Goal: Task Accomplishment & Management: Manage account settings

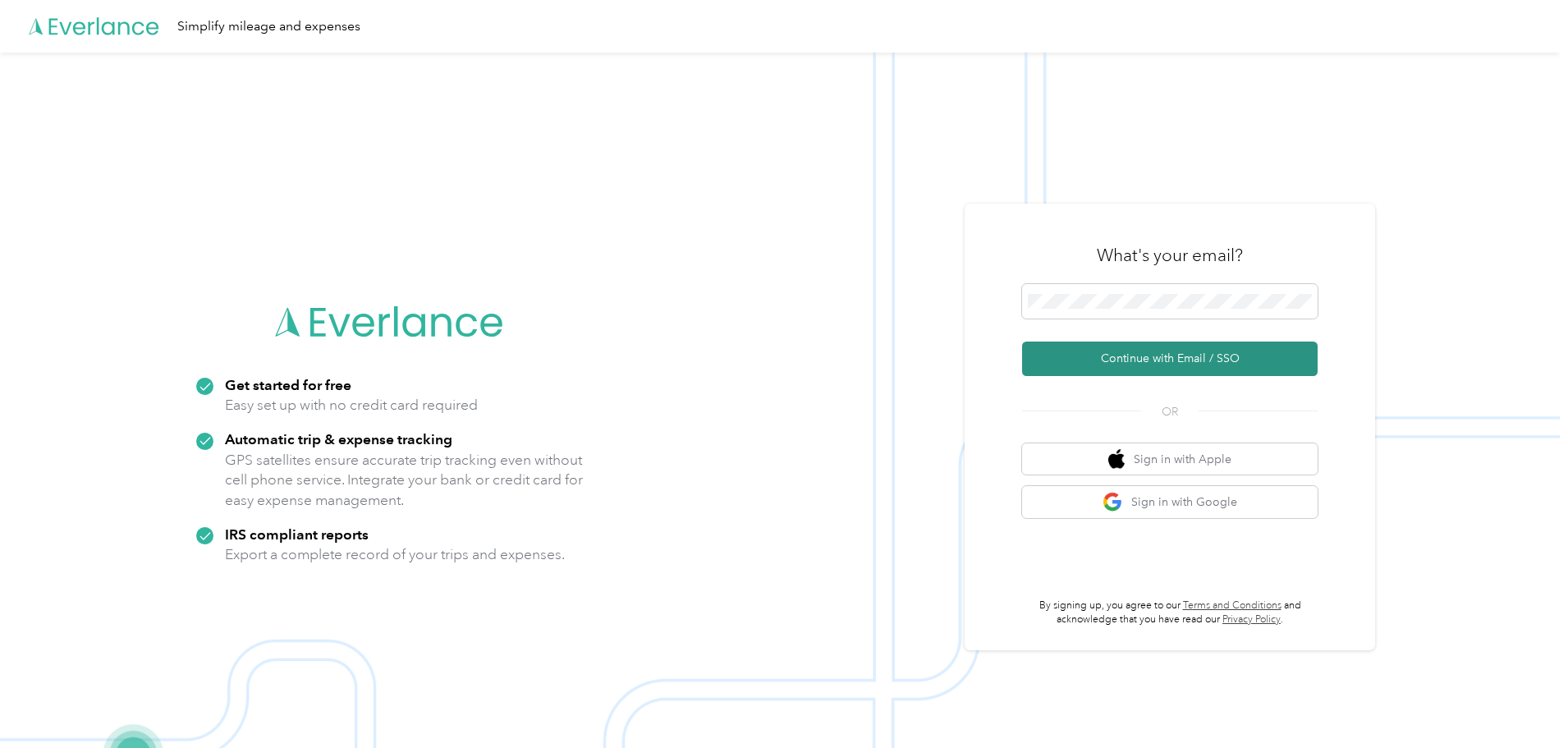
click at [1160, 354] on button "Continue with Email / SSO" at bounding box center [1170, 359] width 295 height 35
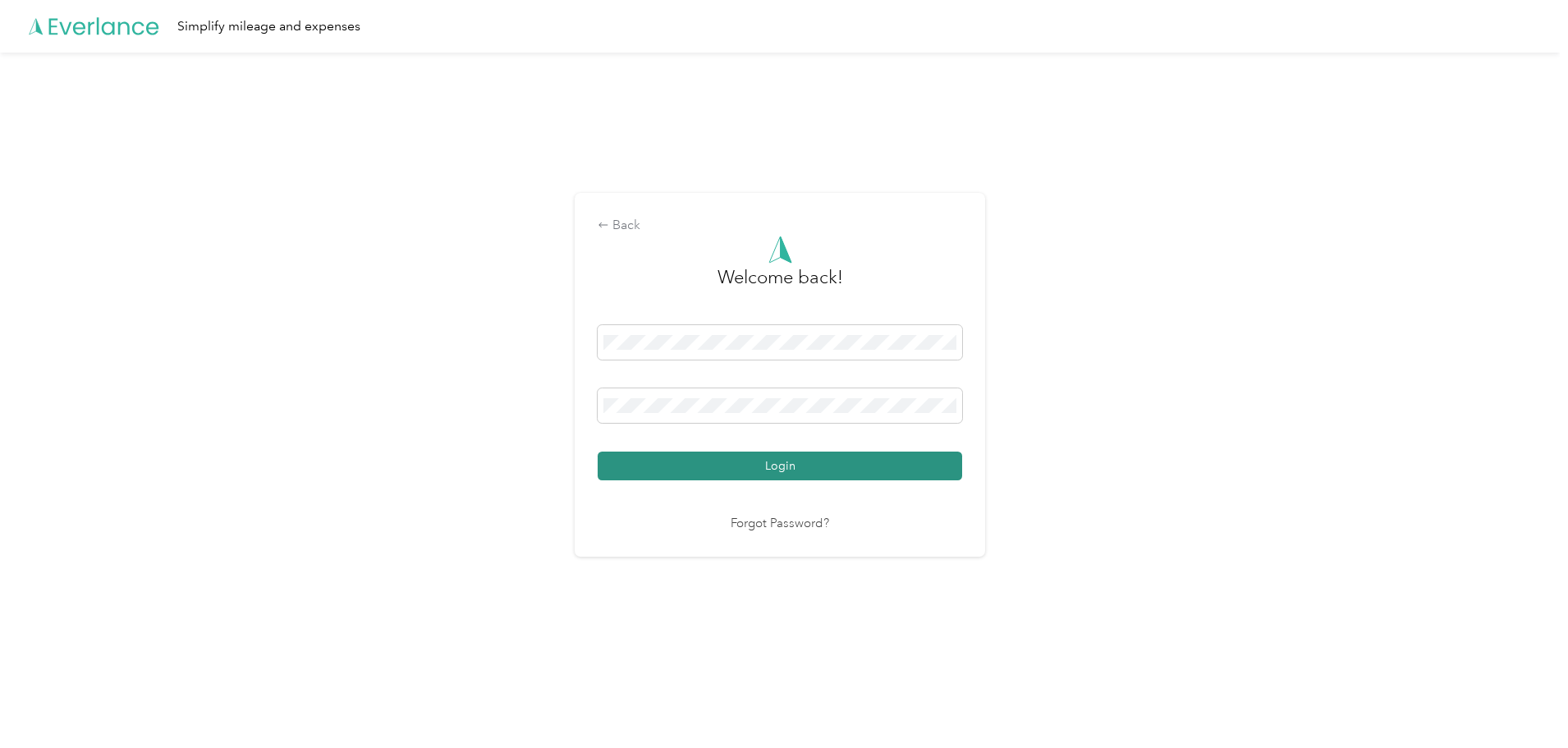
click at [819, 467] on button "Login" at bounding box center [780, 465] width 365 height 29
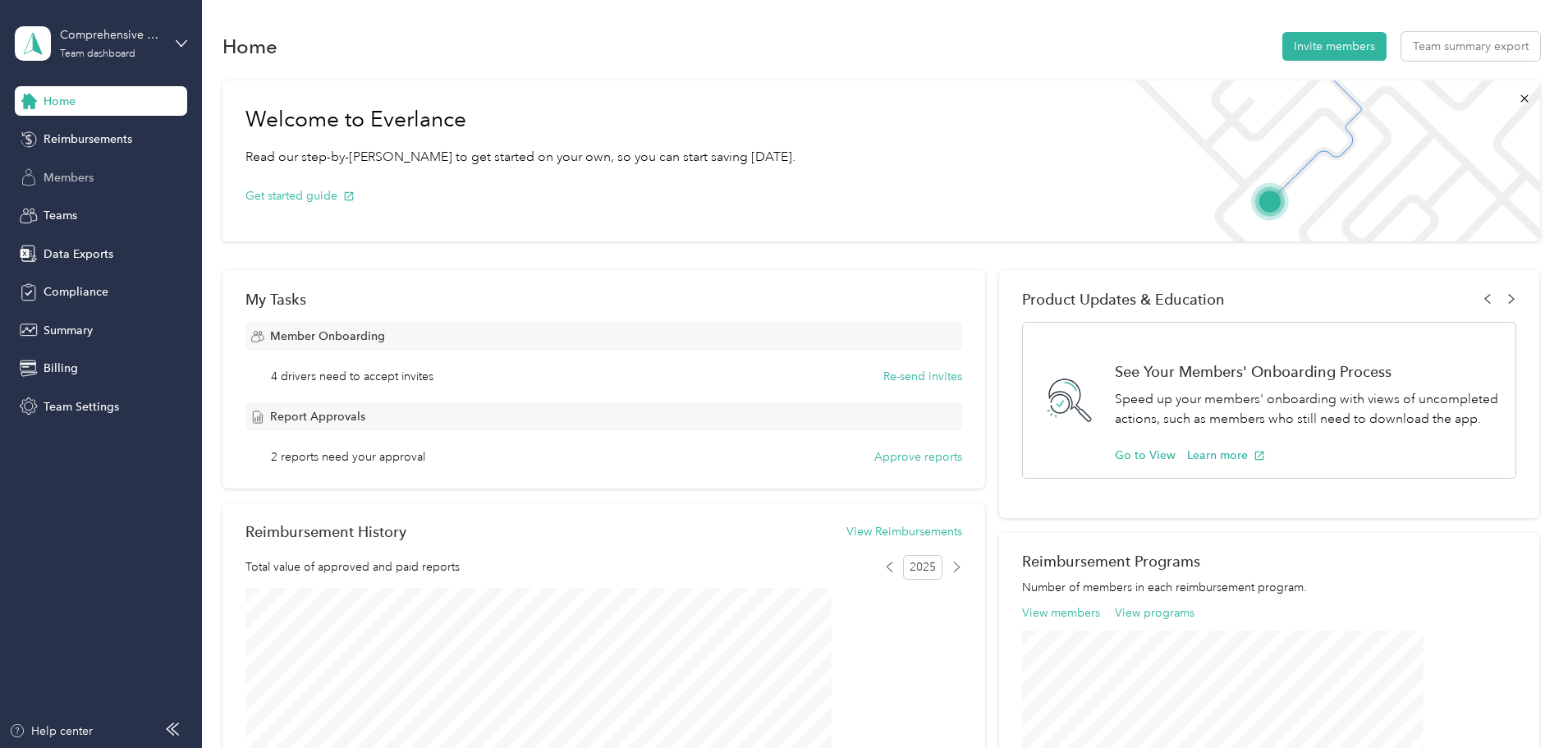
click at [93, 181] on span "Members" at bounding box center [68, 178] width 50 height 17
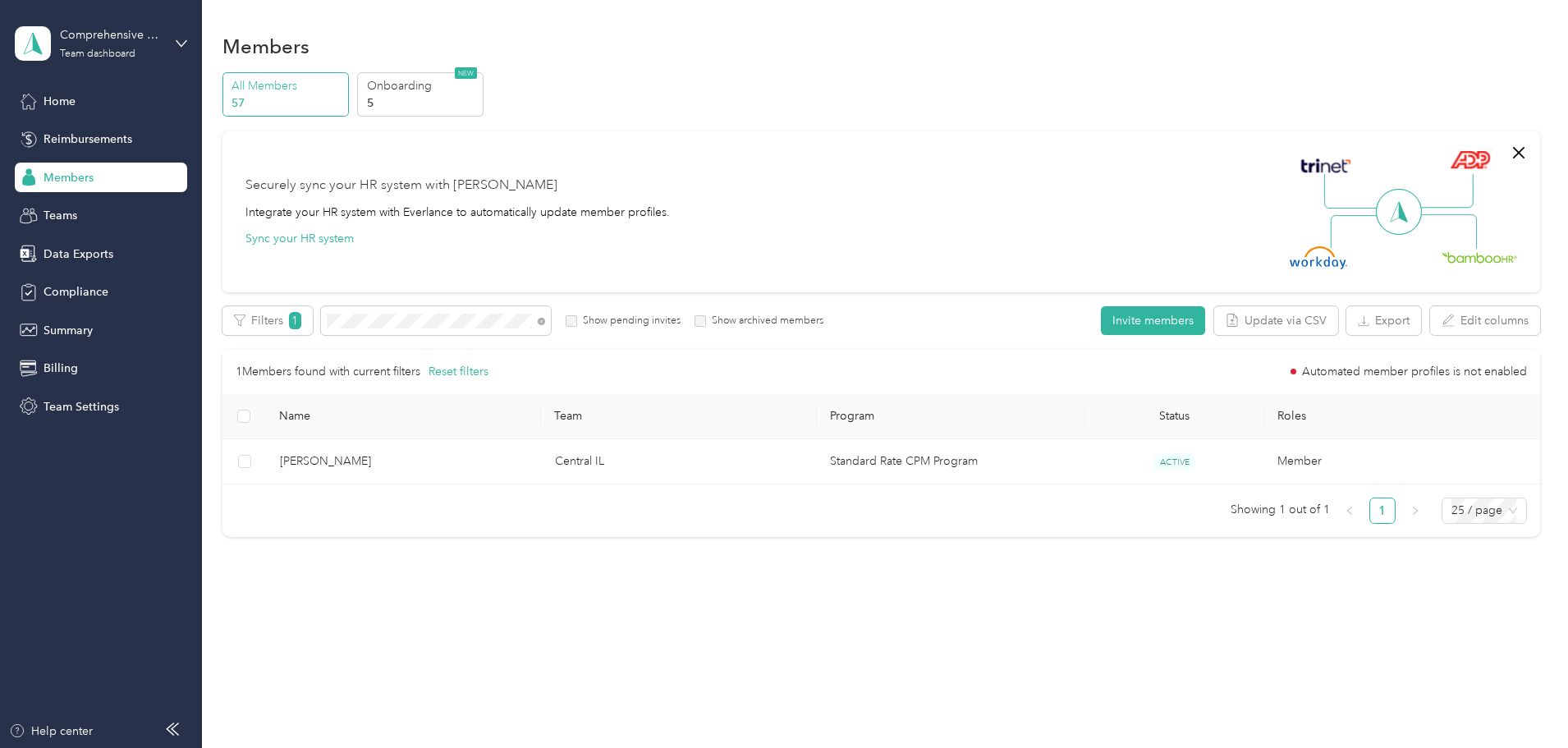
drag, startPoint x: 290, startPoint y: 91, endPoint x: 410, endPoint y: 306, distance: 246.2
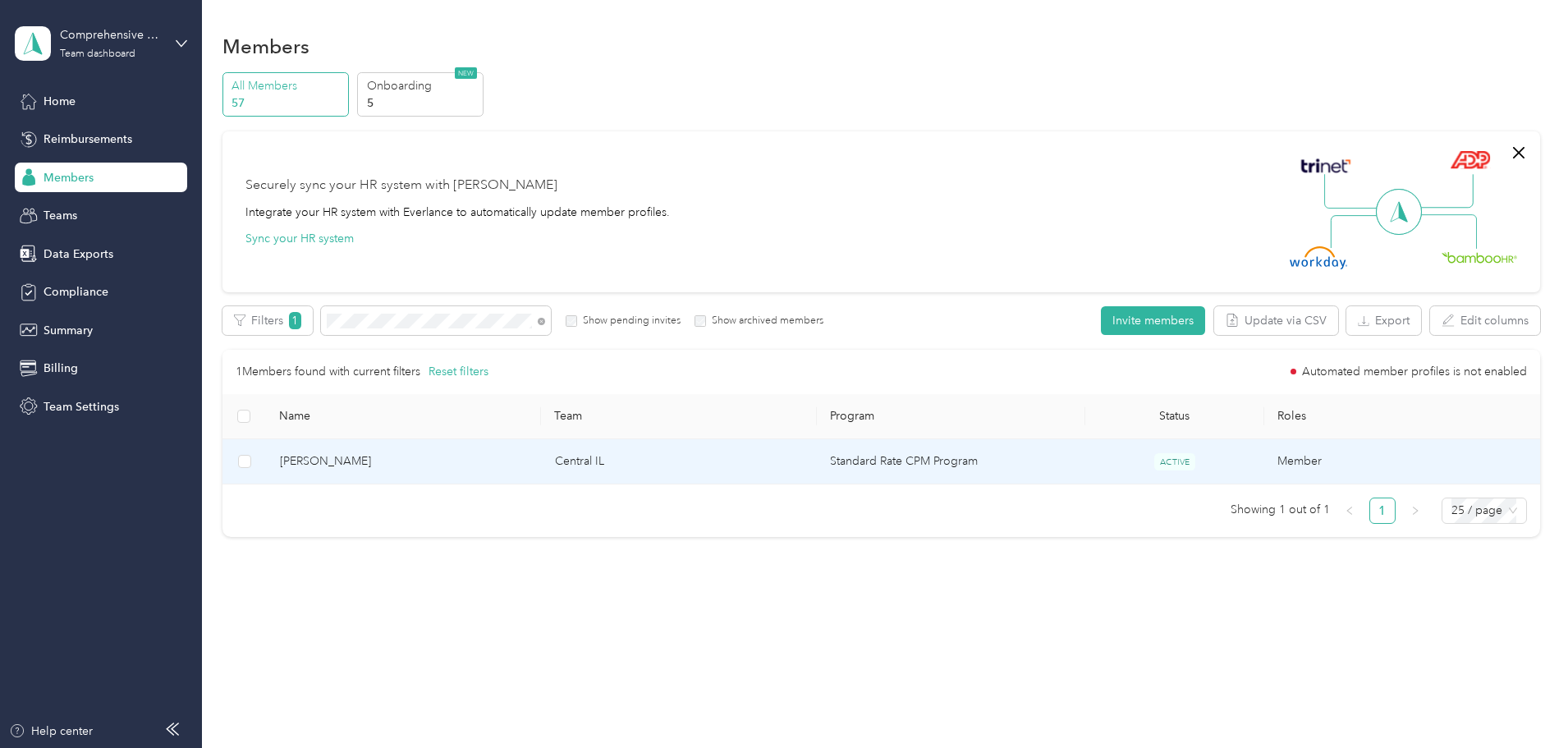
drag, startPoint x: 410, startPoint y: 306, endPoint x: 394, endPoint y: 452, distance: 146.9
click at [394, 452] on span "[PERSON_NAME]" at bounding box center [404, 461] width 249 height 18
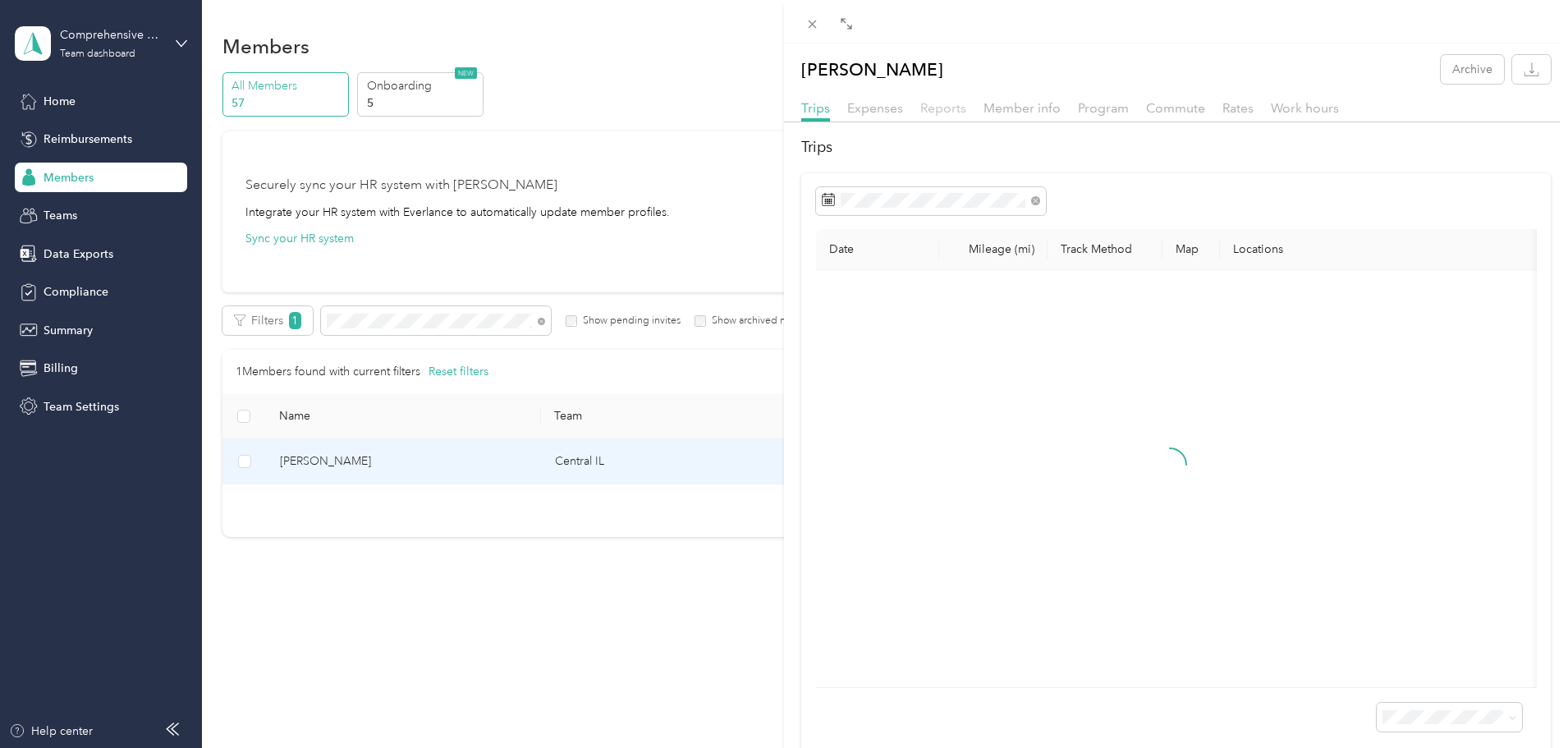
click at [949, 107] on span "Reports" at bounding box center [943, 108] width 46 height 16
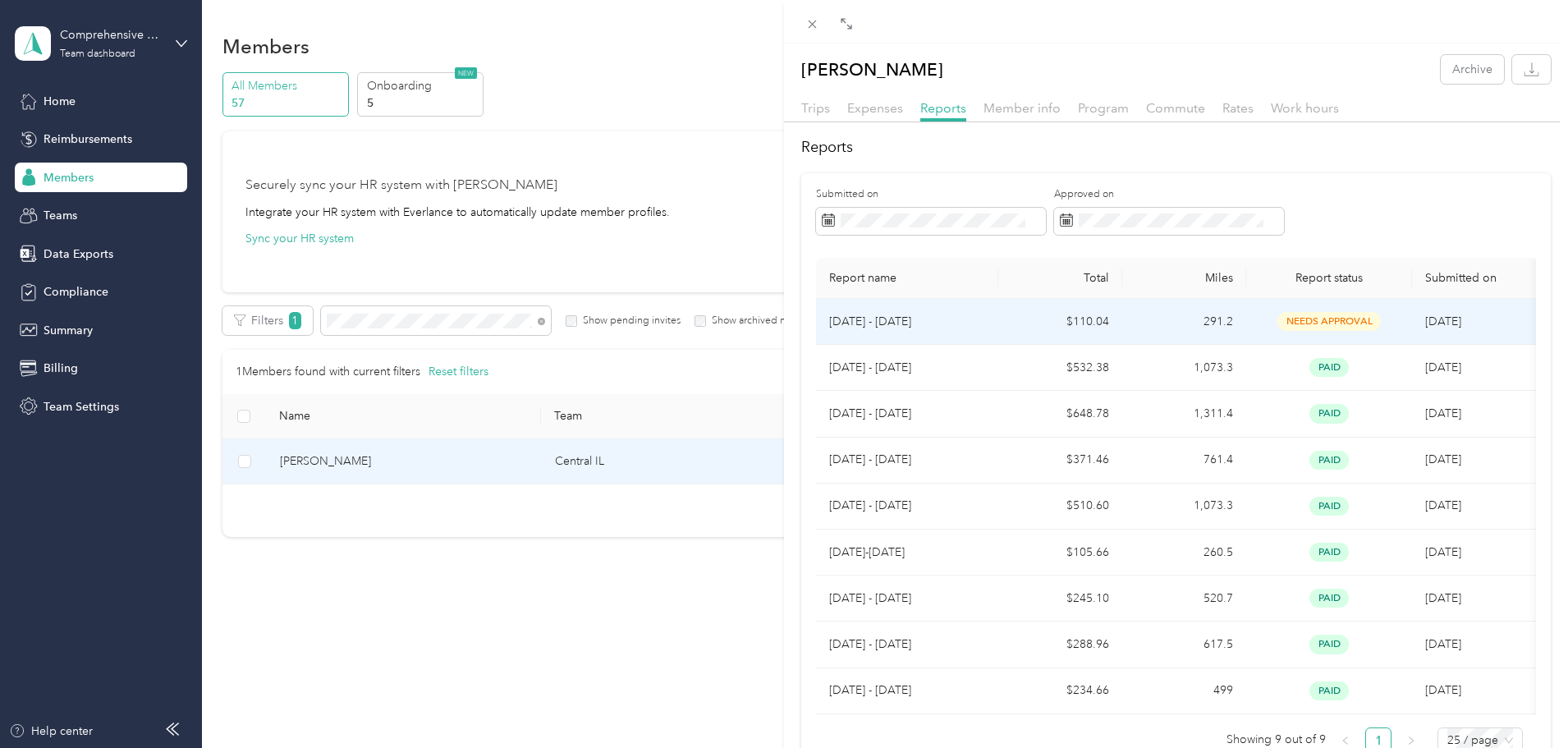
click at [896, 324] on p "[DATE] - [DATE]" at bounding box center [907, 322] width 156 height 18
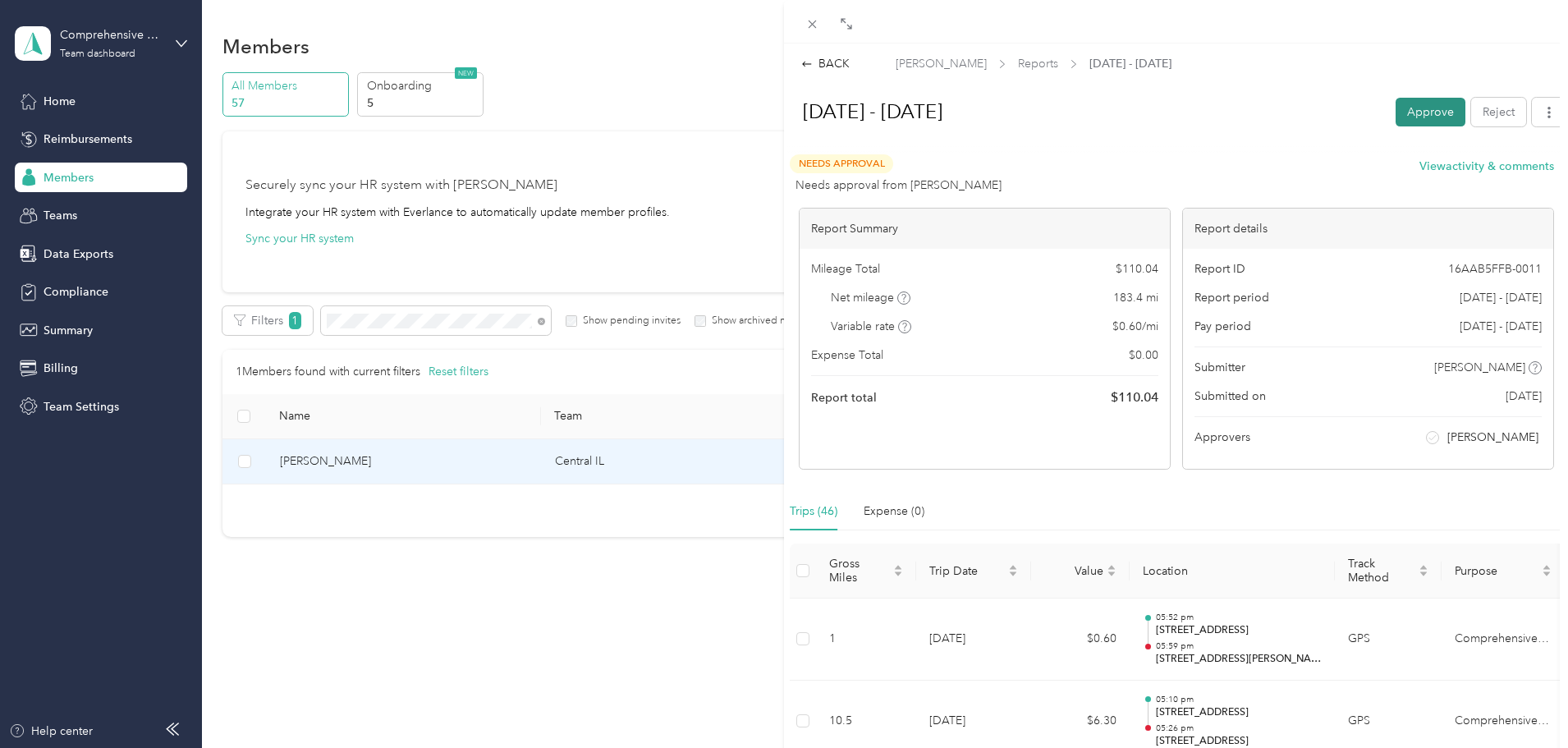
click at [1423, 113] on button "Approve" at bounding box center [1430, 112] width 70 height 29
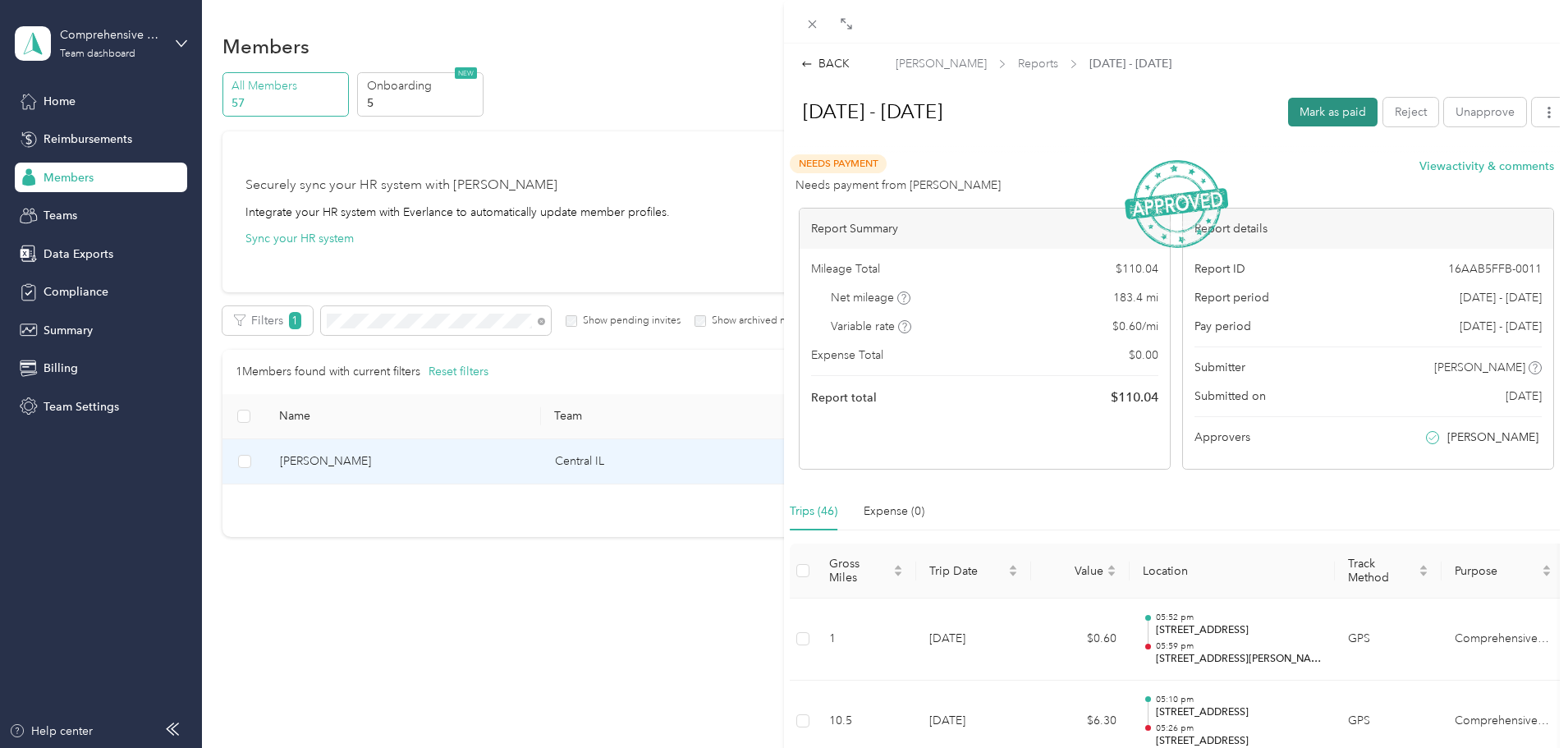
click at [1328, 106] on button "Mark as paid" at bounding box center [1332, 112] width 89 height 29
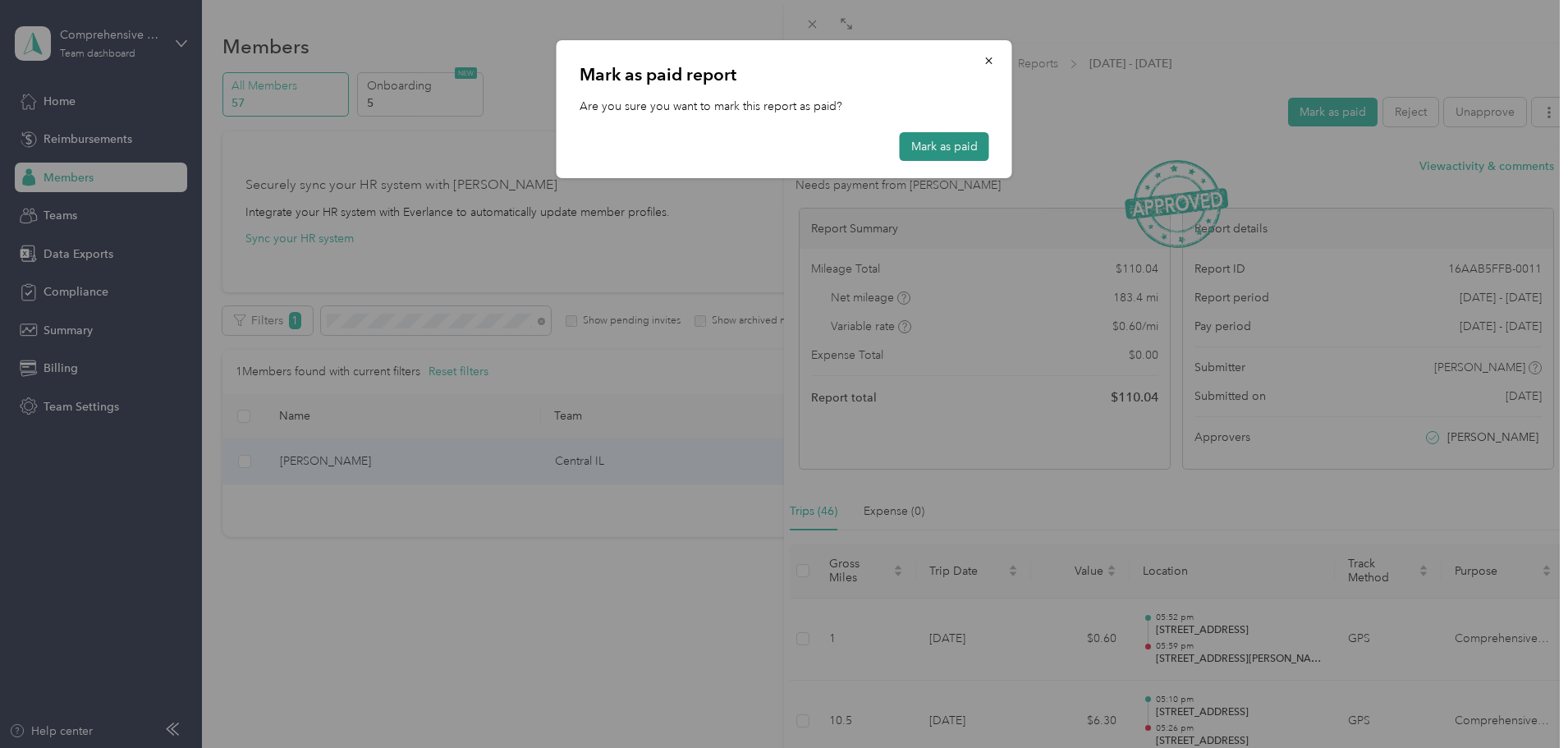
click at [931, 148] on button "Mark as paid" at bounding box center [944, 146] width 89 height 29
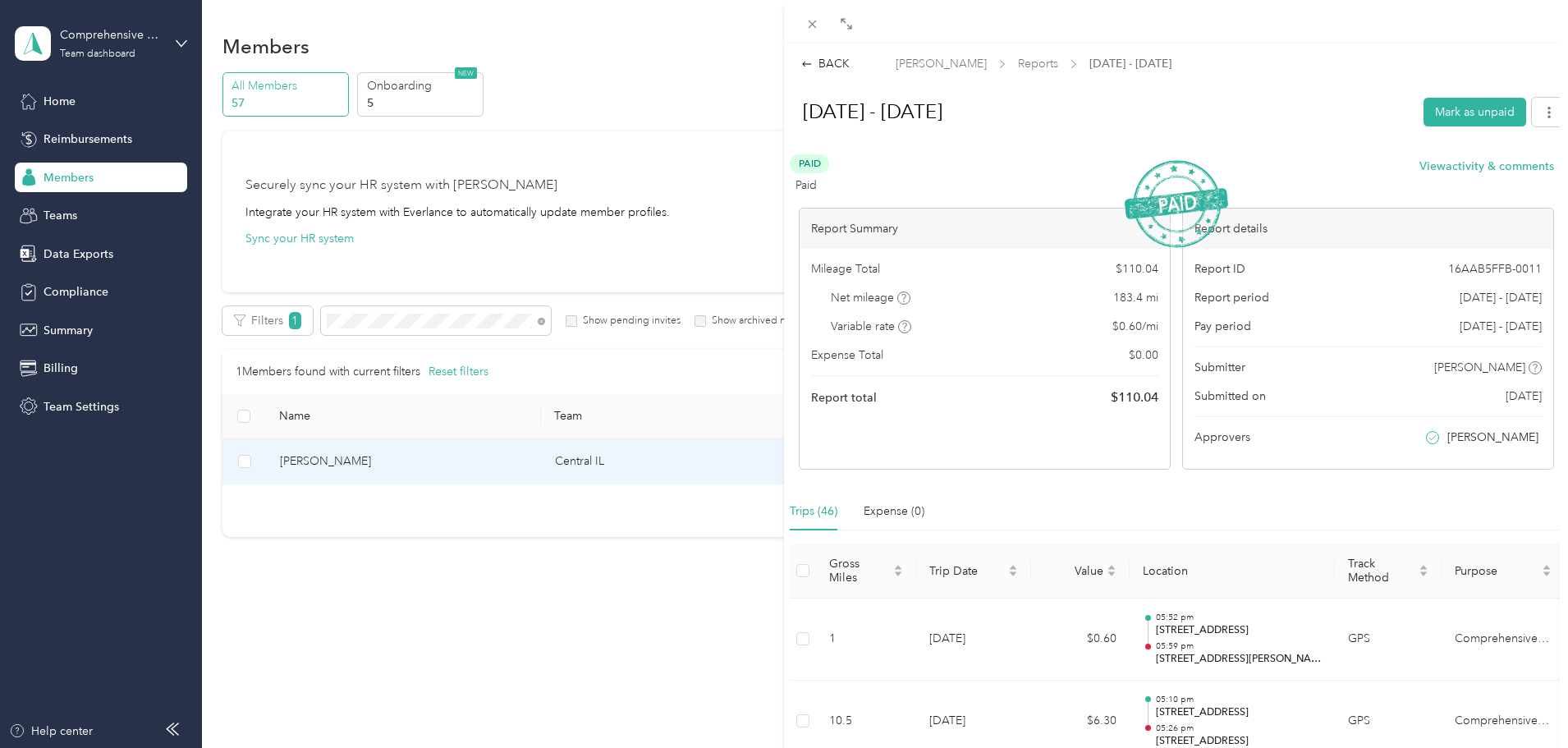
click at [499, 316] on div "BACK [PERSON_NAME] Reports [DATE] - [DATE] [DATE] - [DATE] Mark as unpaid Paid …" at bounding box center [784, 374] width 1568 height 748
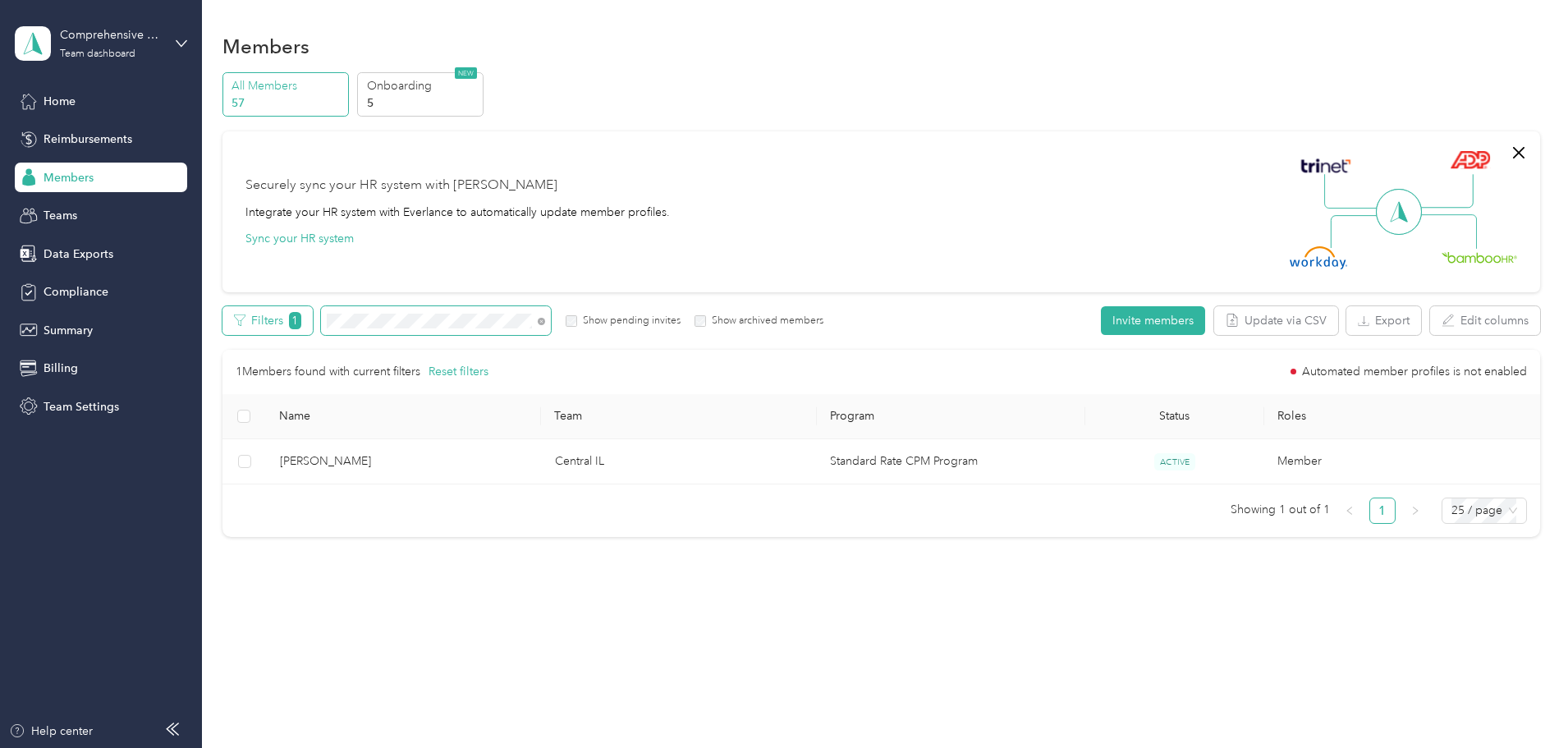
drag, startPoint x: 502, startPoint y: 320, endPoint x: 373, endPoint y: 311, distance: 129.3
click at [373, 313] on div "Filters 1 Show pending invites Show archived members" at bounding box center [523, 320] width 602 height 29
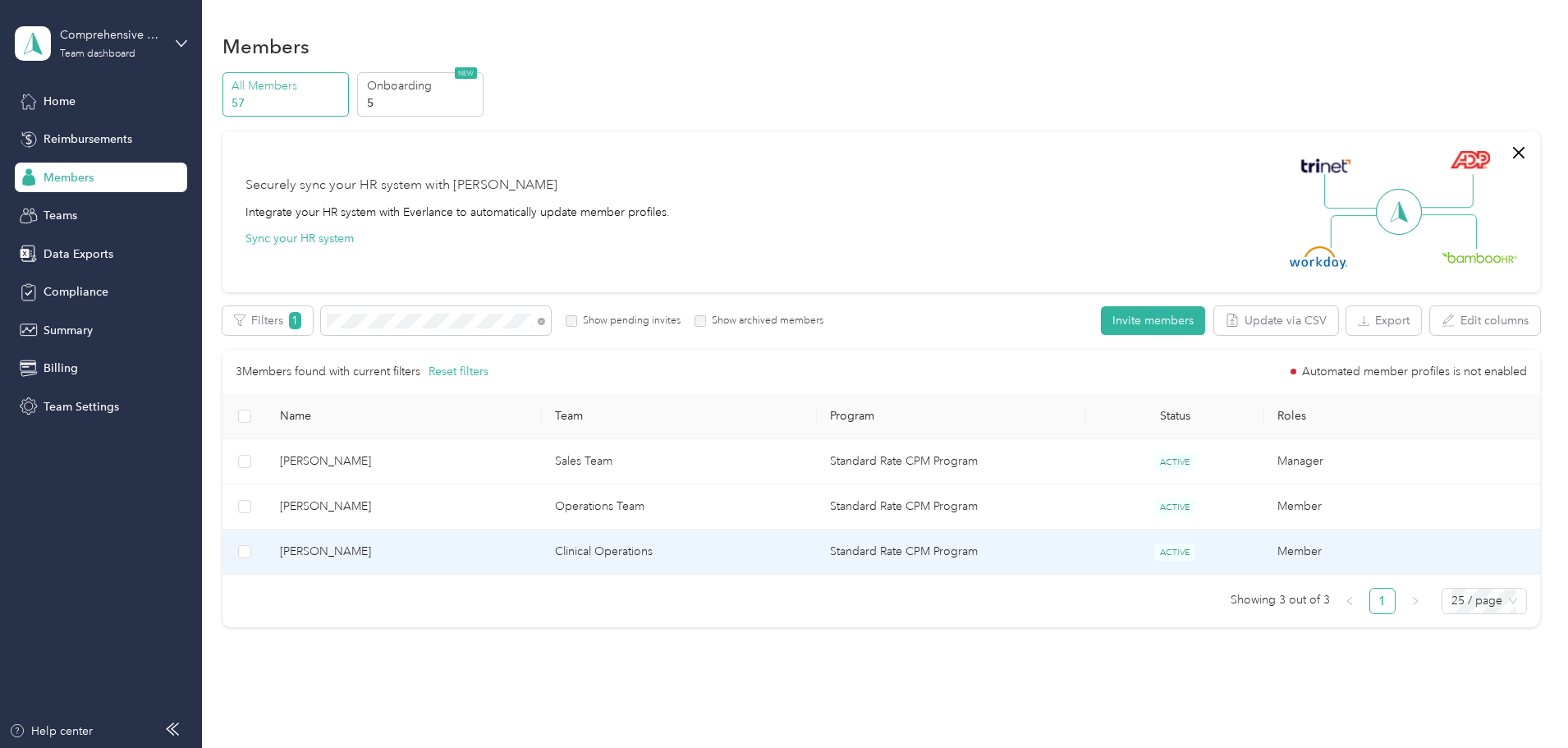
click at [421, 556] on span "[PERSON_NAME]" at bounding box center [404, 551] width 249 height 18
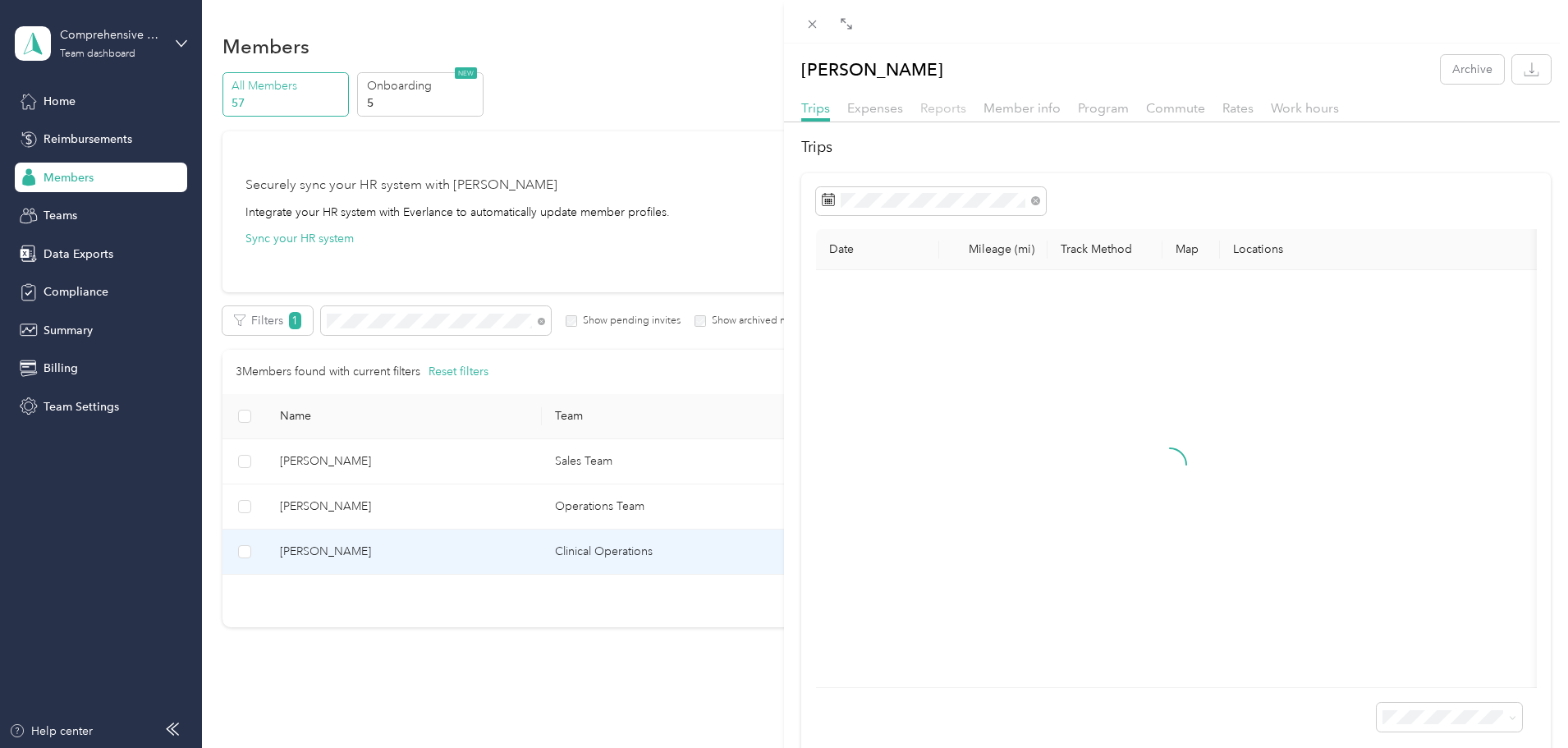
click at [941, 110] on span "Reports" at bounding box center [943, 108] width 46 height 16
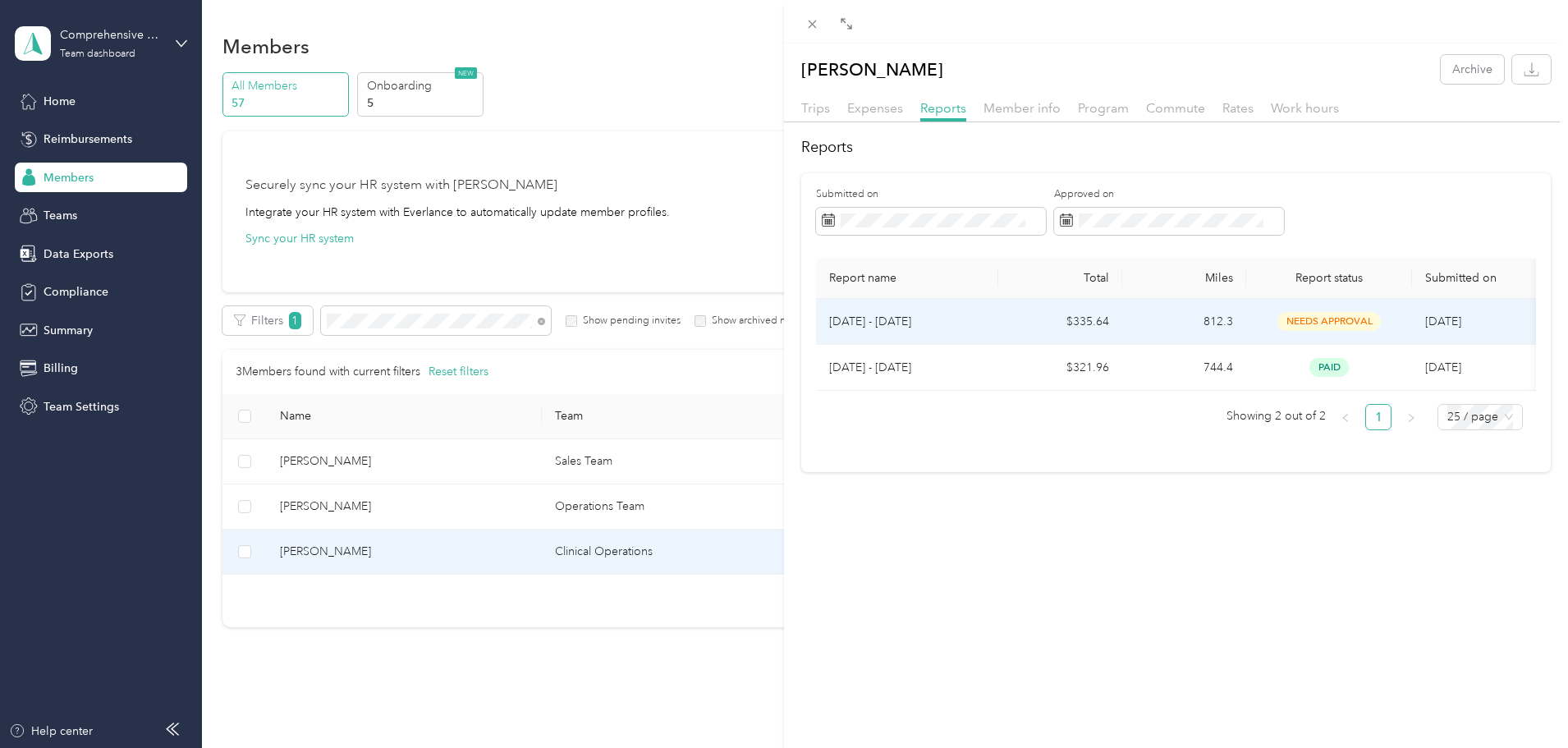
click at [863, 322] on p "[DATE] - [DATE]" at bounding box center [907, 322] width 156 height 18
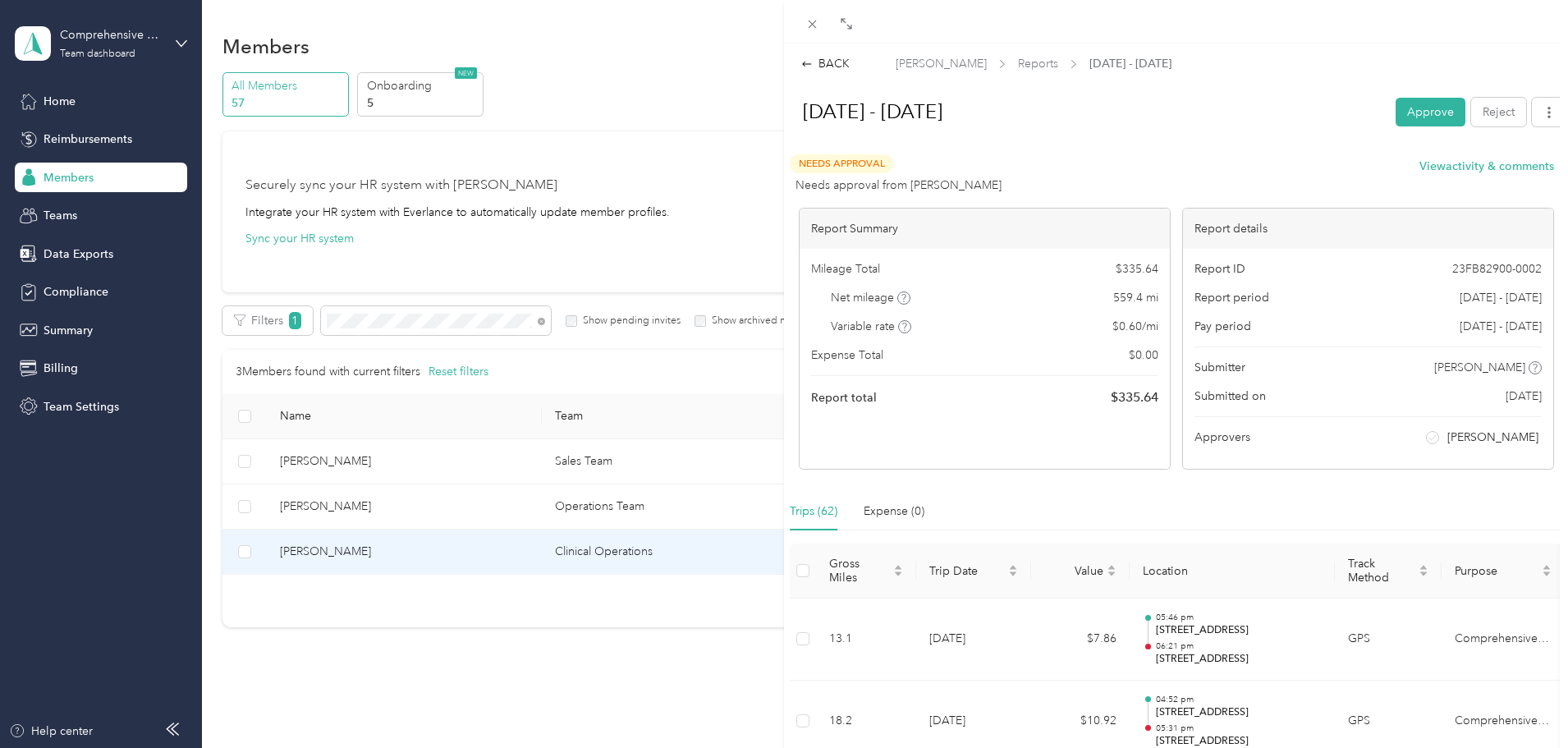
drag, startPoint x: 1422, startPoint y: 113, endPoint x: 1422, endPoint y: 126, distance: 13.0
click at [1422, 114] on button "Approve" at bounding box center [1430, 112] width 70 height 29
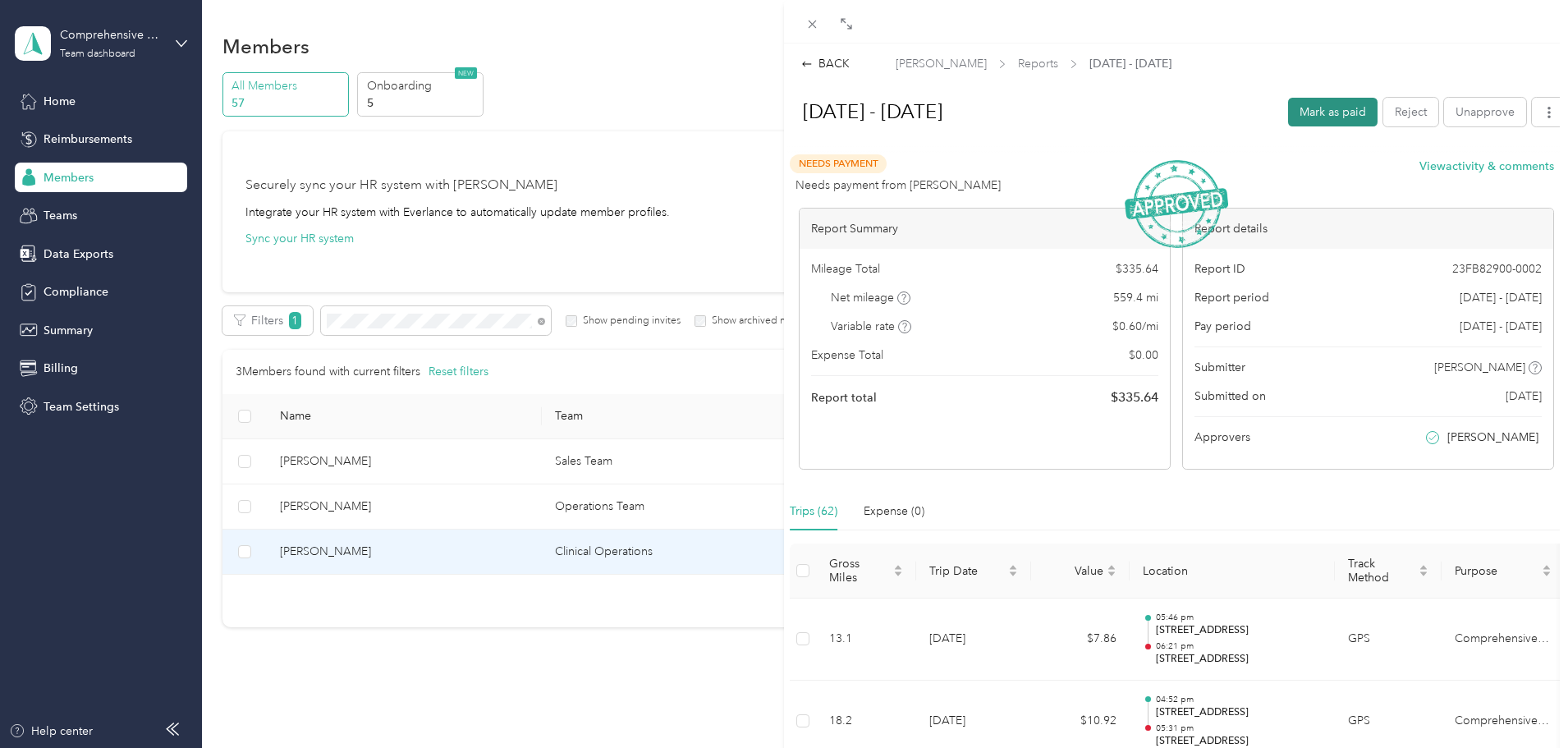
click at [1320, 100] on button "Mark as paid" at bounding box center [1332, 112] width 89 height 29
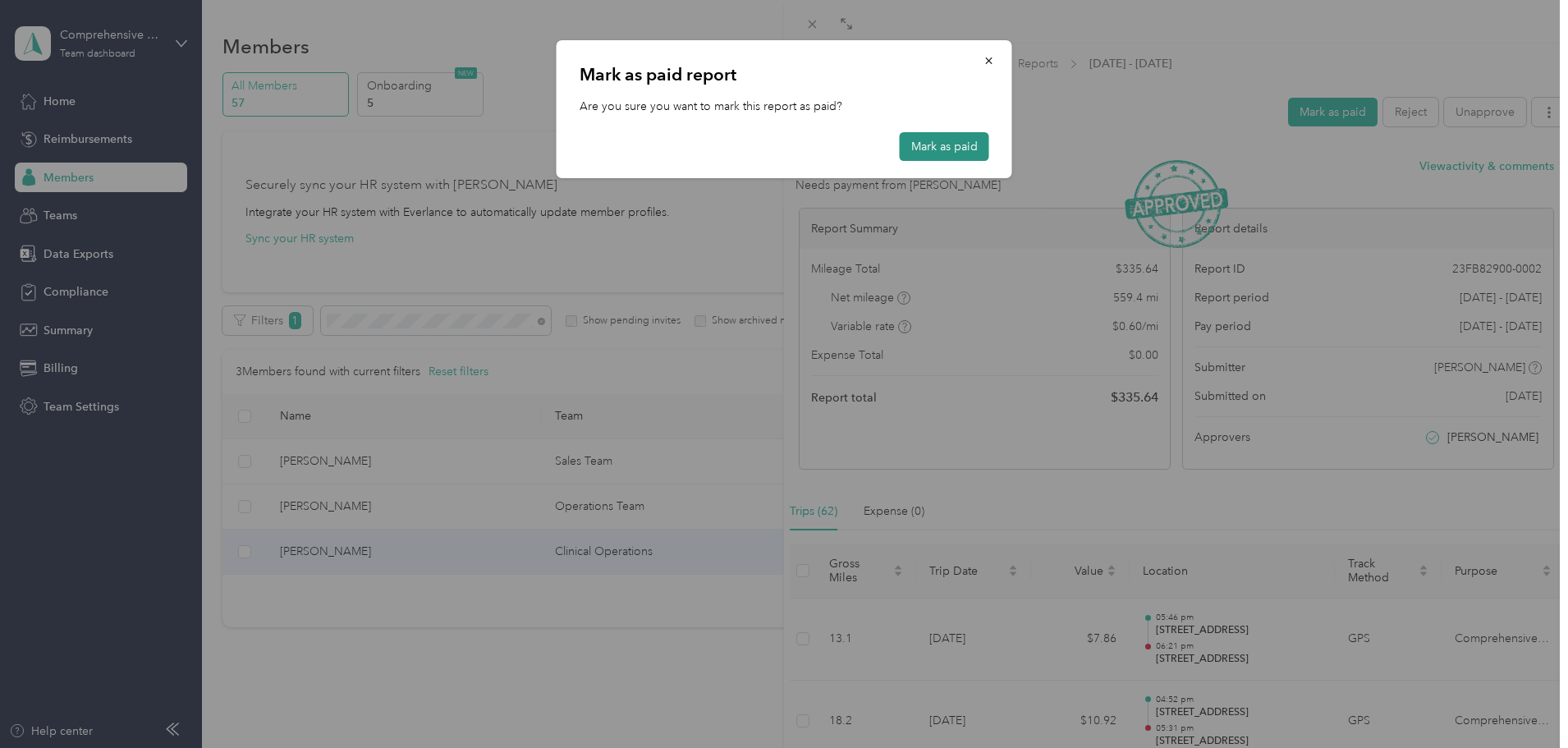
click at [970, 146] on button "Mark as paid" at bounding box center [944, 146] width 89 height 29
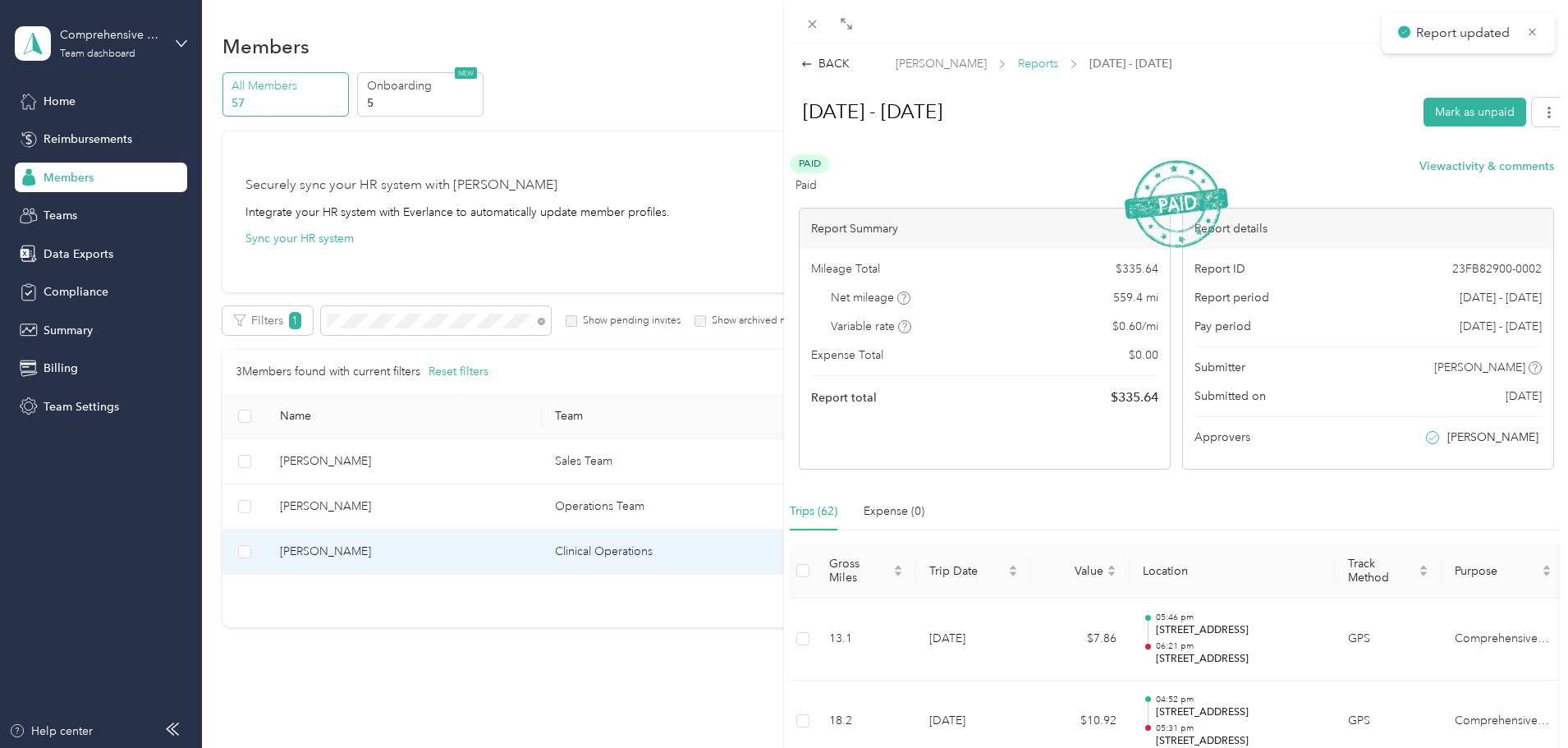
click at [1018, 66] on span "Reports" at bounding box center [1038, 63] width 40 height 17
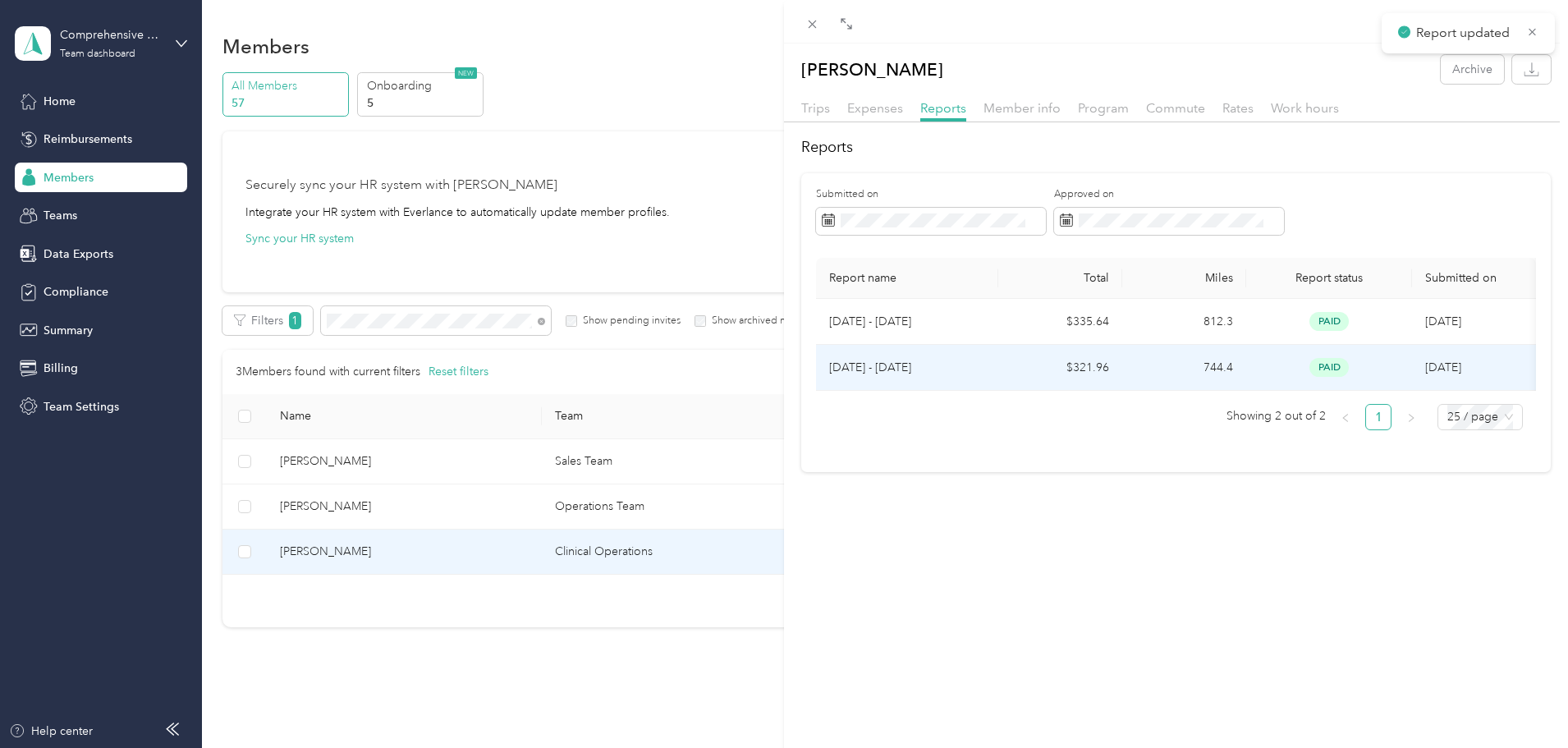
click at [884, 365] on p "[DATE] - [DATE]" at bounding box center [907, 367] width 156 height 18
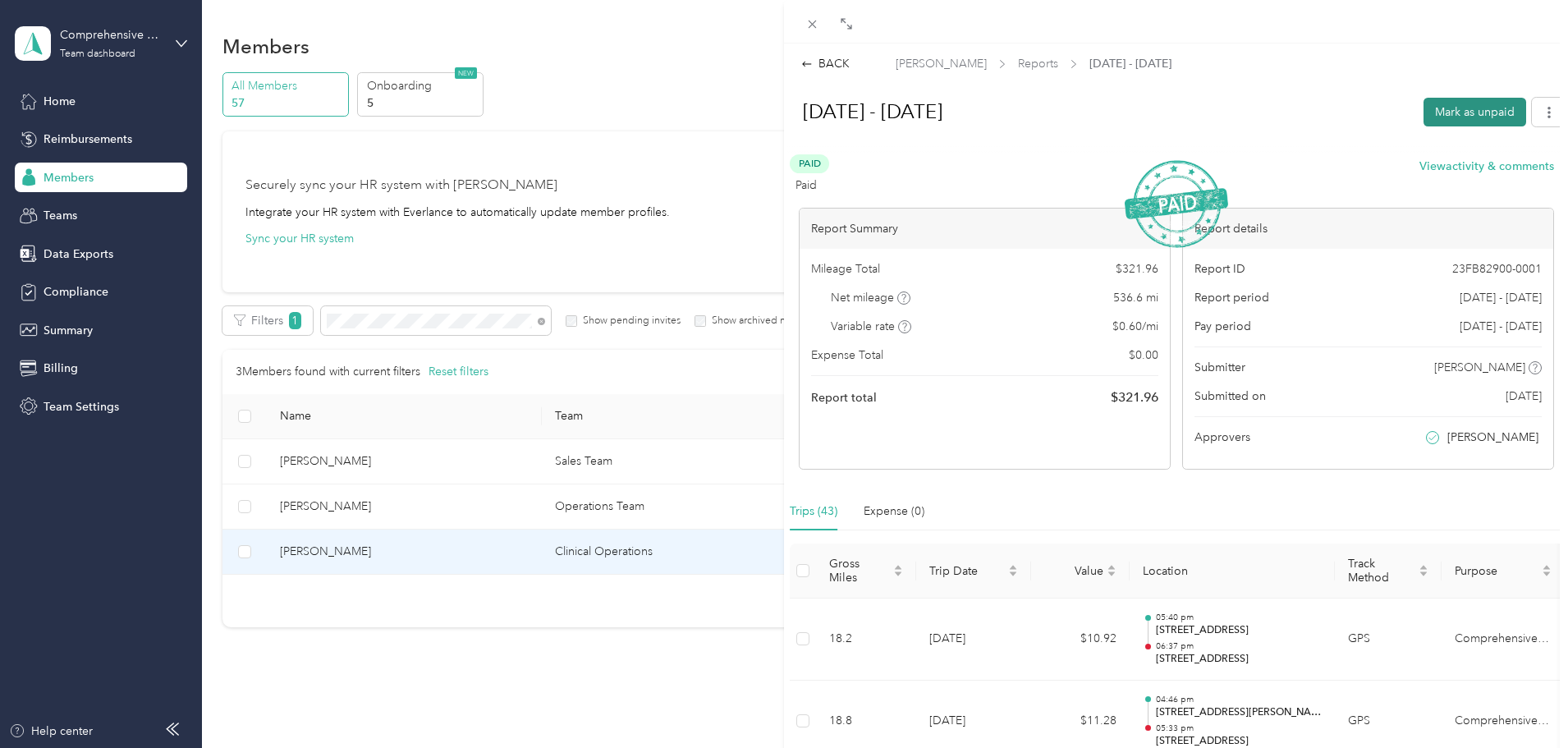
click at [1442, 110] on button "Mark as unpaid" at bounding box center [1474, 112] width 102 height 29
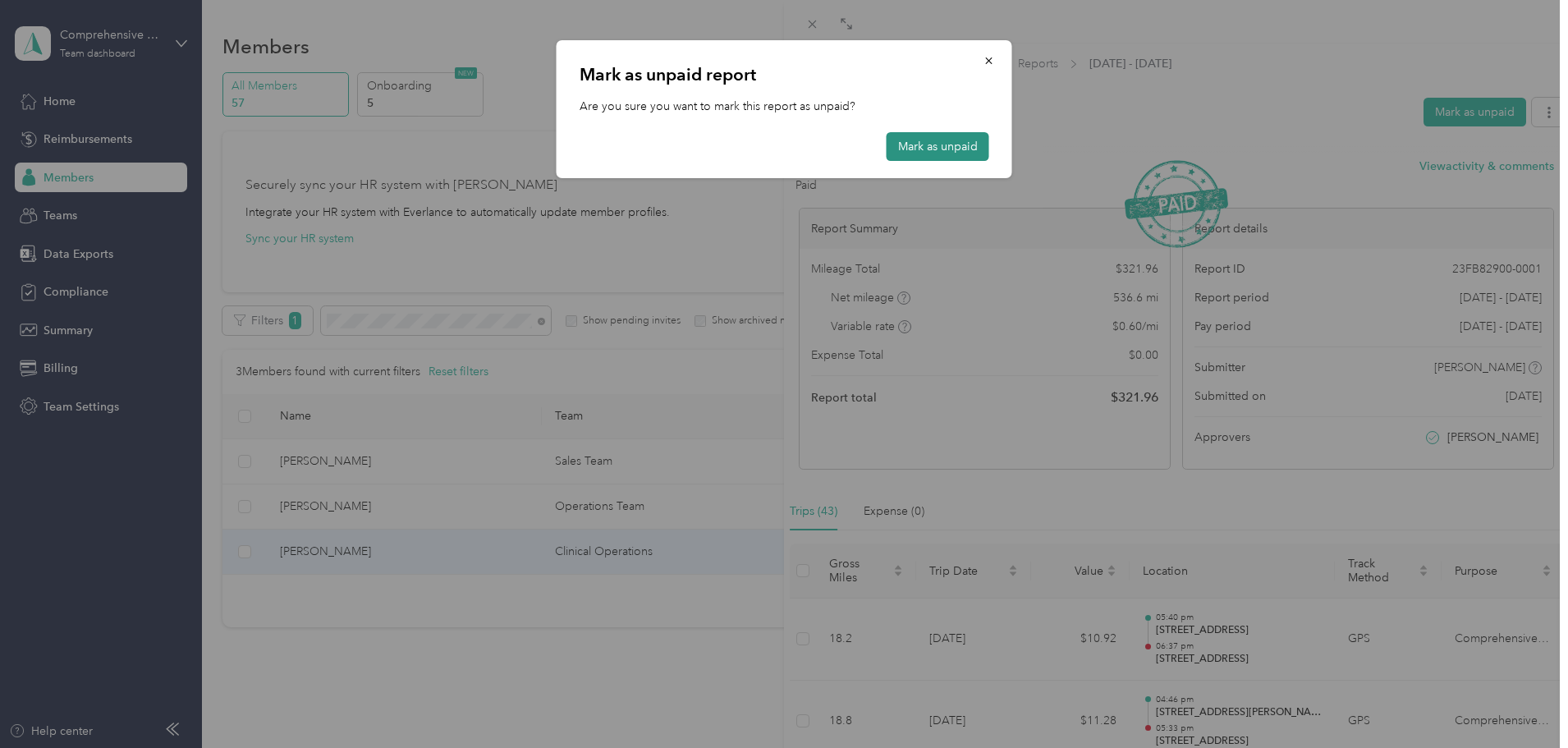
click at [921, 146] on button "Mark as unpaid" at bounding box center [937, 146] width 102 height 29
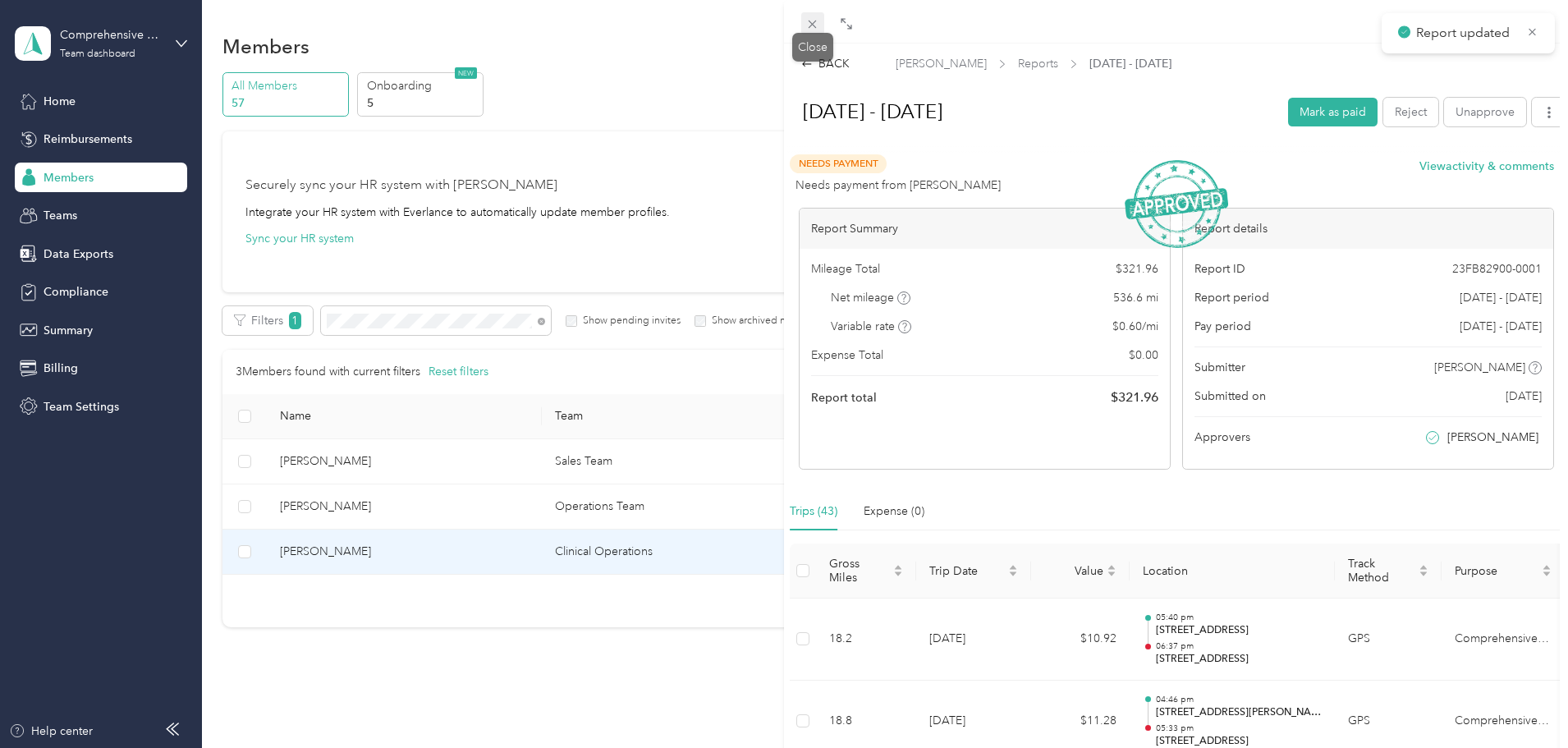
click at [820, 26] on icon at bounding box center [813, 24] width 14 height 14
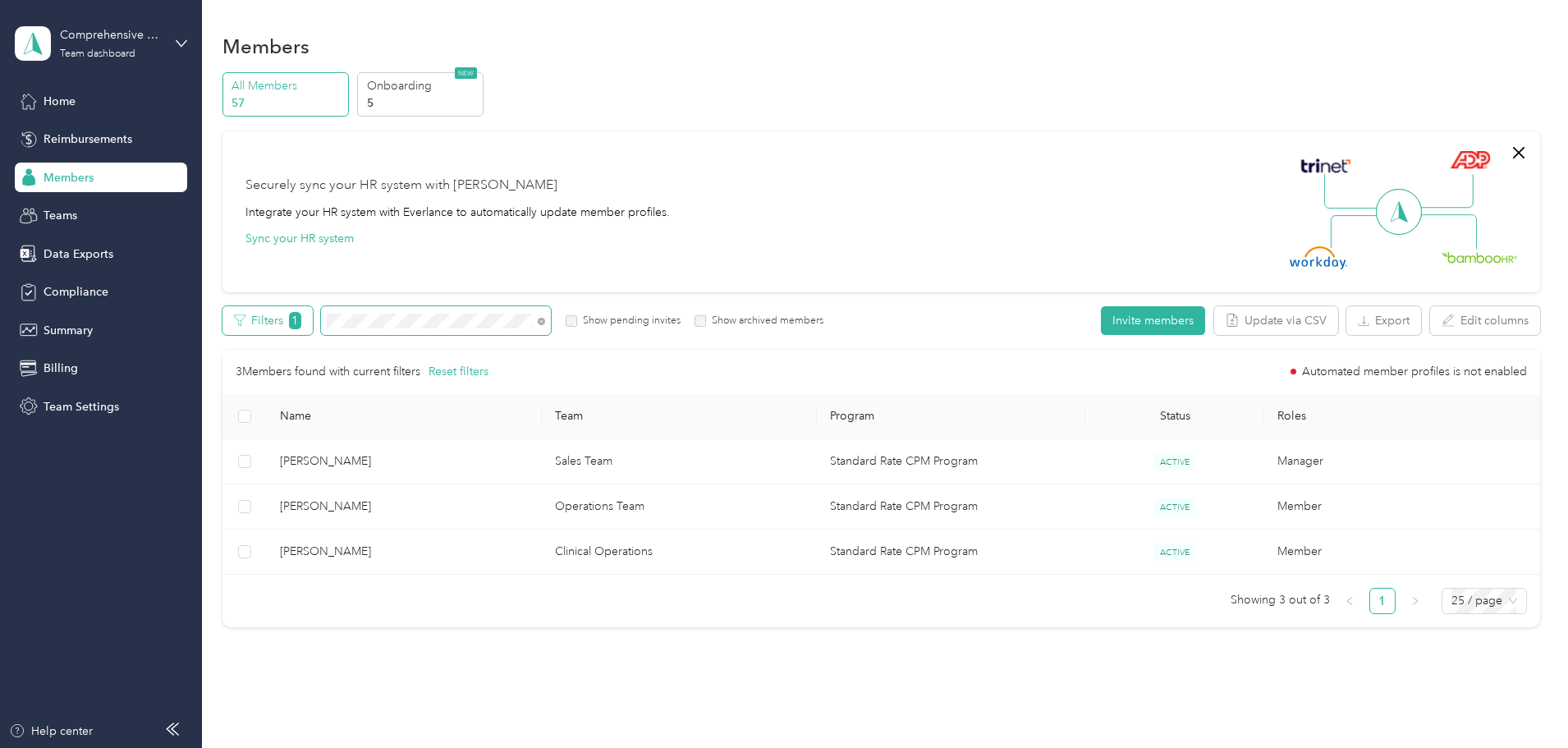
click at [407, 309] on div "Filters 1 Show pending invites Show archived members" at bounding box center [523, 320] width 602 height 29
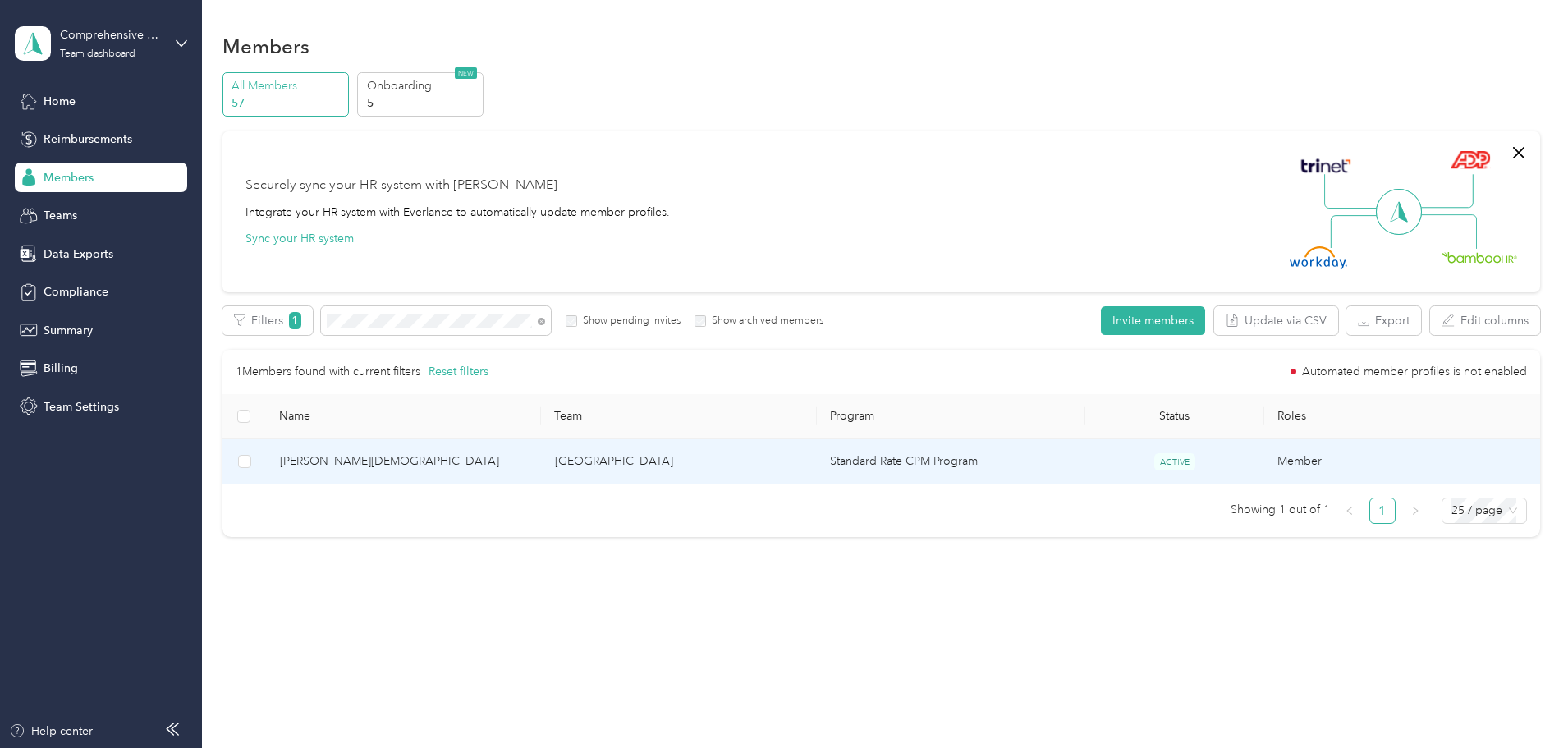
click at [411, 460] on span "[PERSON_NAME][DEMOGRAPHIC_DATA]" at bounding box center [404, 461] width 249 height 18
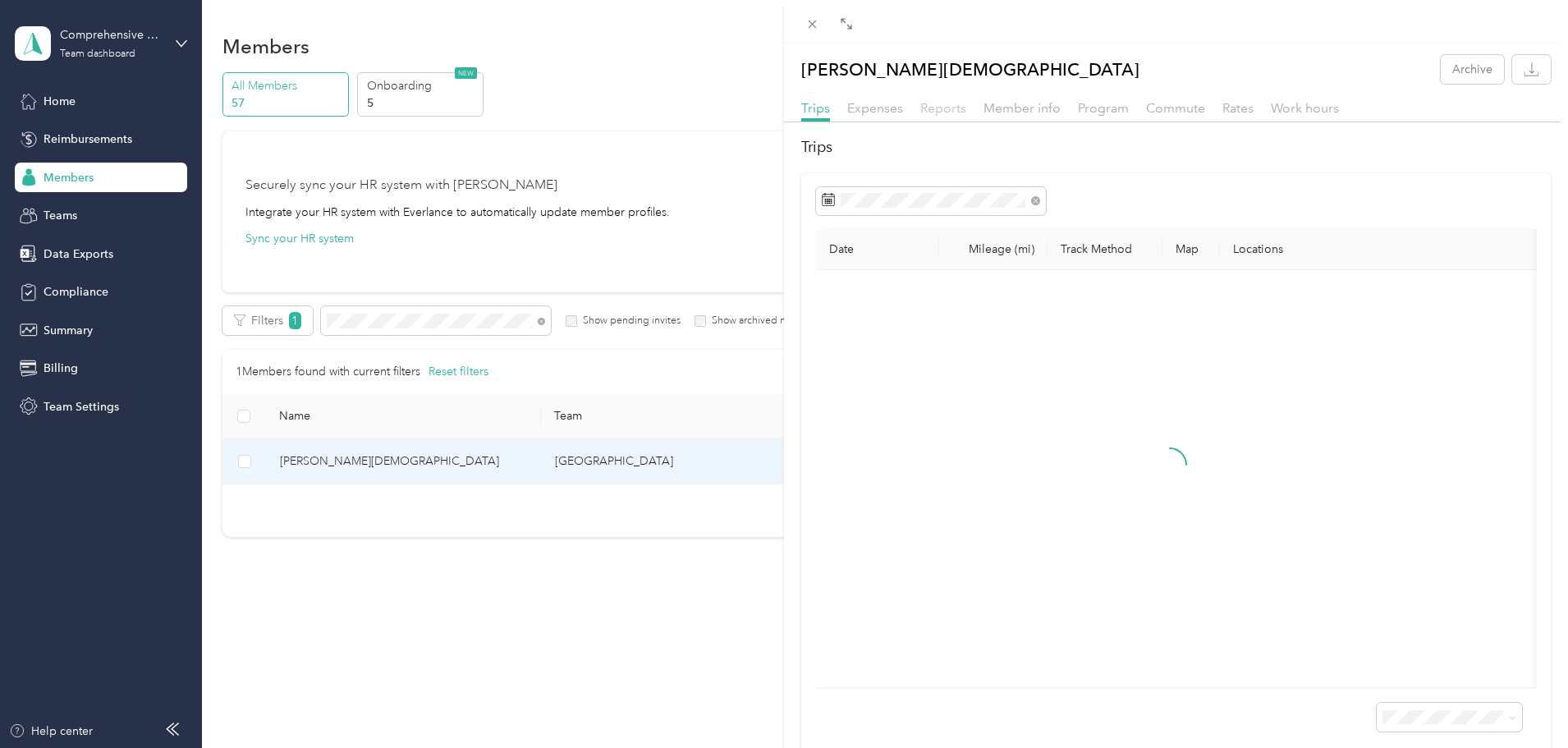
click at [940, 111] on span "Reports" at bounding box center [943, 108] width 46 height 16
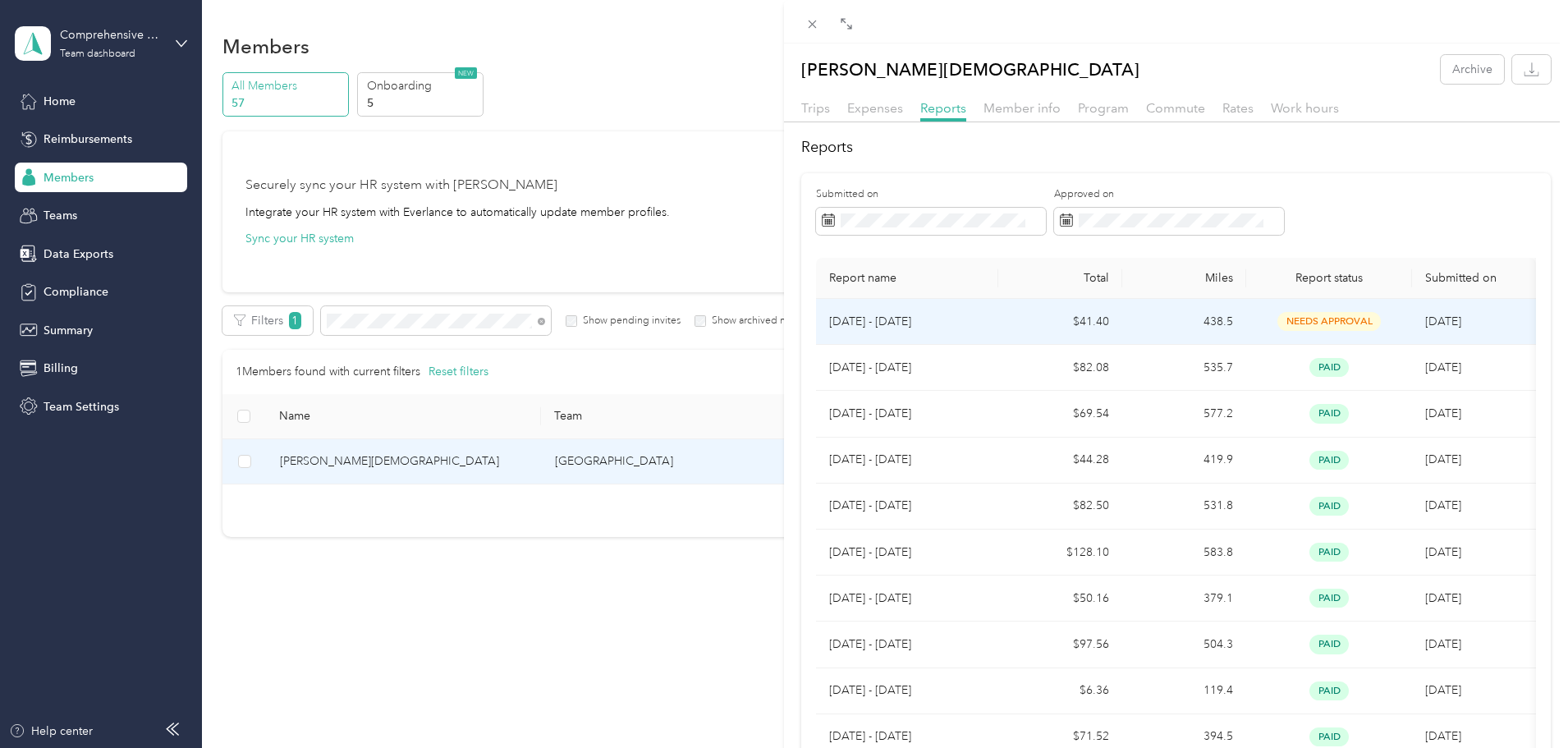
click at [886, 322] on p "[DATE] - [DATE]" at bounding box center [907, 322] width 156 height 18
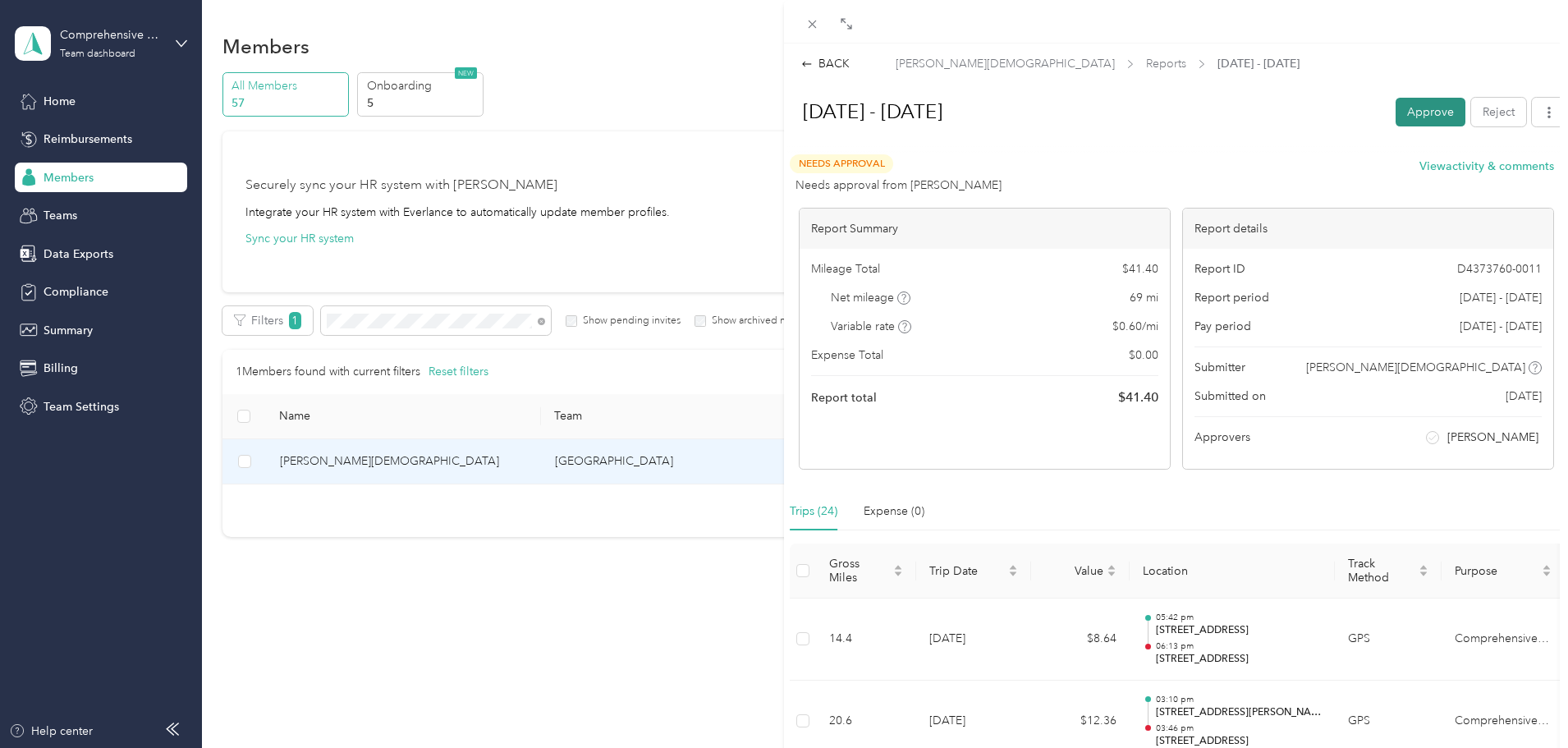
click at [1439, 110] on button "Approve" at bounding box center [1430, 112] width 70 height 29
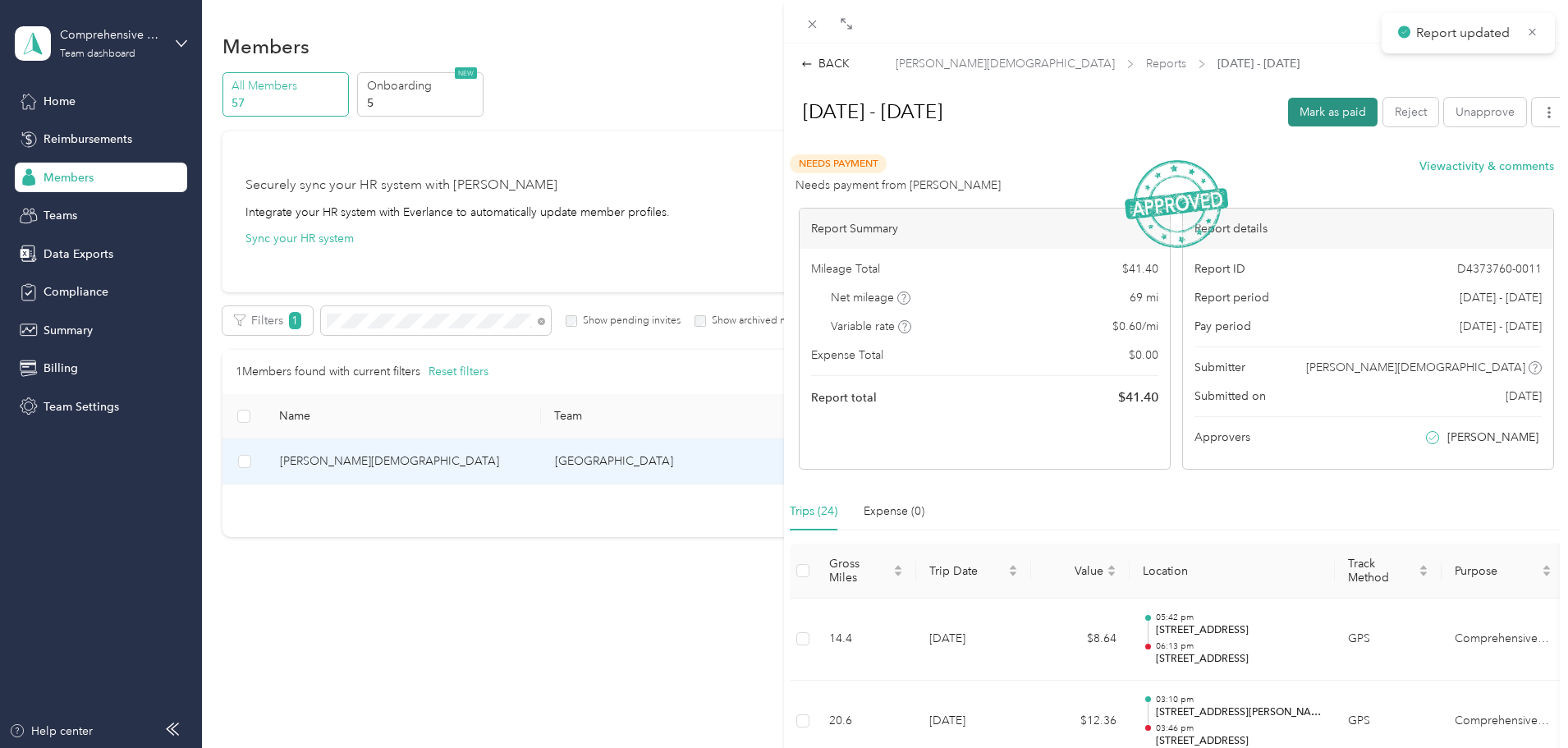
click at [1296, 114] on button "Mark as paid" at bounding box center [1332, 112] width 89 height 29
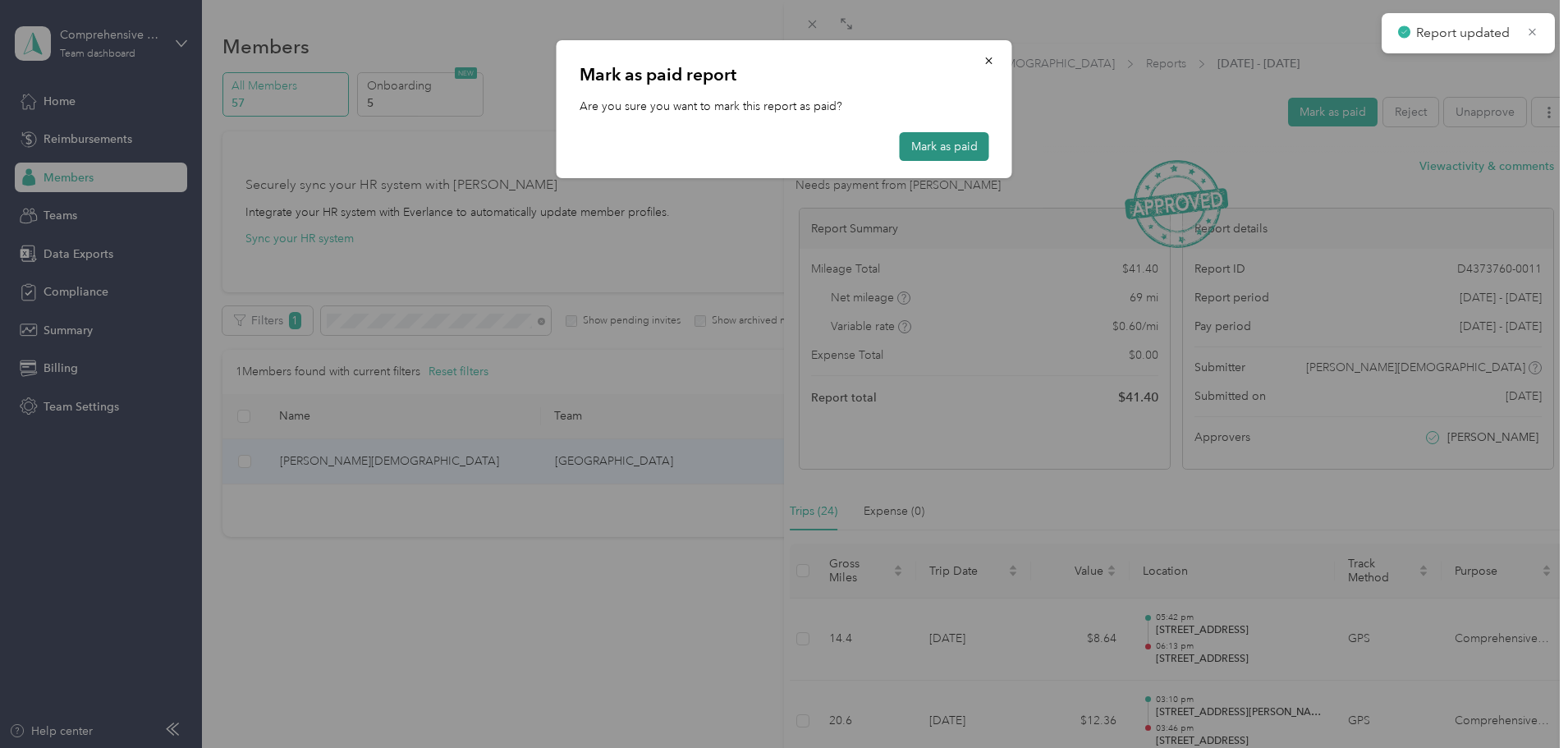
click at [954, 143] on button "Mark as paid" at bounding box center [944, 146] width 89 height 29
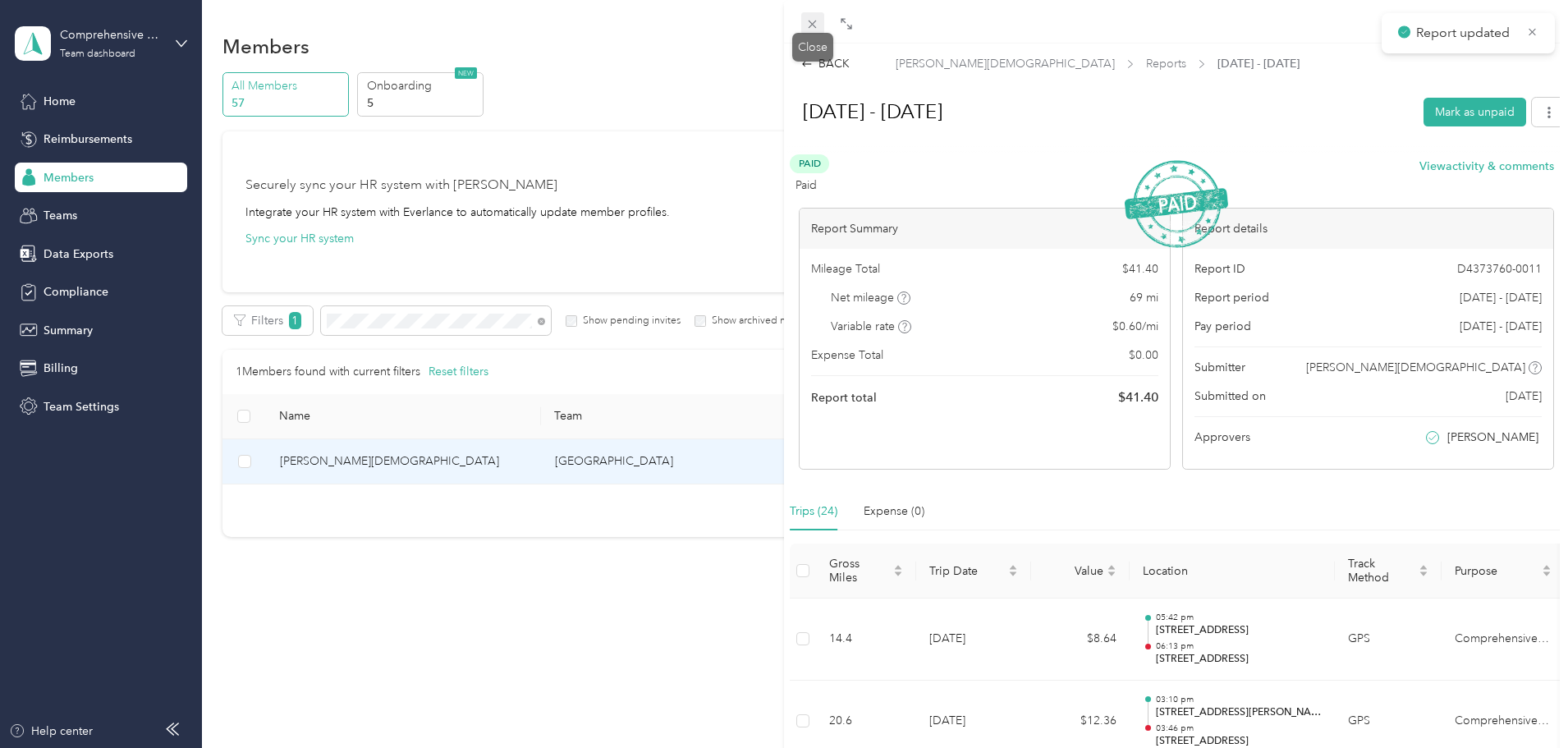
click at [812, 23] on icon at bounding box center [813, 24] width 14 height 14
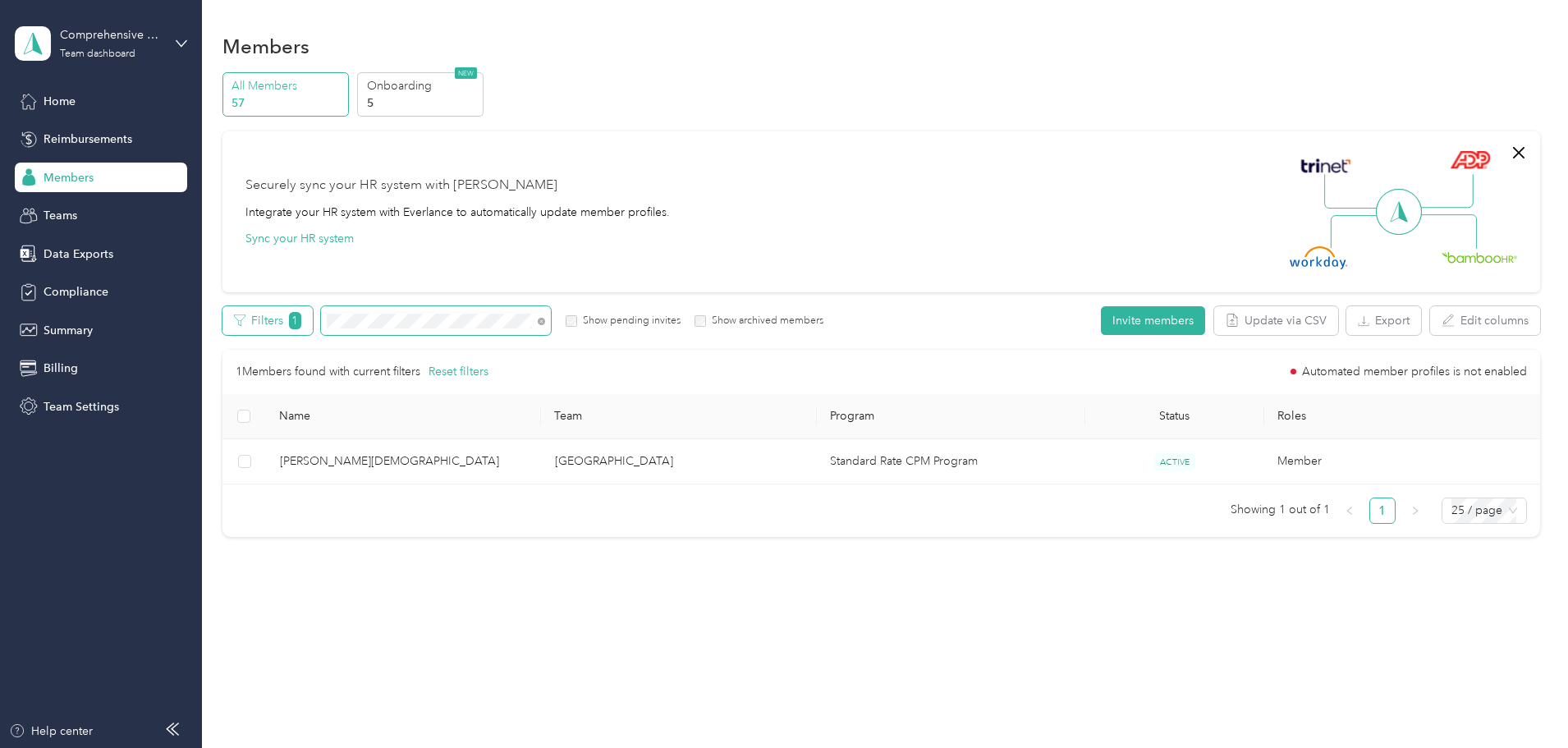
click at [342, 321] on div "Filters 1 Show pending invites Show archived members" at bounding box center [523, 320] width 602 height 29
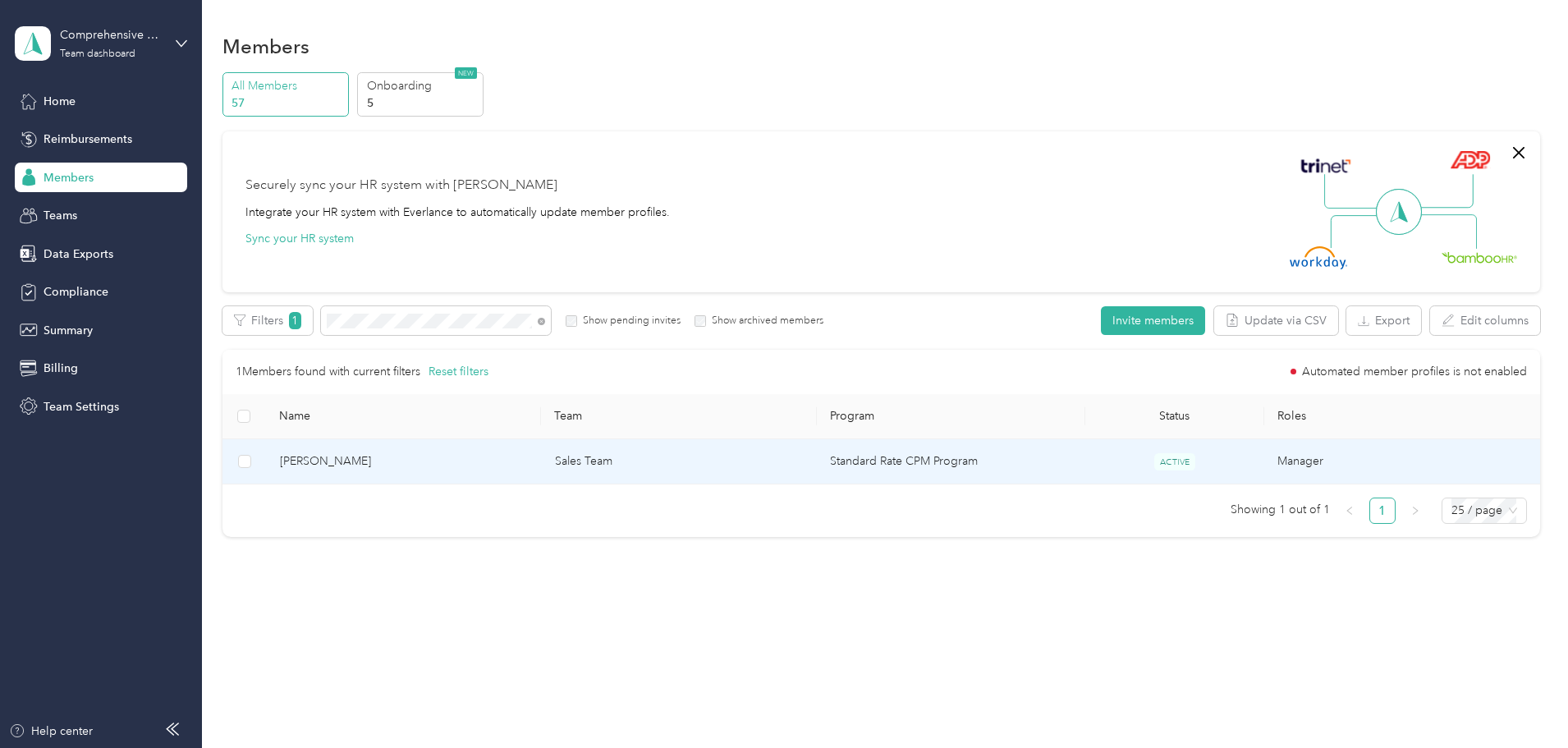
click at [403, 462] on span "[PERSON_NAME]" at bounding box center [404, 461] width 249 height 18
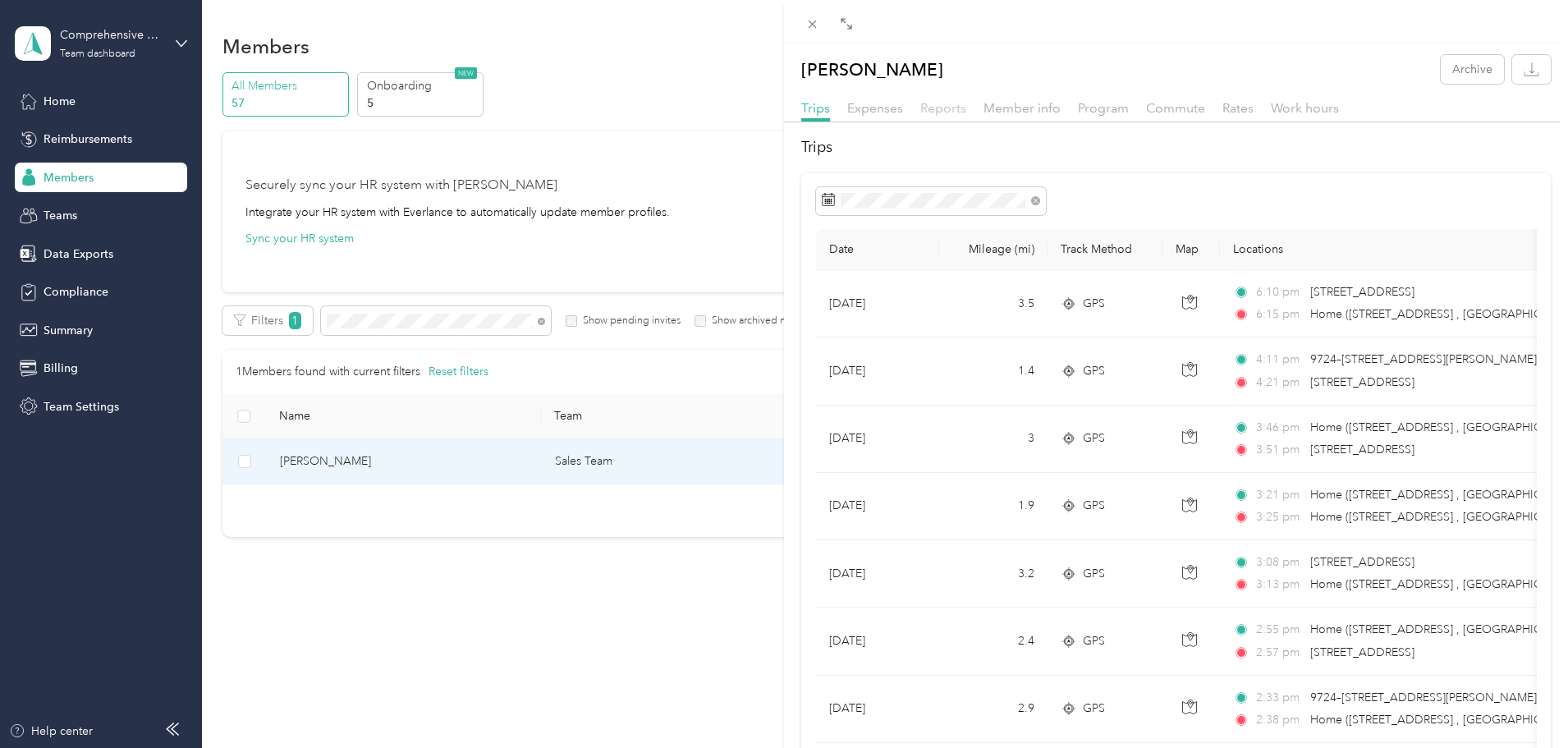
click at [951, 110] on span "Reports" at bounding box center [943, 108] width 46 height 16
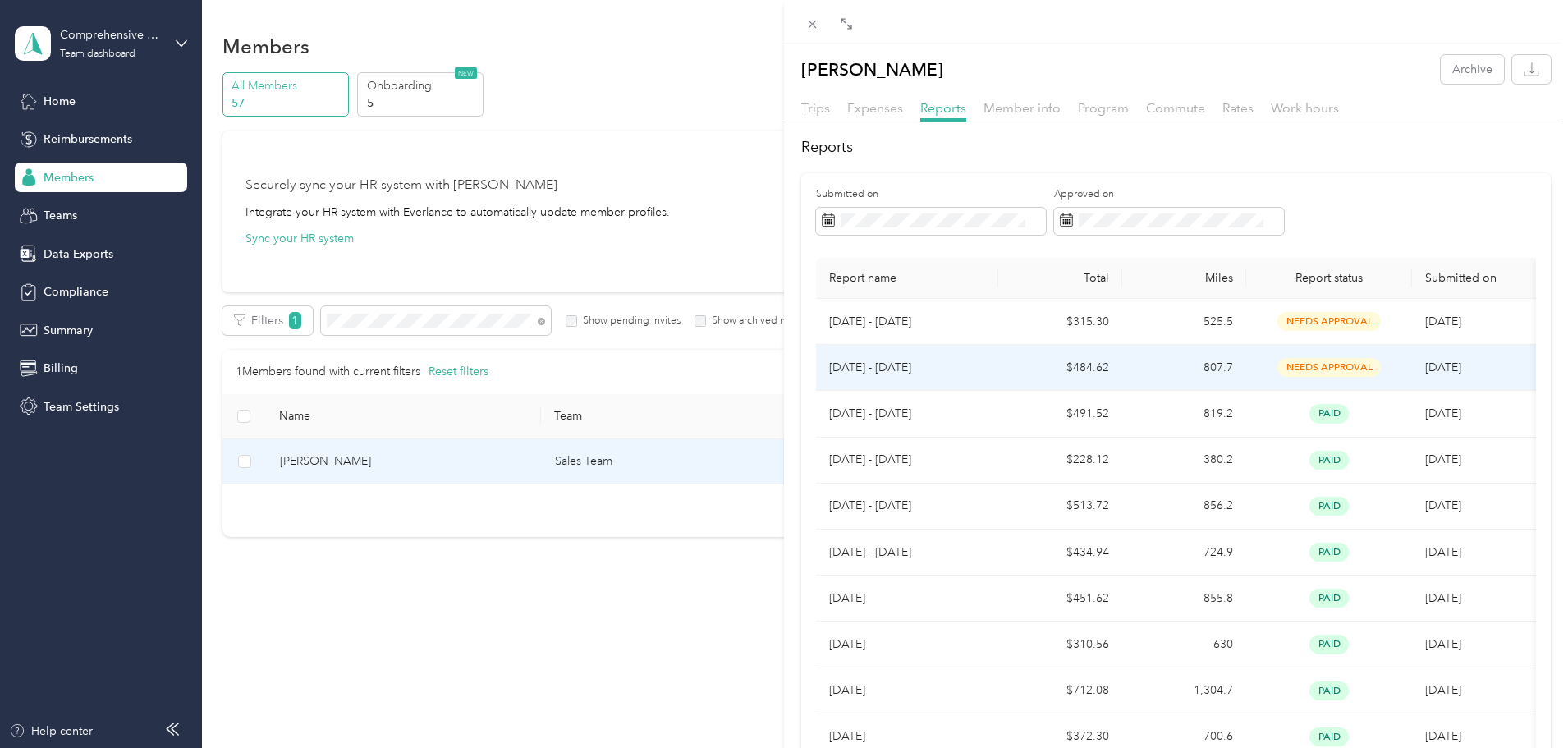
click at [851, 365] on td "[DATE] - [DATE]" at bounding box center [907, 367] width 182 height 46
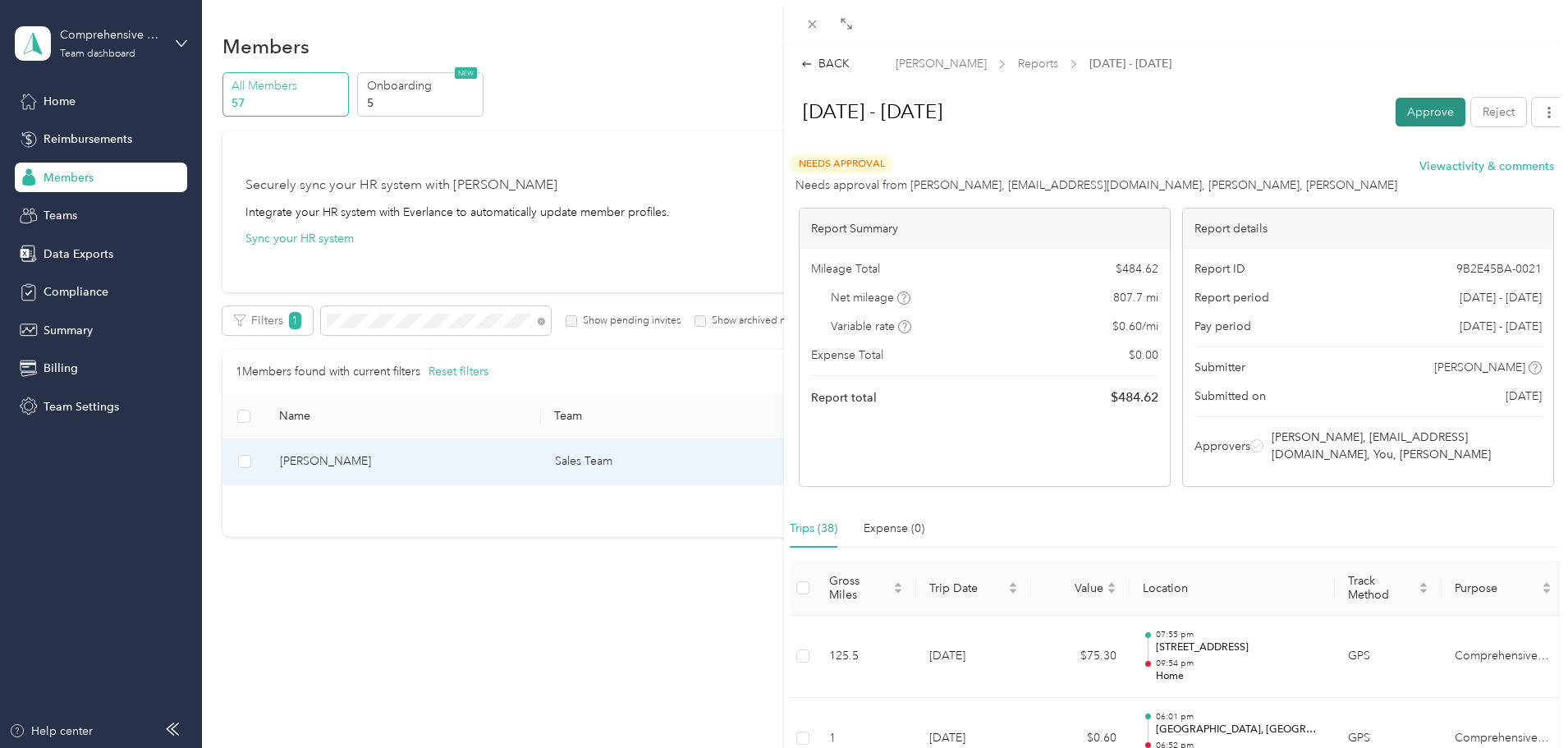
click at [1403, 107] on button "Approve" at bounding box center [1430, 112] width 70 height 29
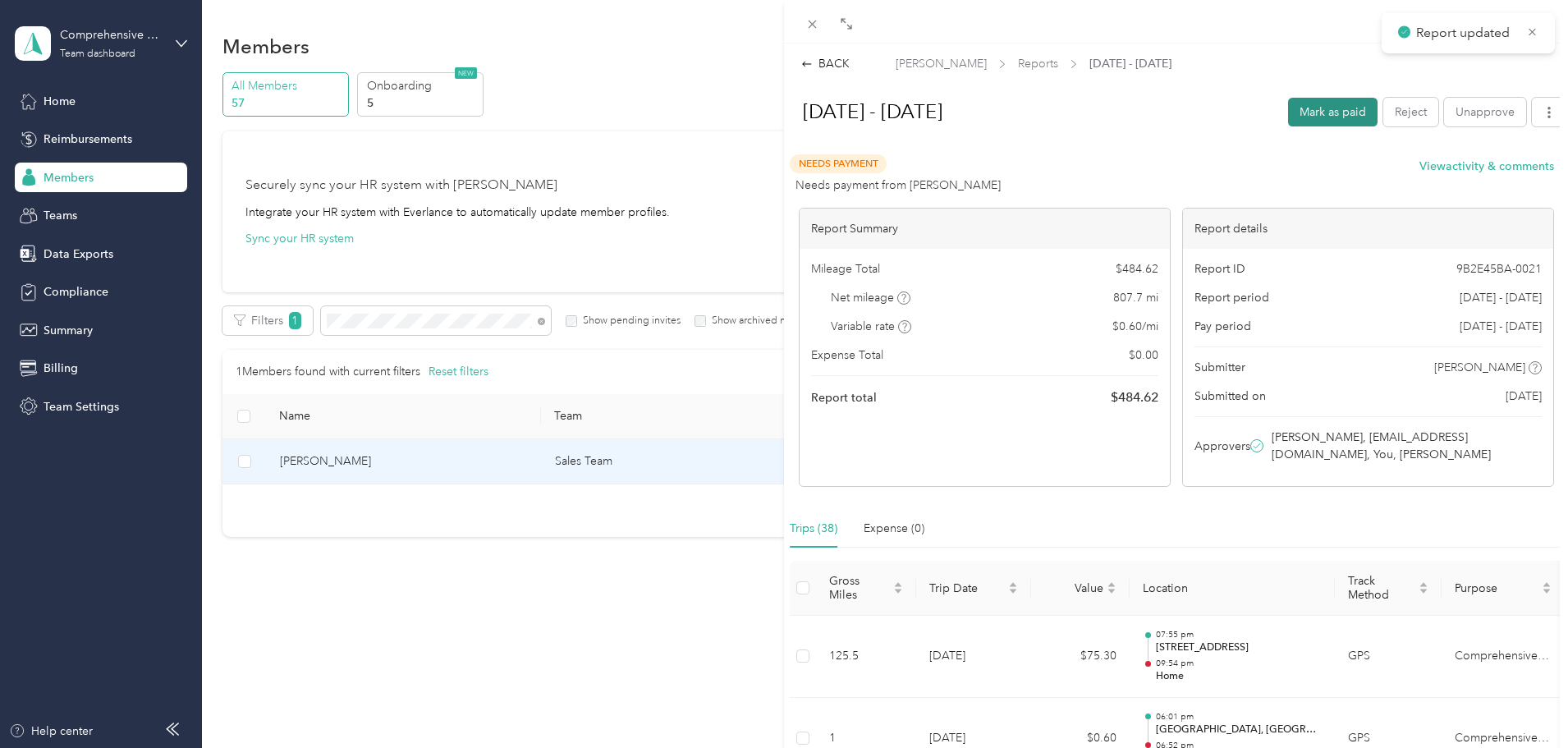
click at [1322, 114] on button "Mark as paid" at bounding box center [1332, 112] width 89 height 29
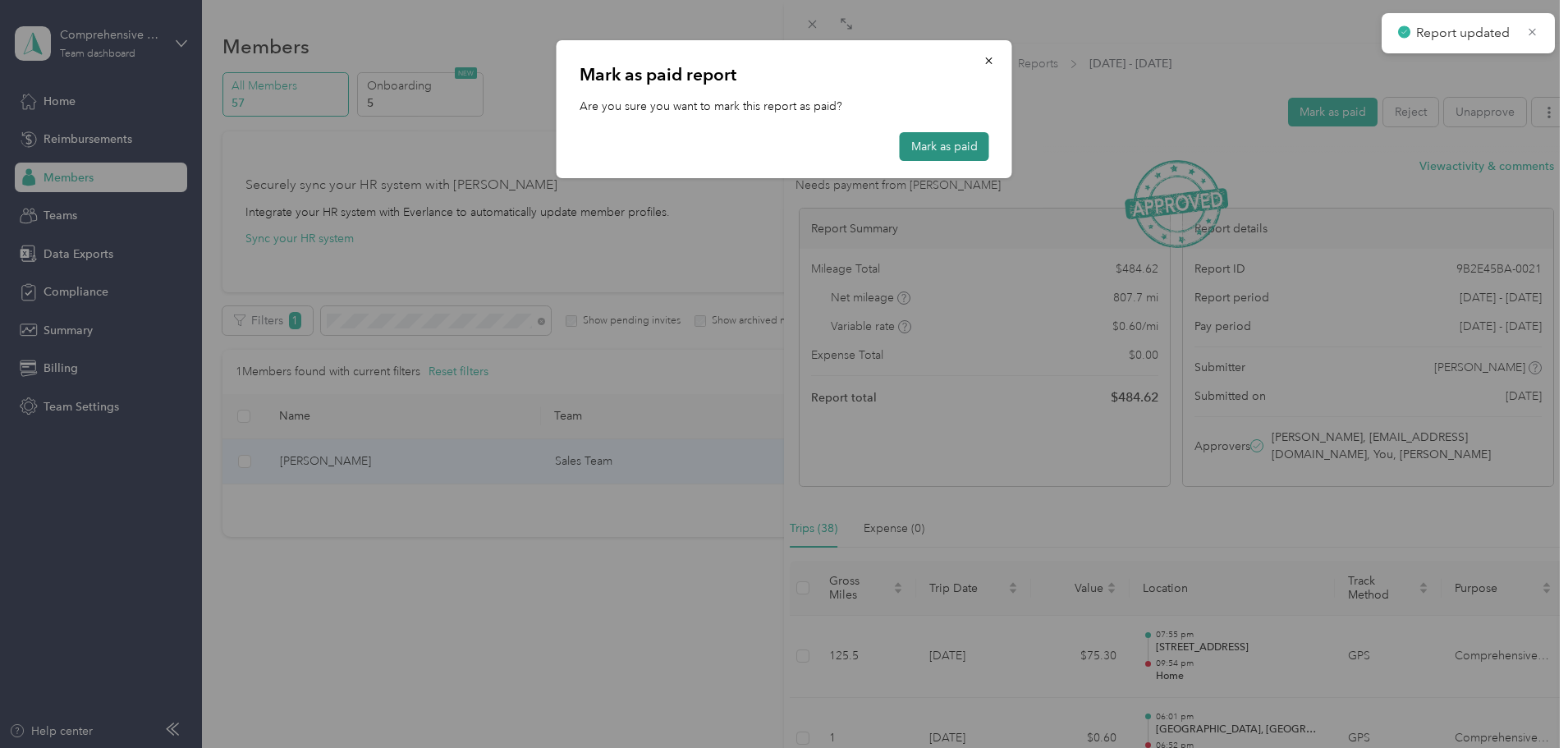
click at [959, 142] on button "Mark as paid" at bounding box center [944, 146] width 89 height 29
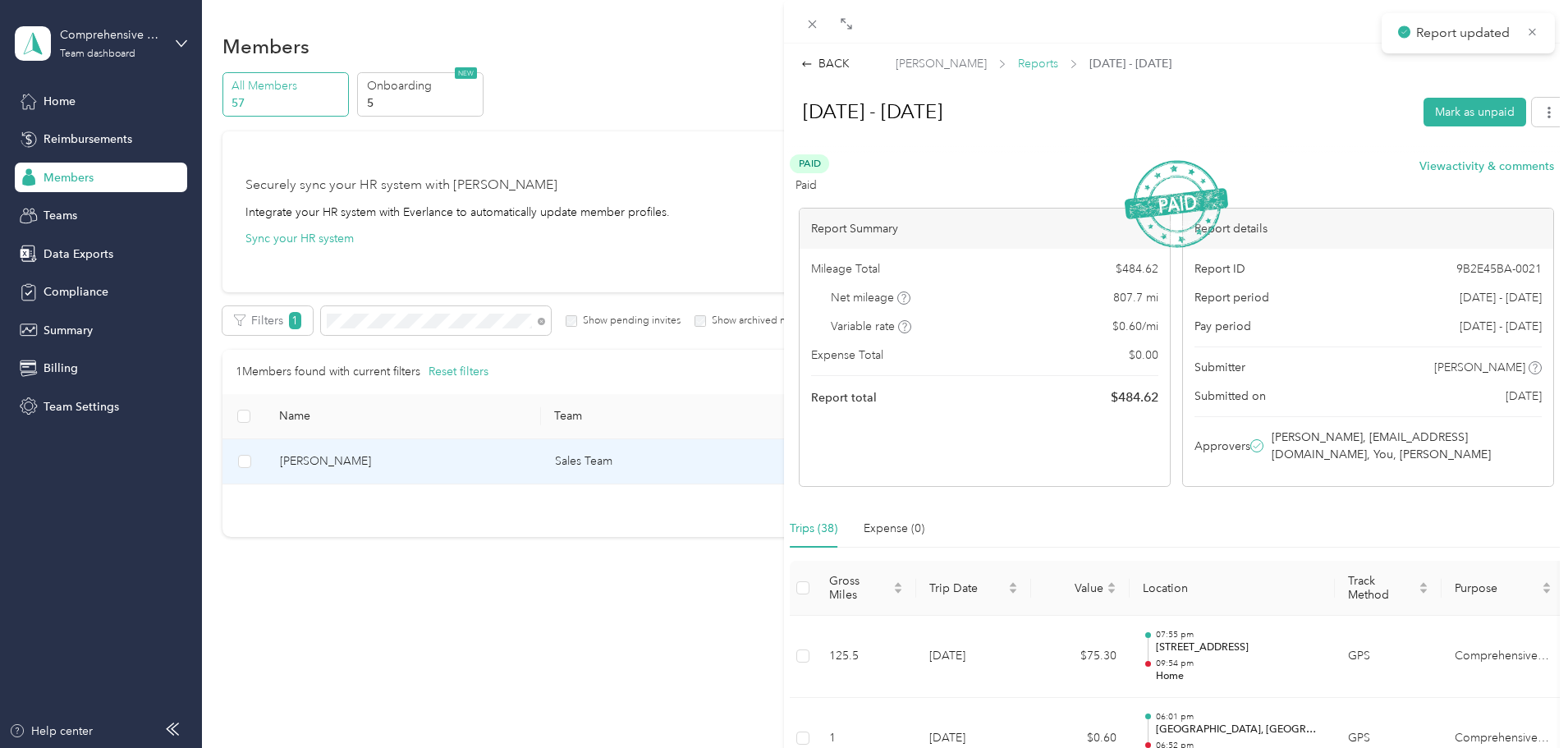
click at [1018, 63] on span "Reports" at bounding box center [1038, 63] width 40 height 17
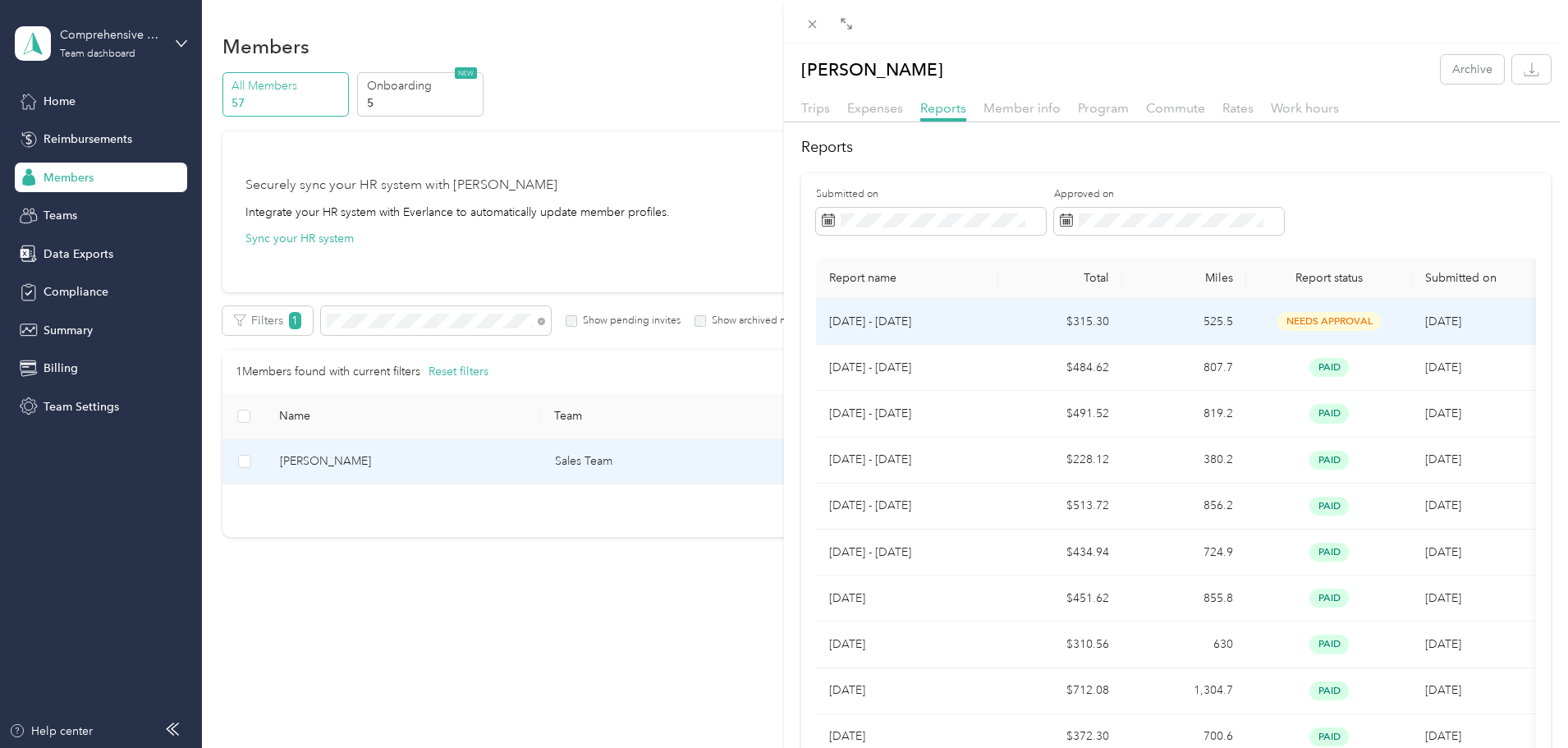
click at [898, 322] on p "[DATE] - [DATE]" at bounding box center [907, 322] width 156 height 18
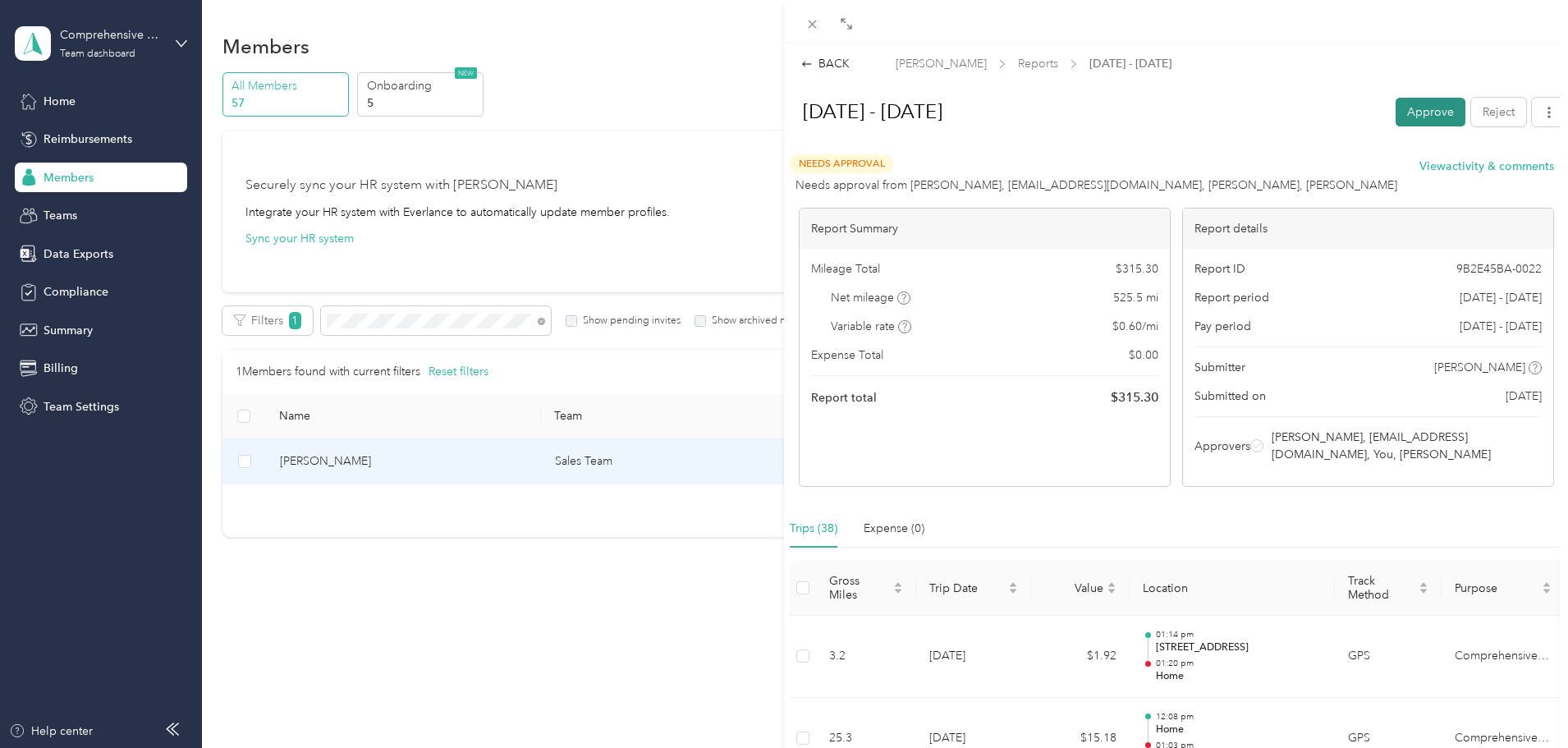
click at [1410, 118] on button "Approve" at bounding box center [1430, 112] width 70 height 29
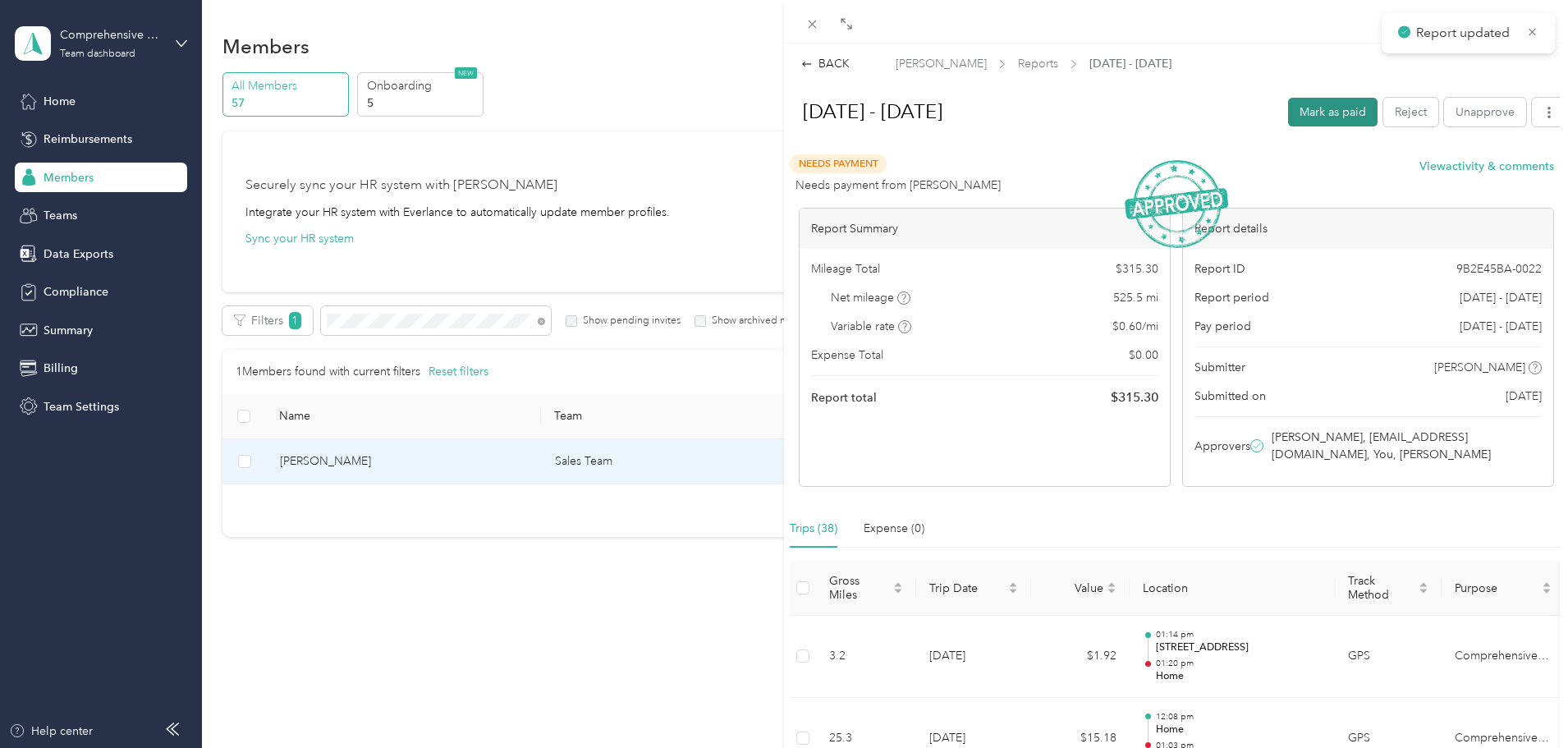
click at [1317, 108] on button "Mark as paid" at bounding box center [1332, 112] width 89 height 29
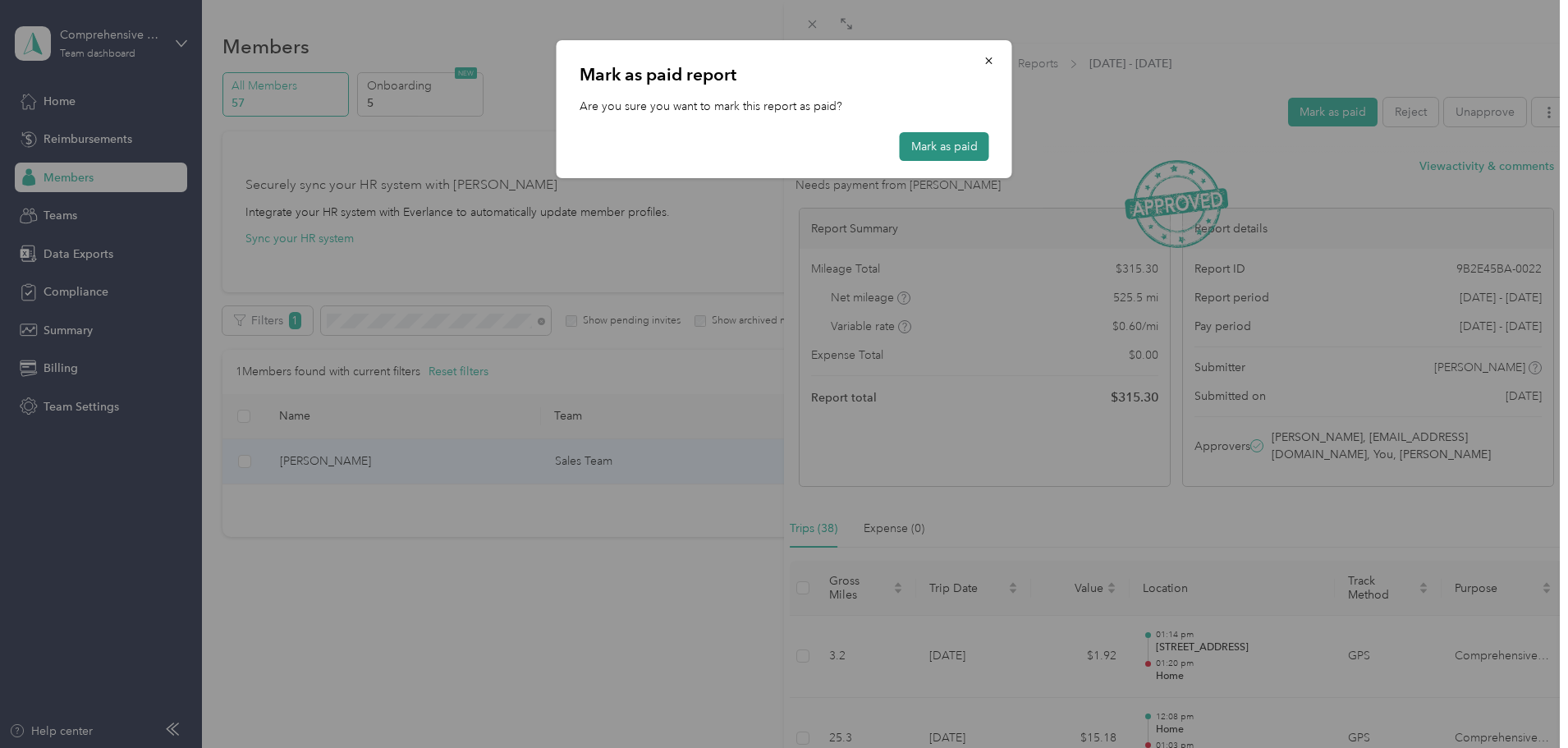
click at [953, 142] on button "Mark as paid" at bounding box center [944, 146] width 89 height 29
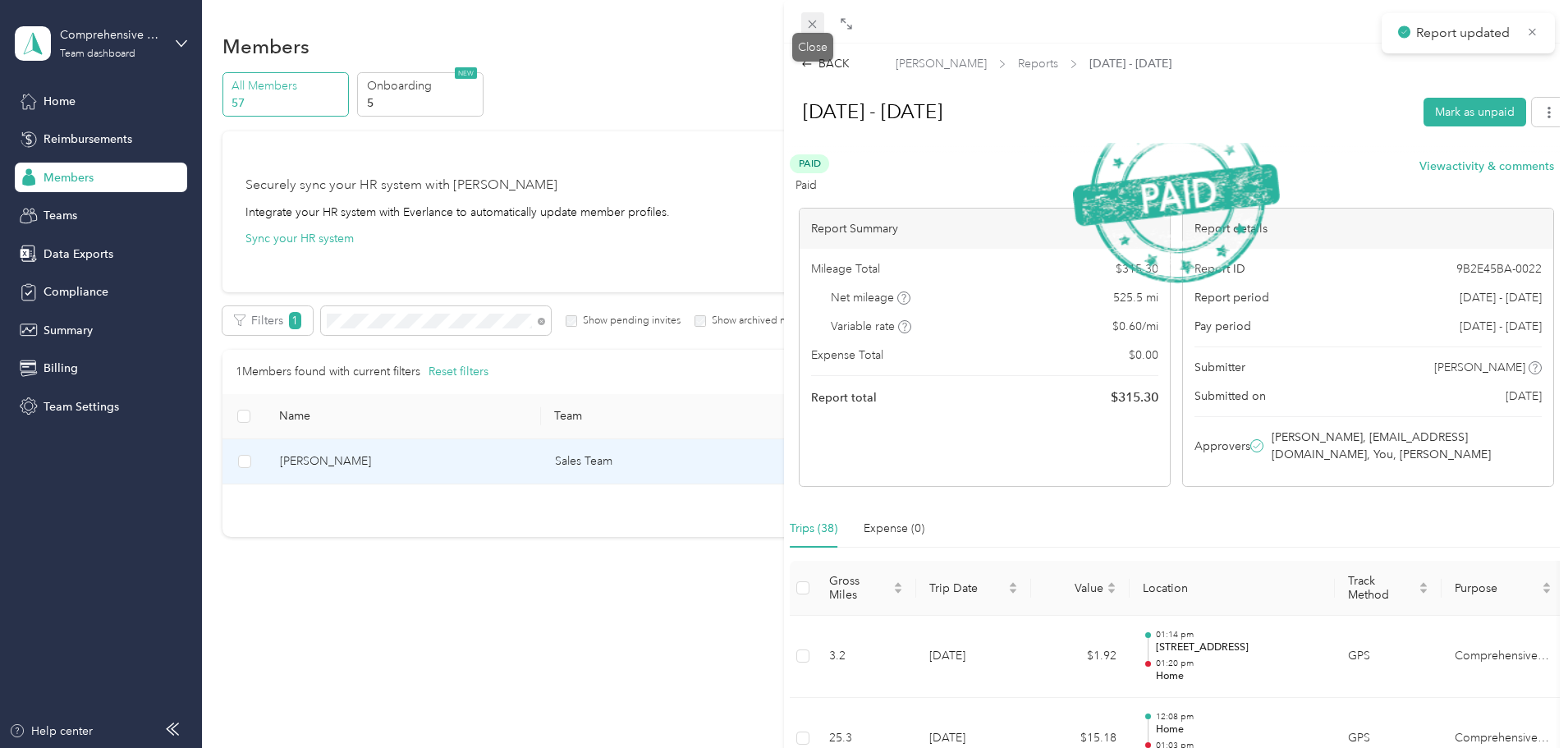
click at [810, 27] on icon at bounding box center [812, 24] width 8 height 8
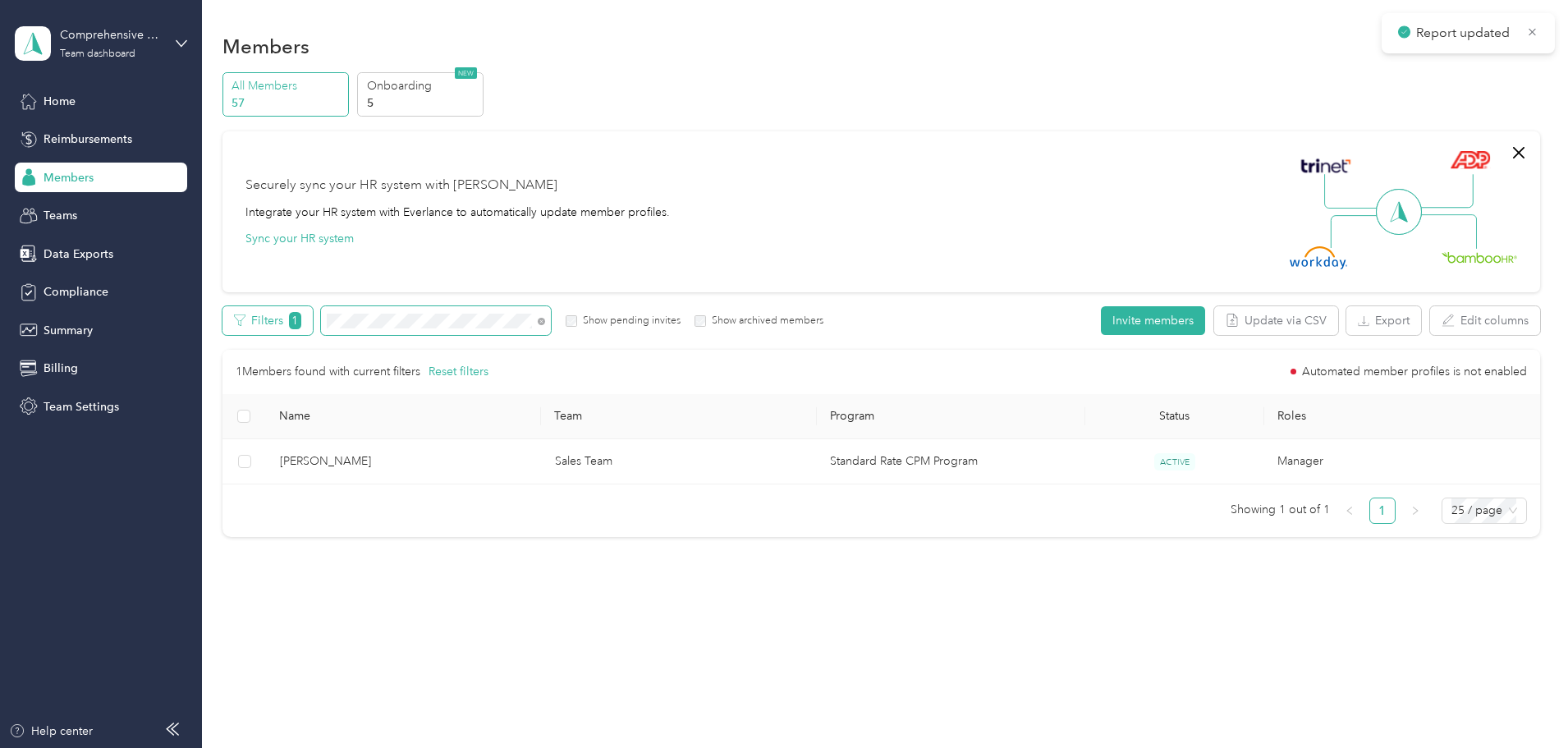
click at [388, 320] on div "Filters 1 Show pending invites Show archived members" at bounding box center [523, 320] width 602 height 29
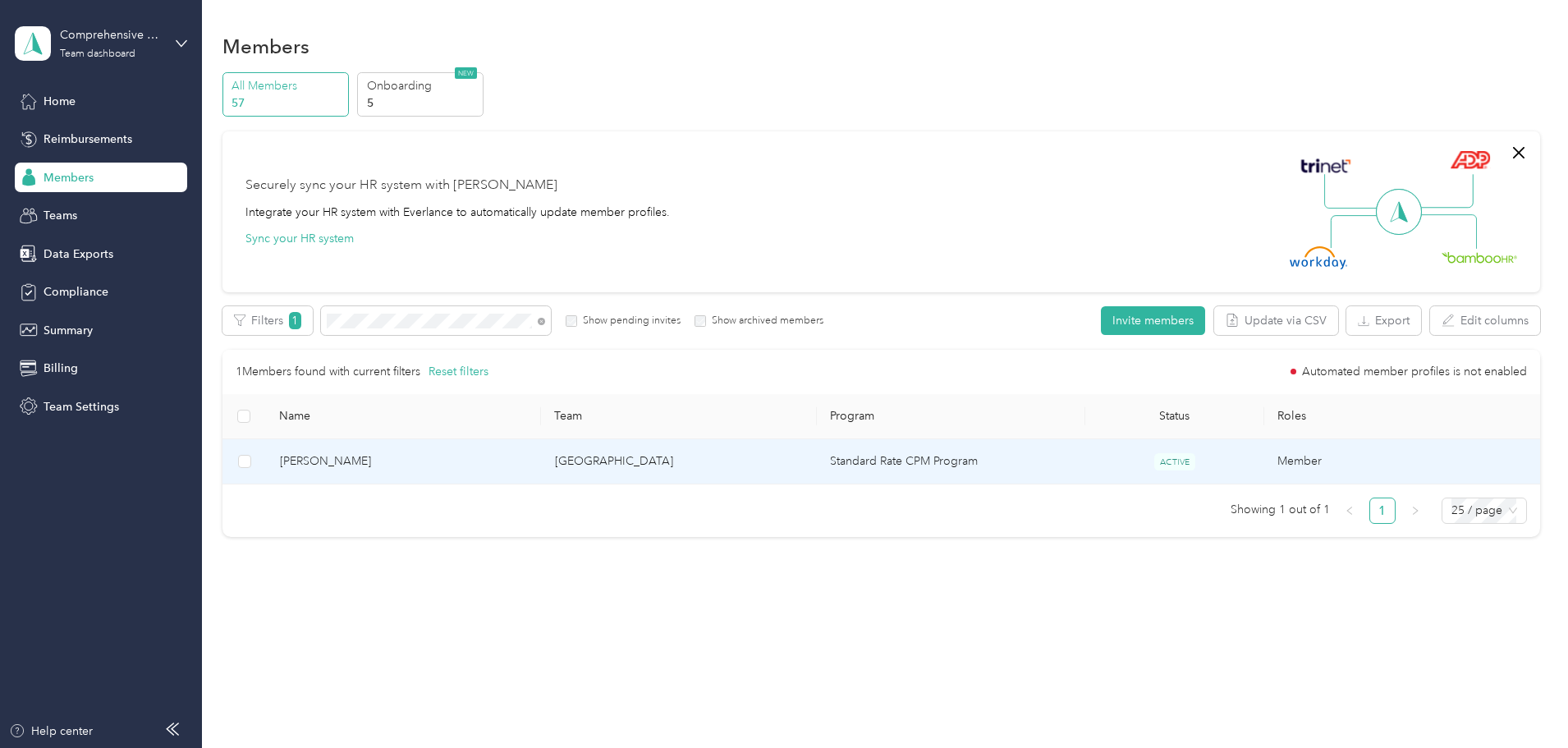
click at [428, 465] on span "[PERSON_NAME]" at bounding box center [404, 461] width 249 height 18
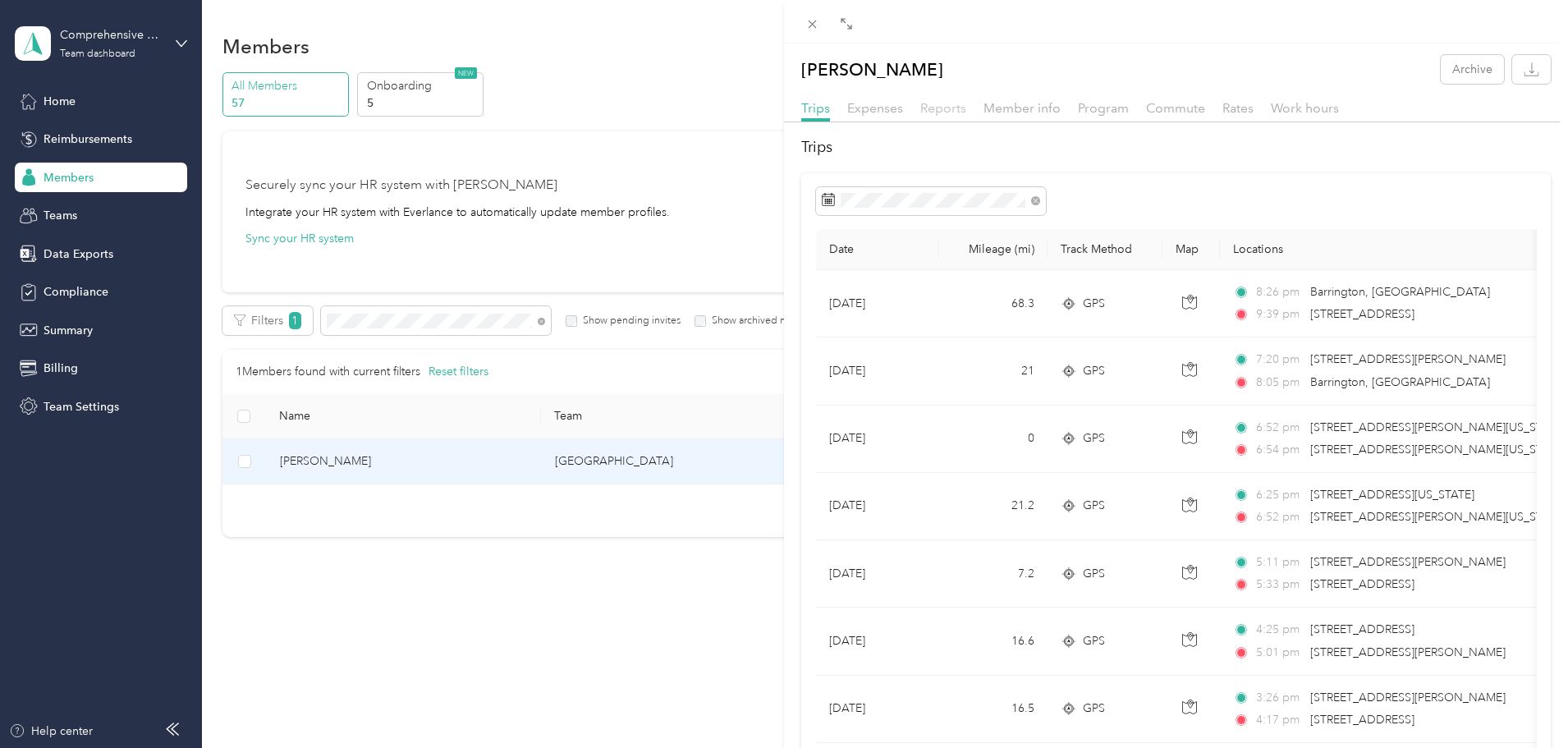
click at [937, 102] on span "Reports" at bounding box center [943, 108] width 46 height 16
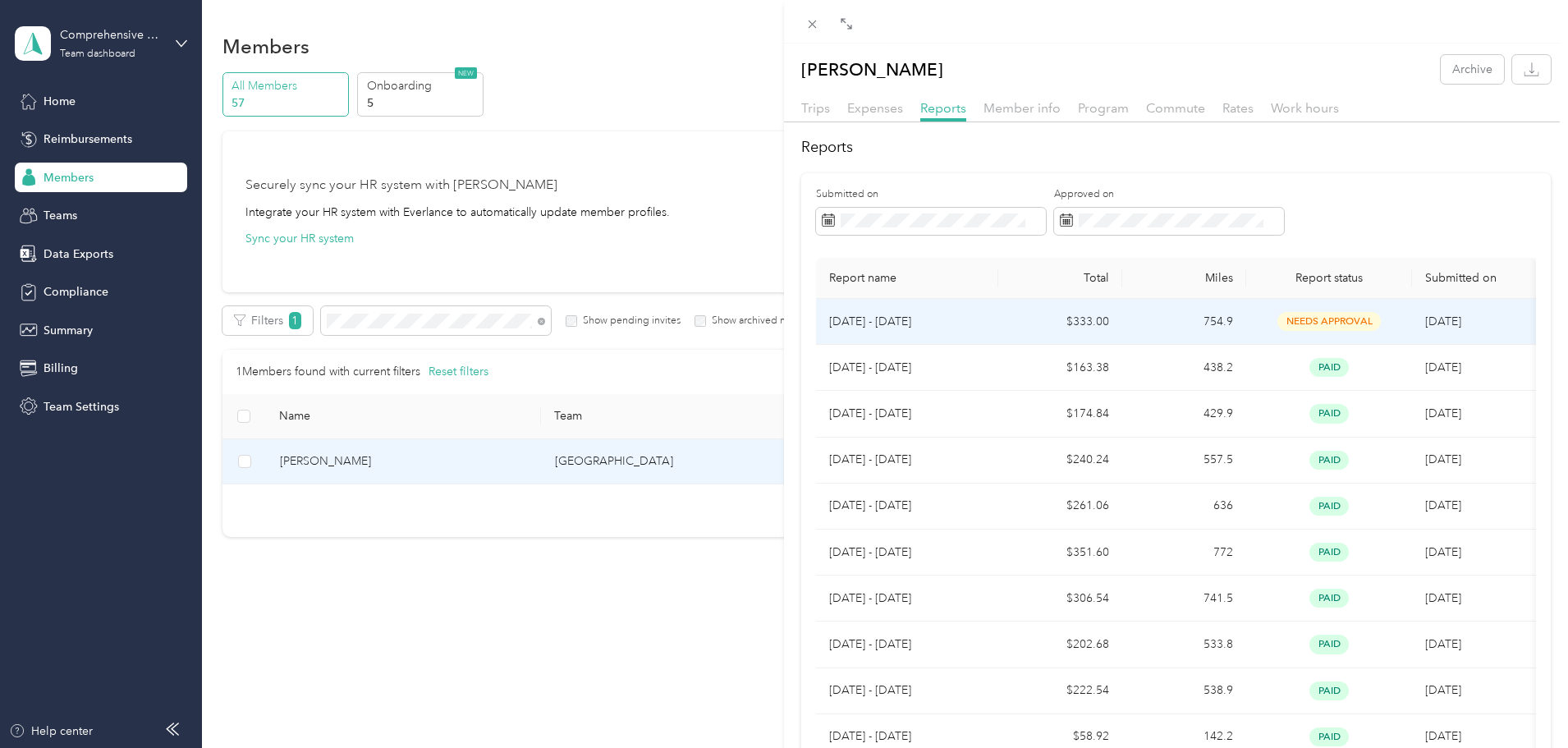
click at [889, 315] on p "[DATE] - [DATE]" at bounding box center [907, 322] width 156 height 18
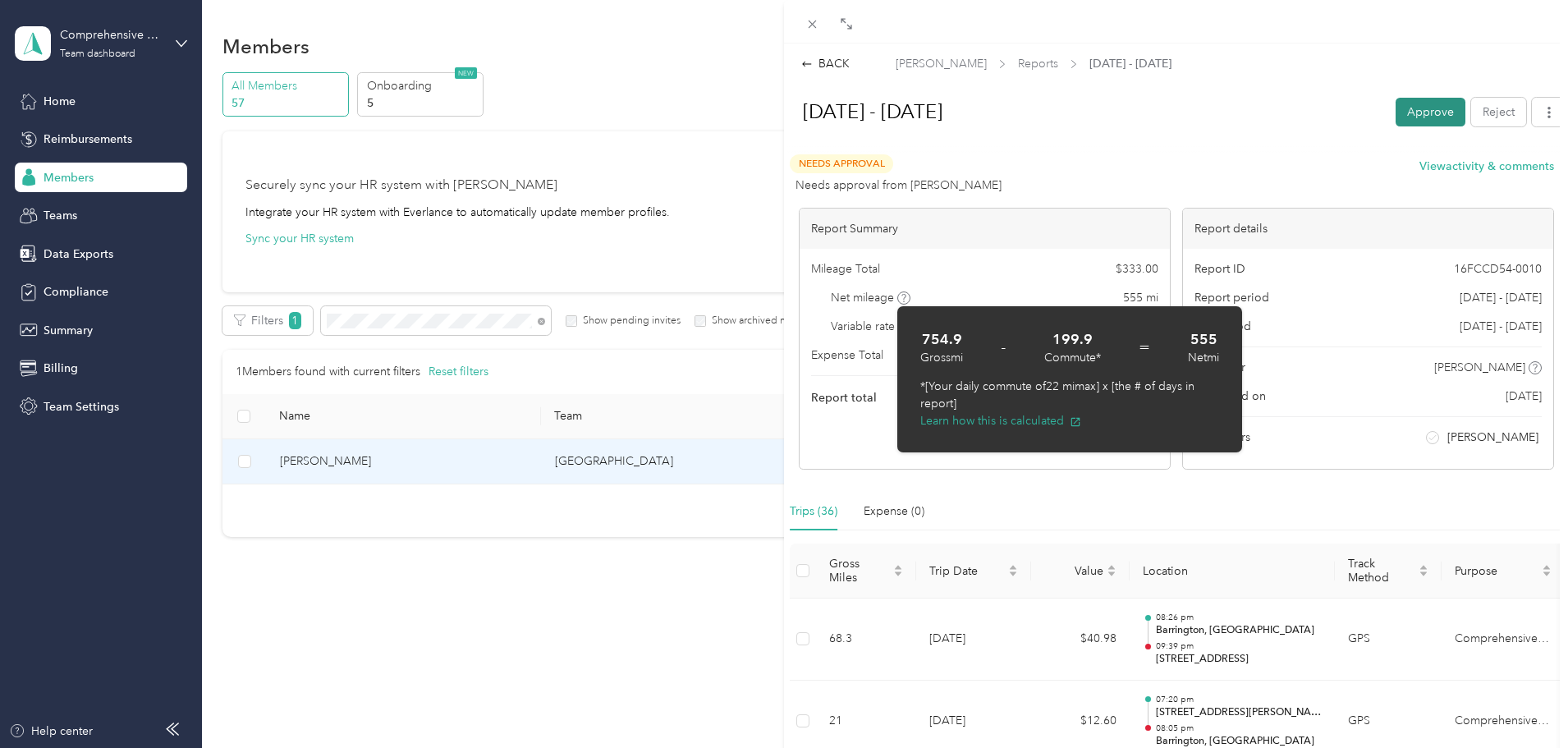
click at [1429, 114] on button "Approve" at bounding box center [1430, 112] width 70 height 29
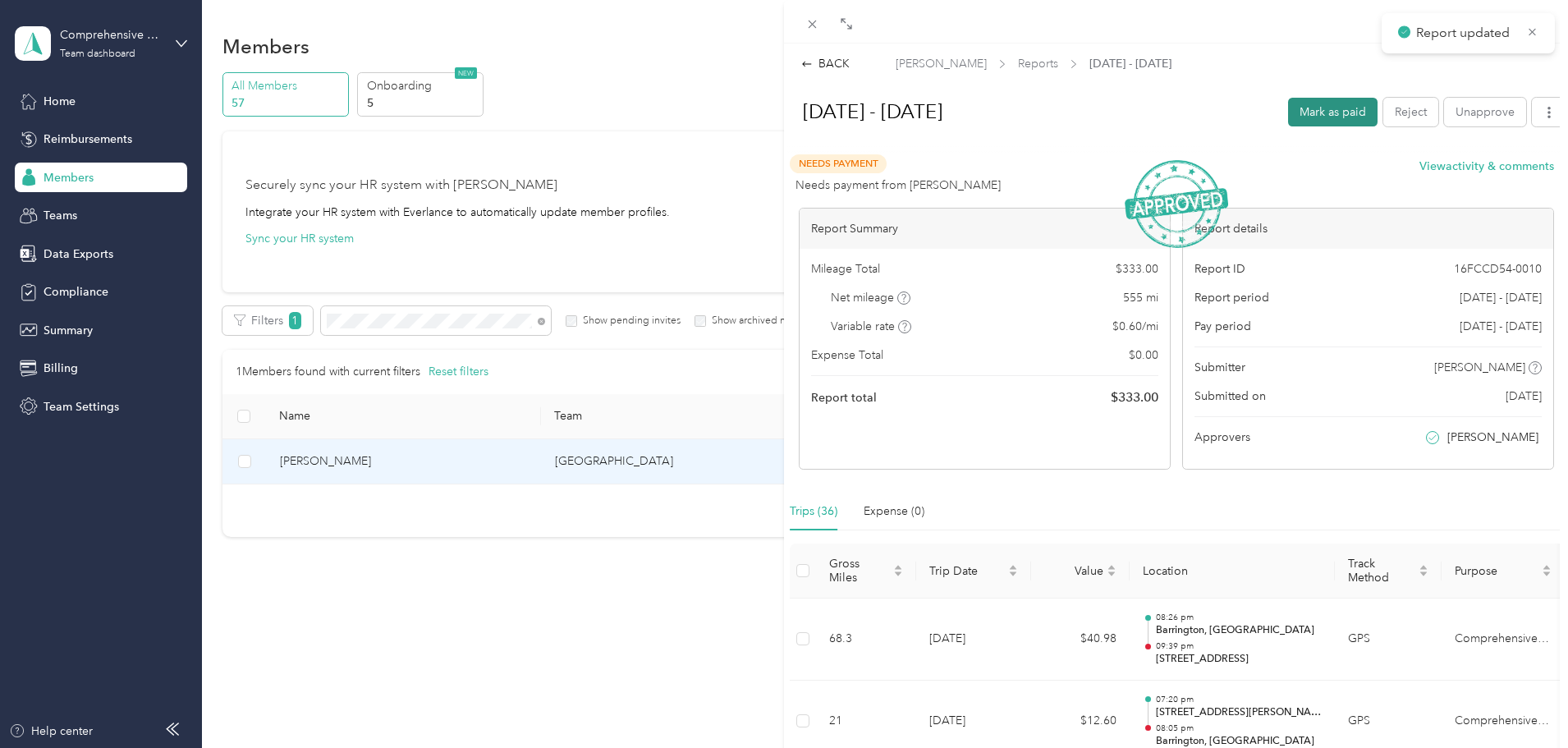
click at [1315, 107] on button "Mark as paid" at bounding box center [1332, 112] width 89 height 29
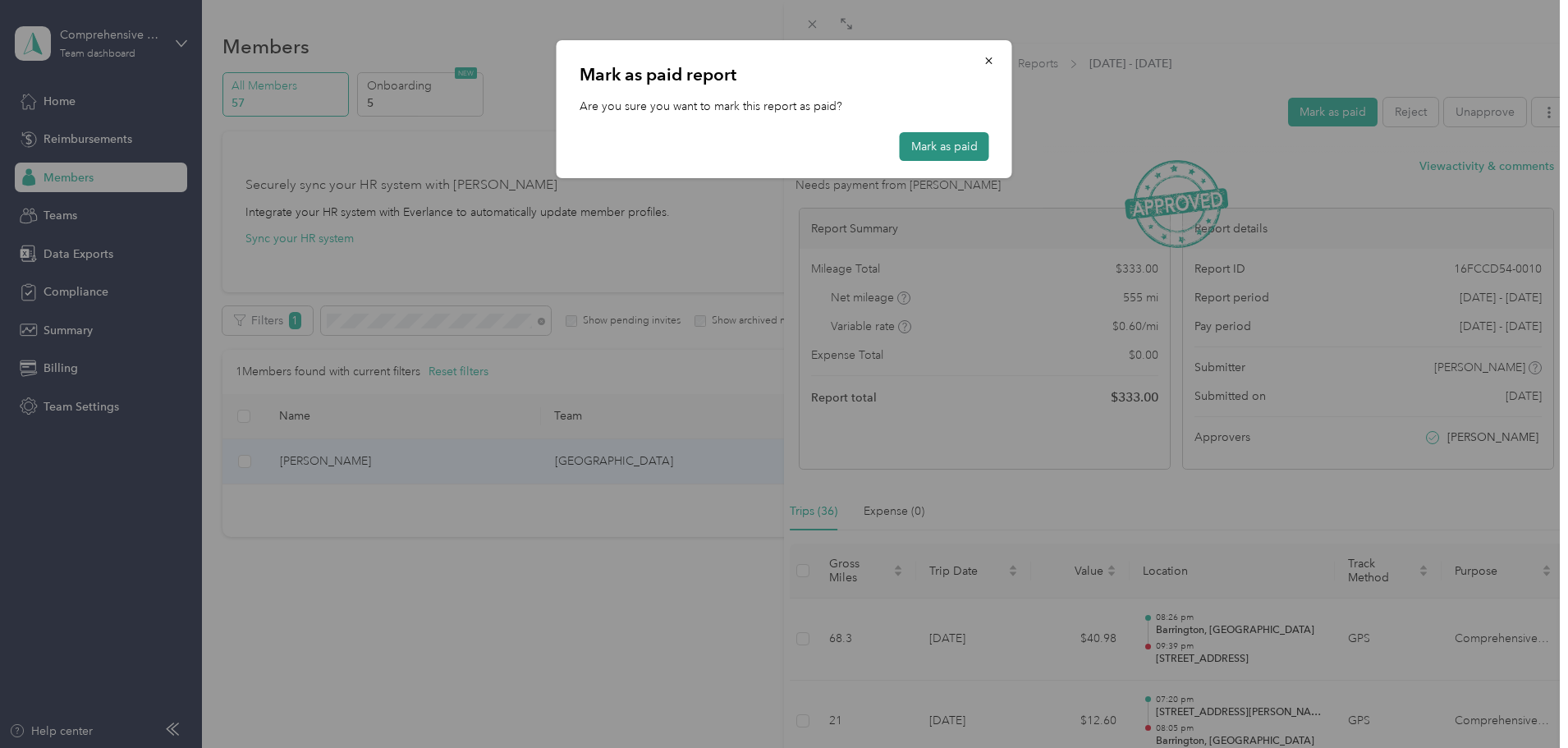
click at [952, 145] on button "Mark as paid" at bounding box center [944, 146] width 89 height 29
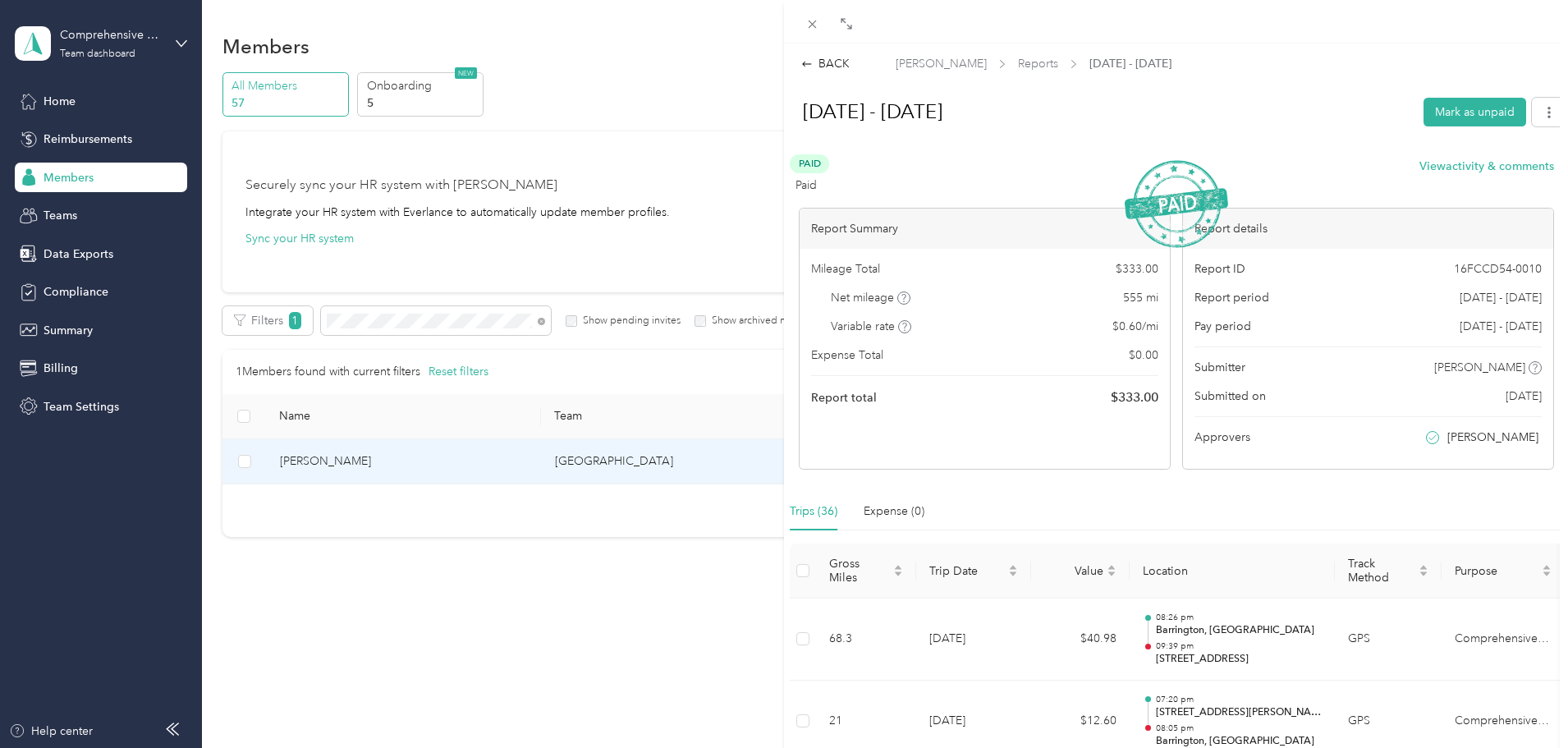
click at [336, 628] on div "BACK [PERSON_NAME] Reports [DATE] - [DATE] [DATE] - [DATE] Mark as unpaid Paid …" at bounding box center [784, 374] width 1568 height 748
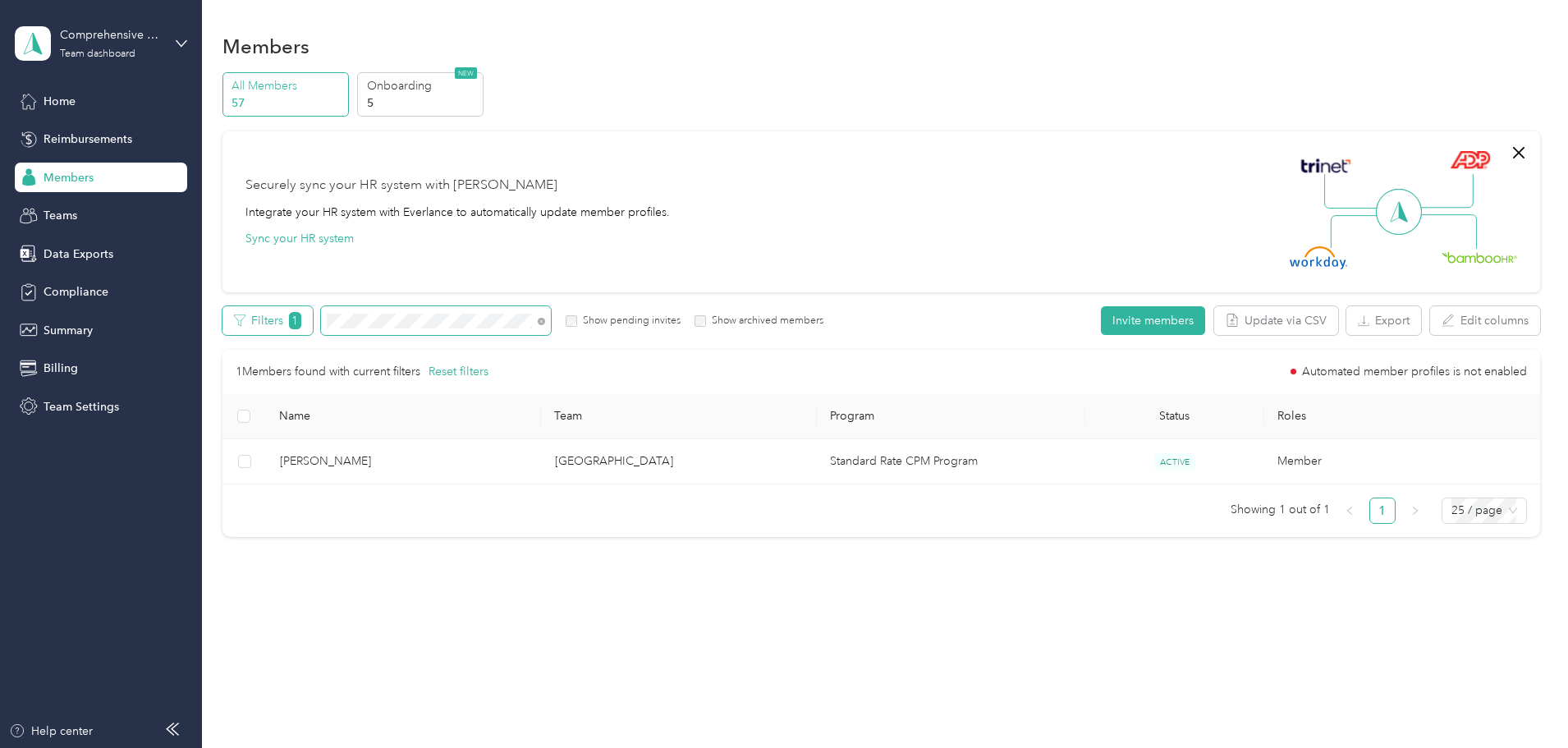
click at [388, 322] on div "Filters 1 Show pending invites Show archived members" at bounding box center [523, 320] width 602 height 29
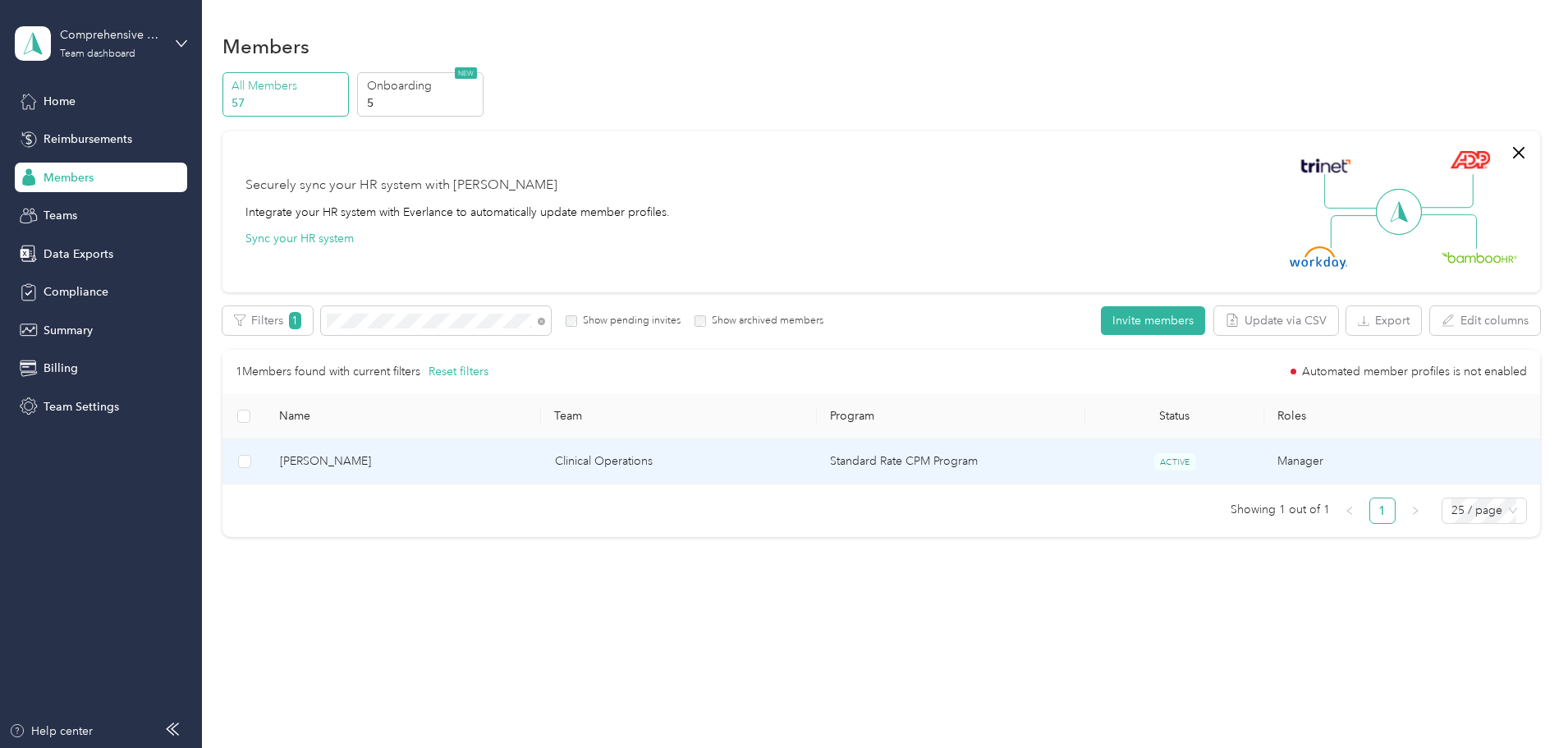
click at [412, 461] on span "[PERSON_NAME]" at bounding box center [404, 461] width 249 height 18
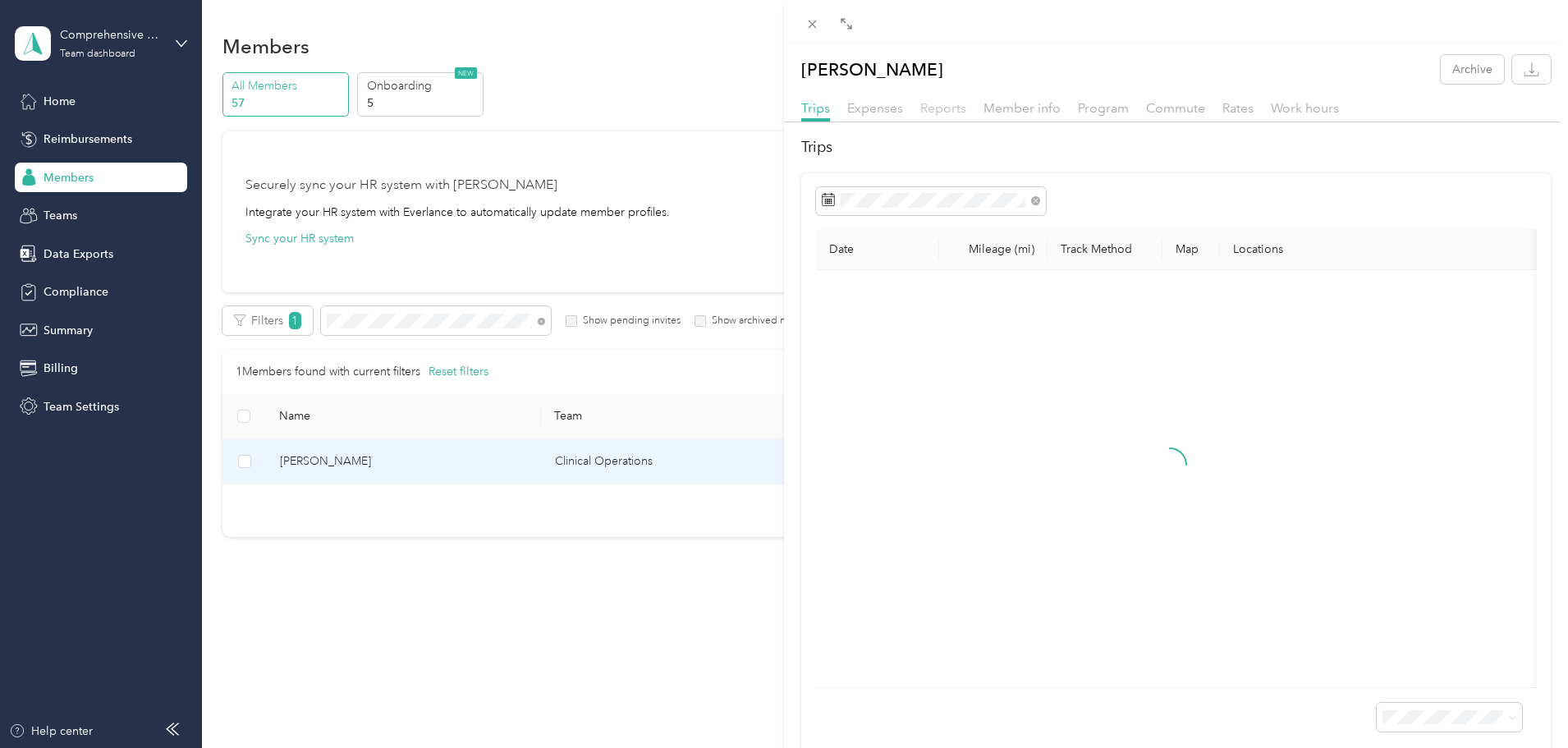
click at [959, 107] on span "Reports" at bounding box center [943, 108] width 46 height 16
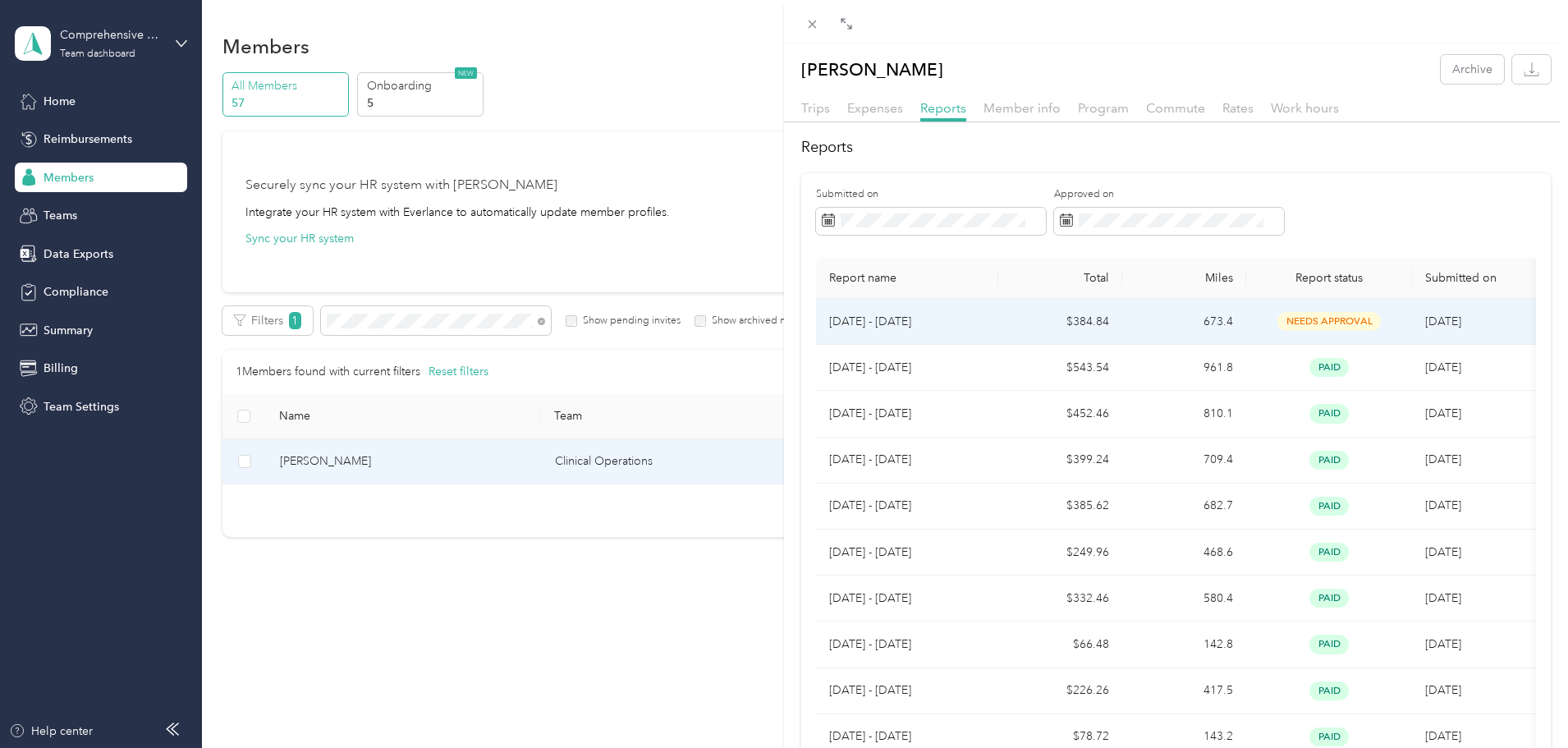
click at [910, 315] on p "[DATE] - [DATE]" at bounding box center [907, 322] width 156 height 18
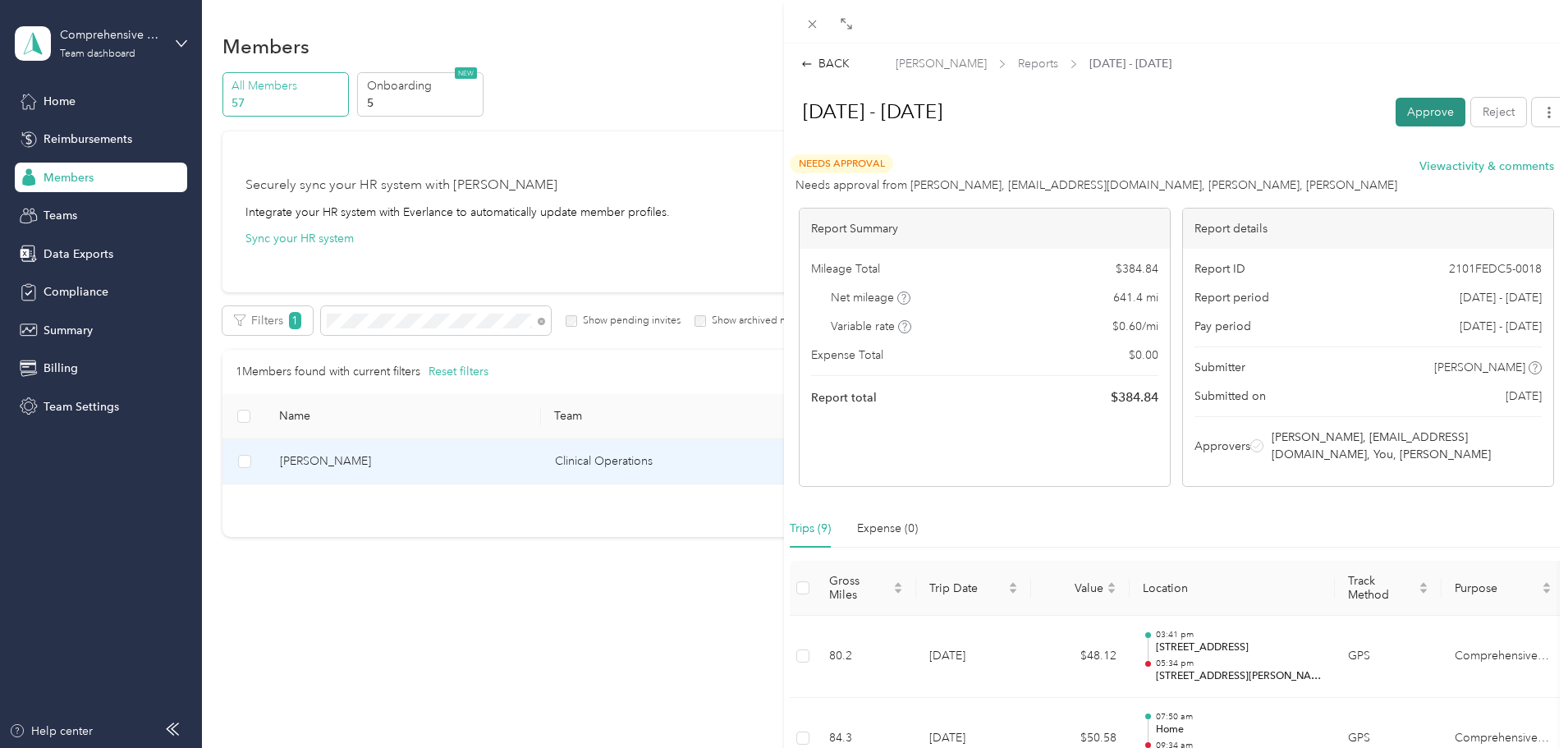
click at [1422, 110] on button "Approve" at bounding box center [1430, 112] width 70 height 29
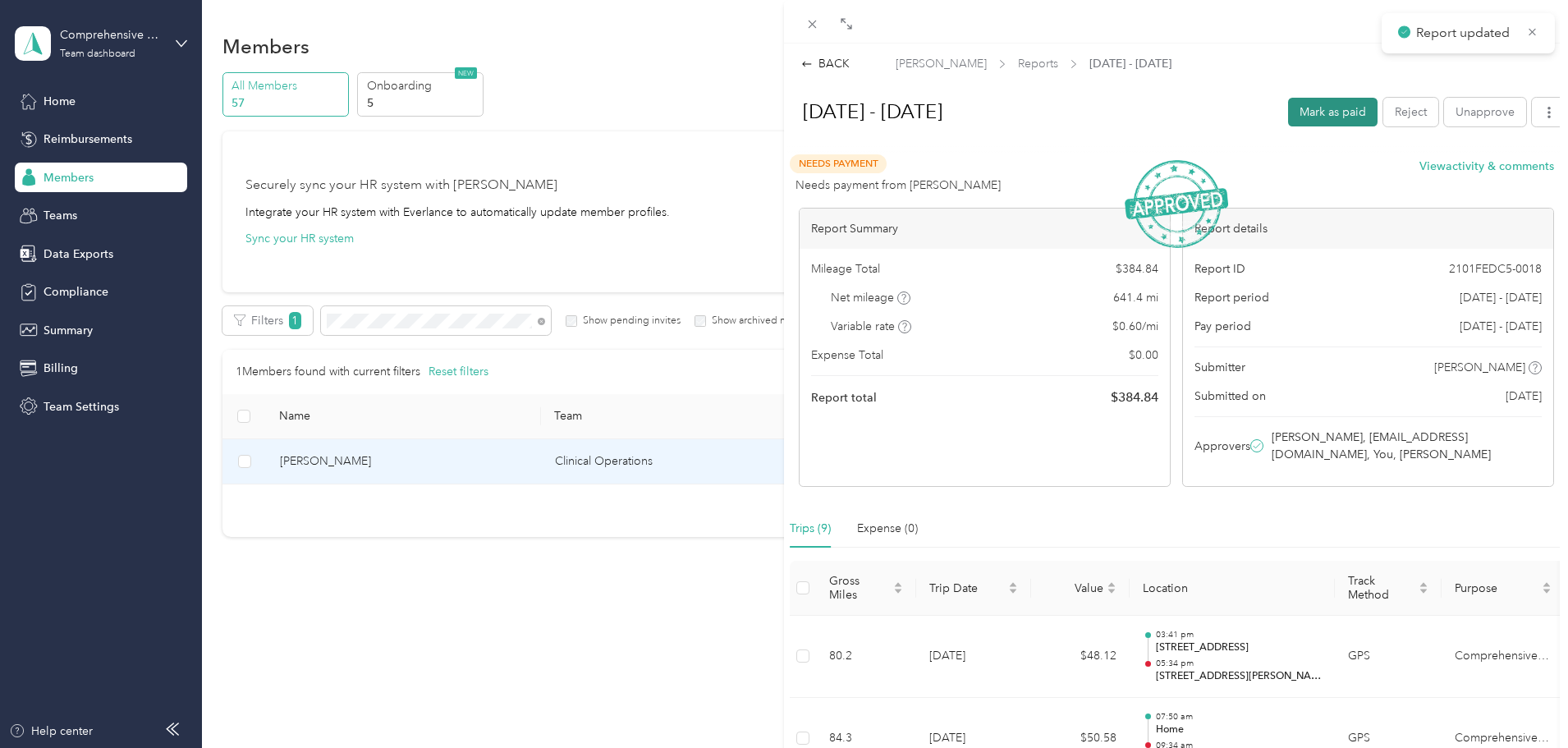
click at [1298, 110] on button "Mark as paid" at bounding box center [1332, 112] width 89 height 29
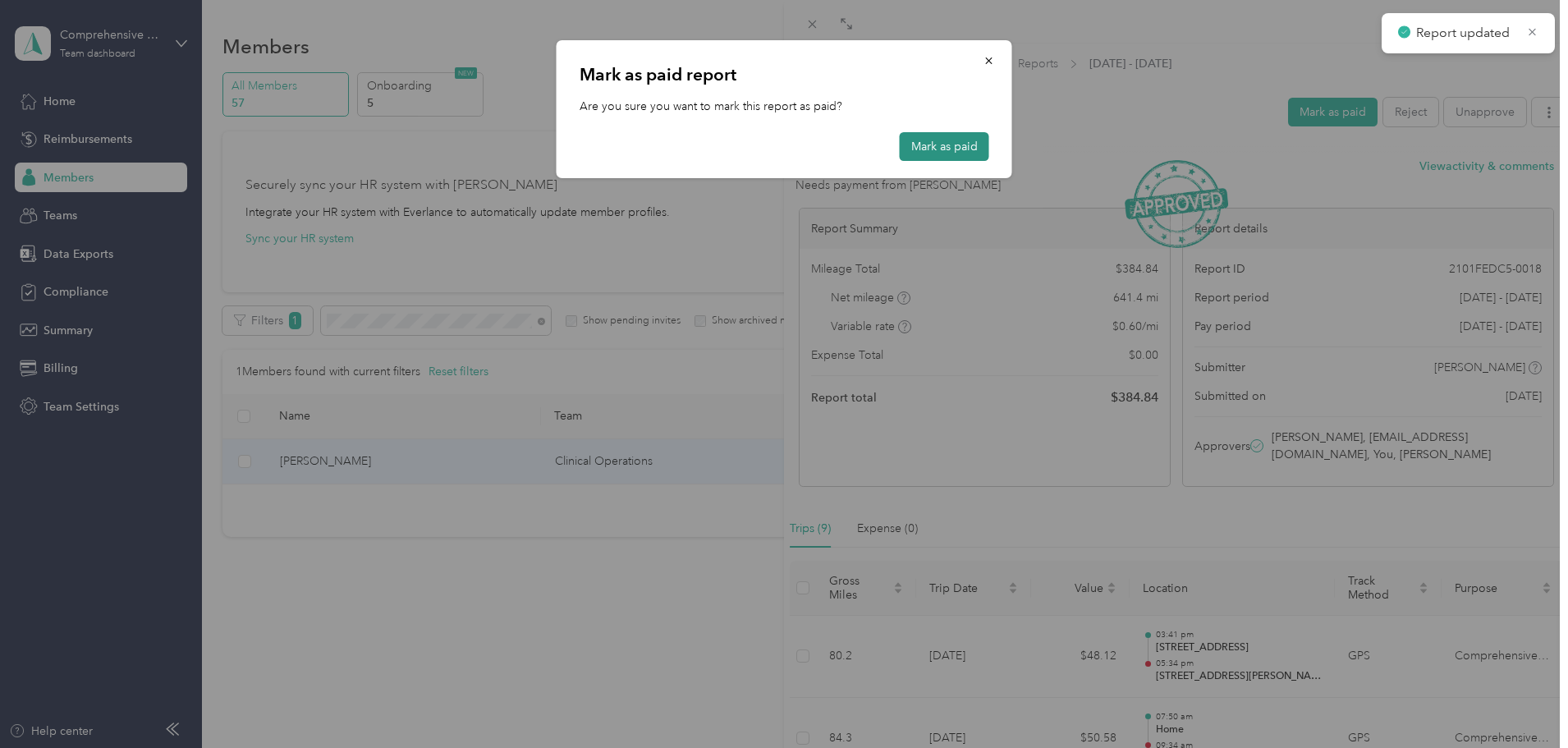
click at [927, 147] on button "Mark as paid" at bounding box center [944, 146] width 89 height 29
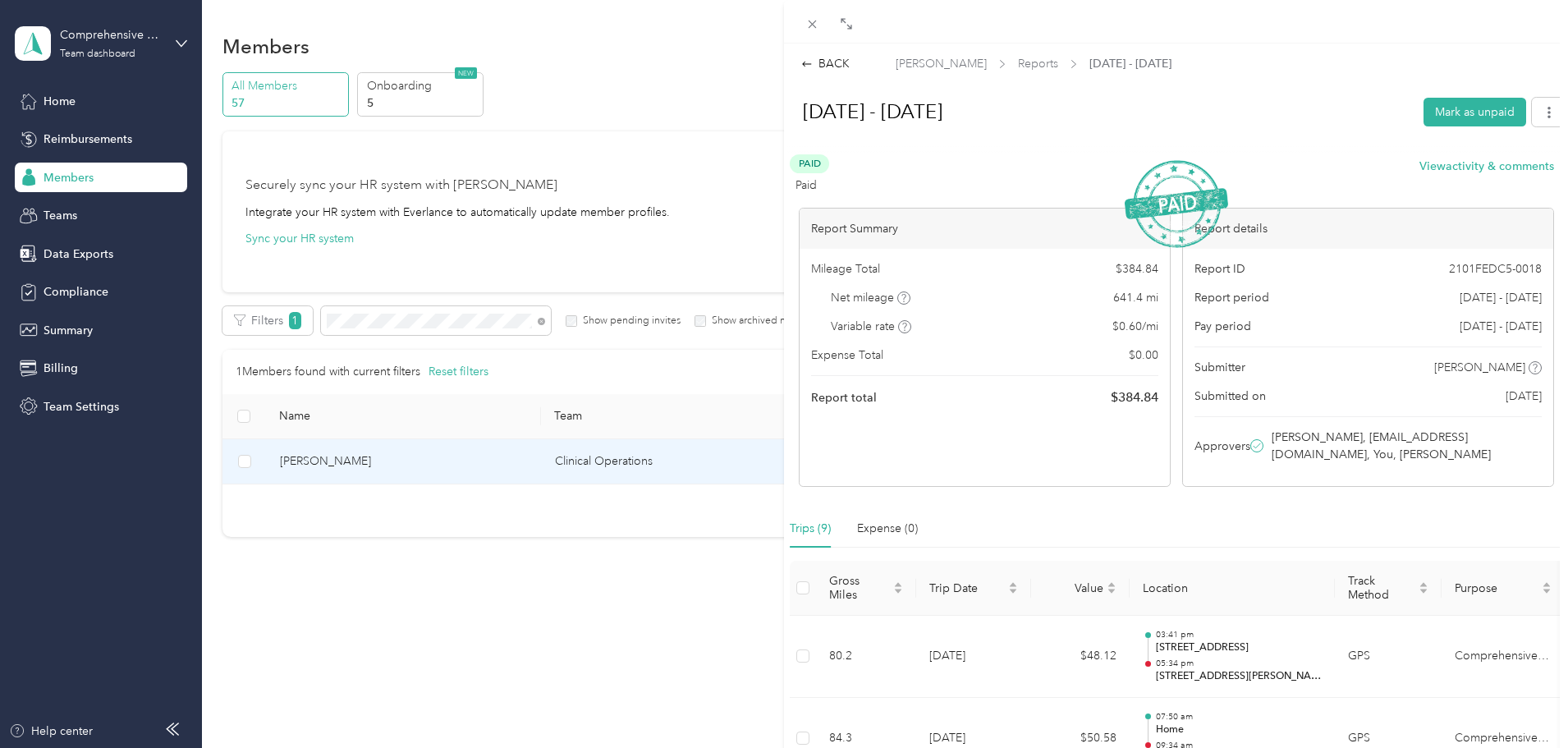
click at [434, 665] on div "BACK [PERSON_NAME] Reports [DATE] - [DATE] [DATE] - [DATE] [PERSON_NAME] as unp…" at bounding box center [784, 374] width 1568 height 748
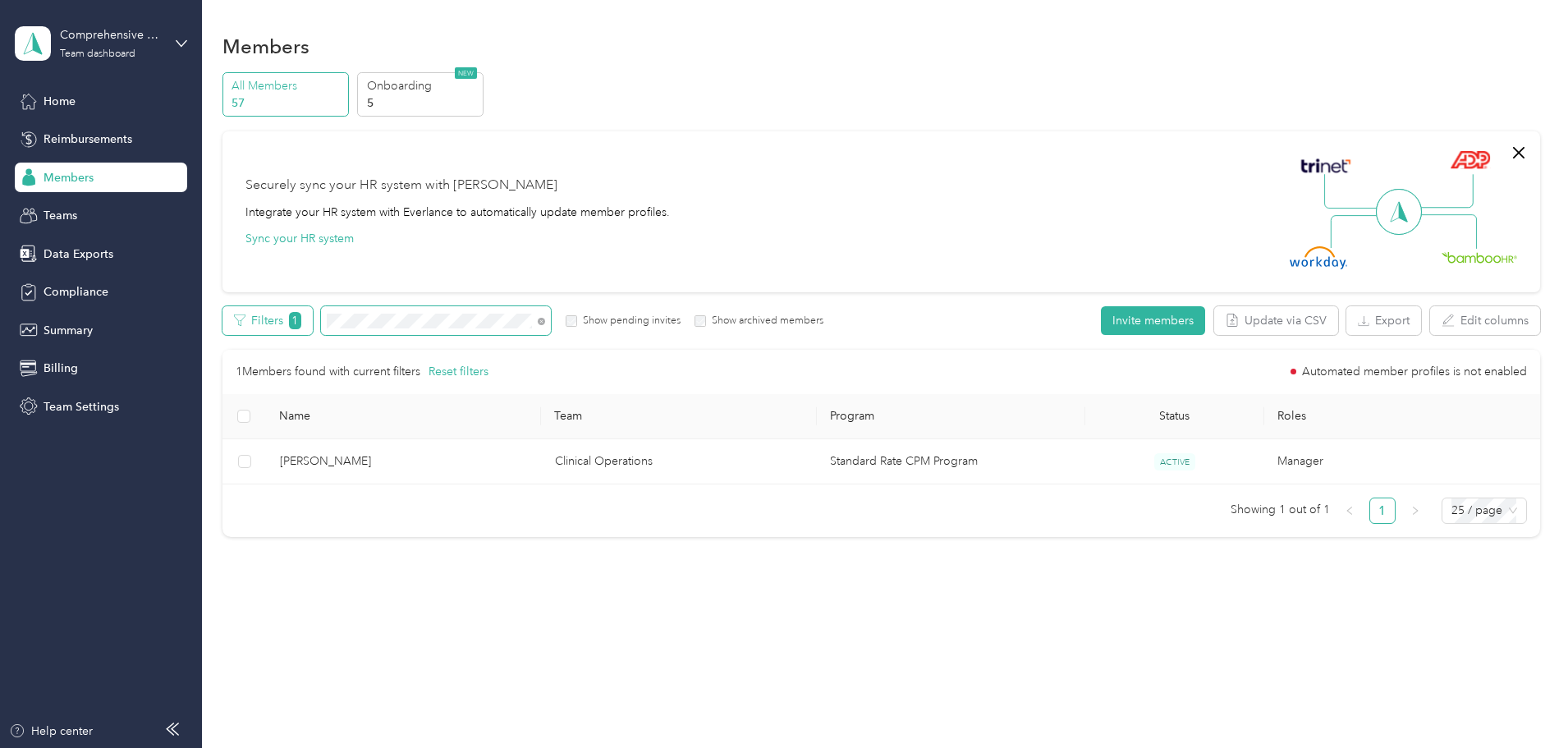
click at [413, 320] on div "Filters 1 Show pending invites Show archived members" at bounding box center [523, 320] width 602 height 29
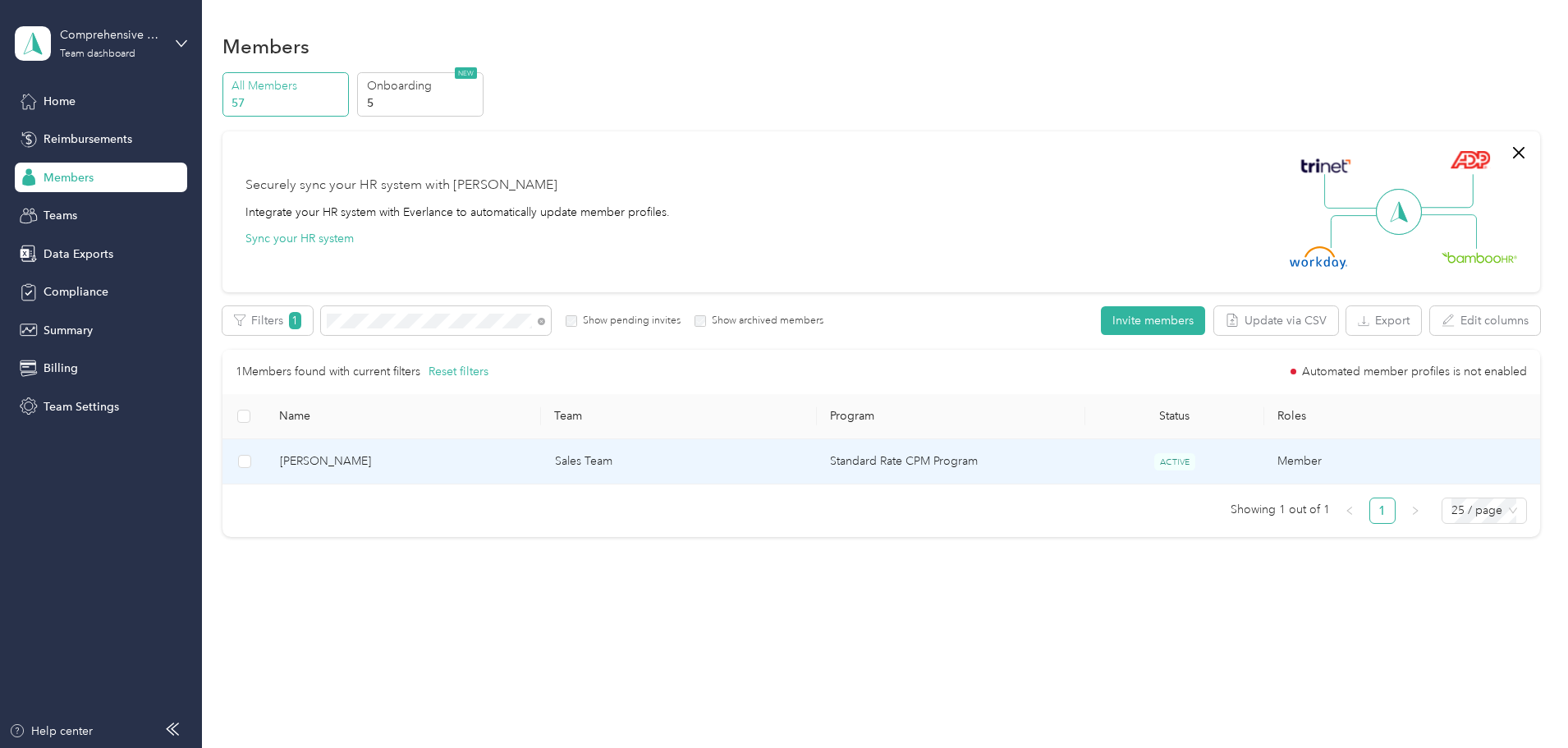
click at [444, 465] on span "[PERSON_NAME]" at bounding box center [404, 461] width 249 height 18
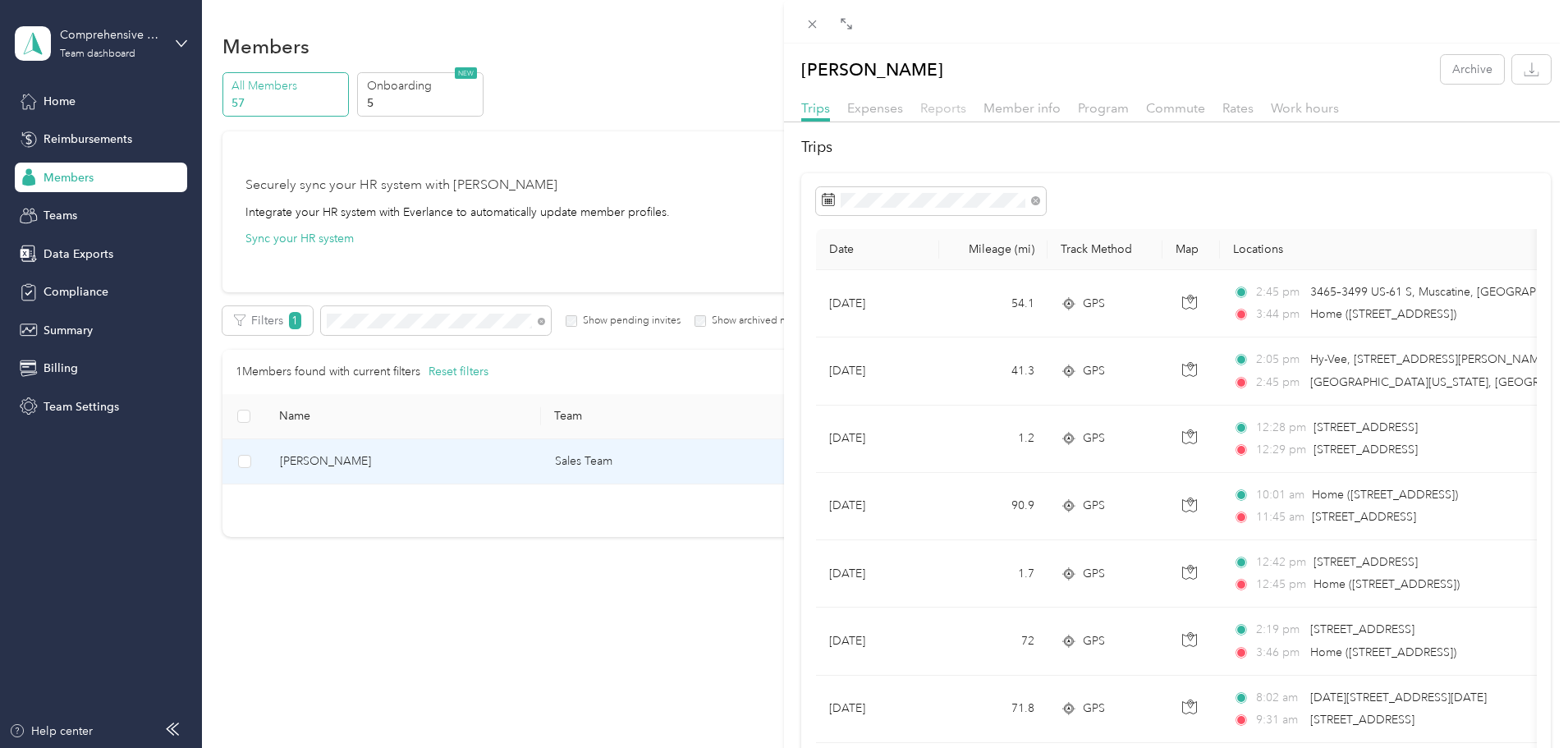
click at [935, 108] on span "Reports" at bounding box center [943, 108] width 46 height 16
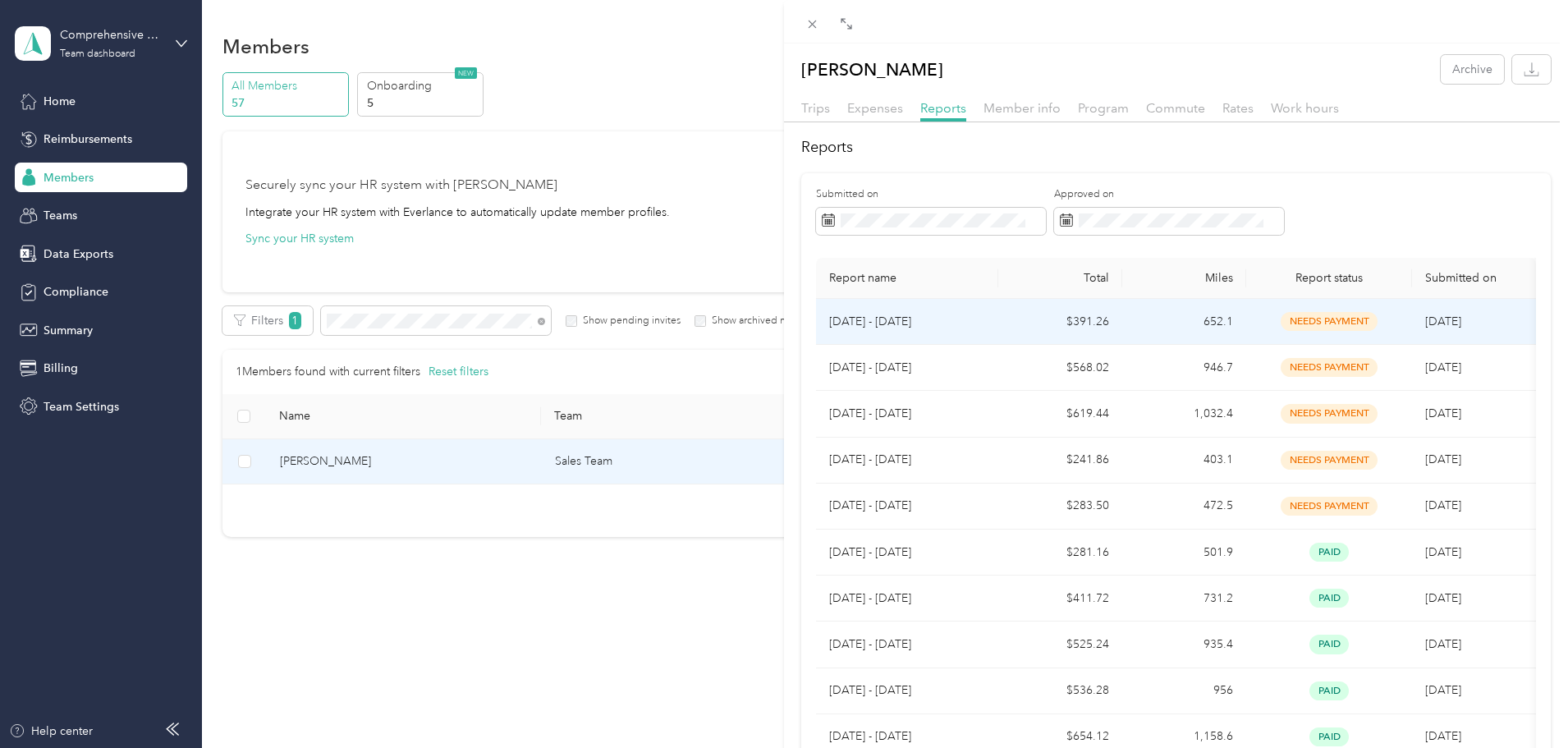
click at [888, 324] on p "[DATE] - [DATE]" at bounding box center [907, 322] width 156 height 18
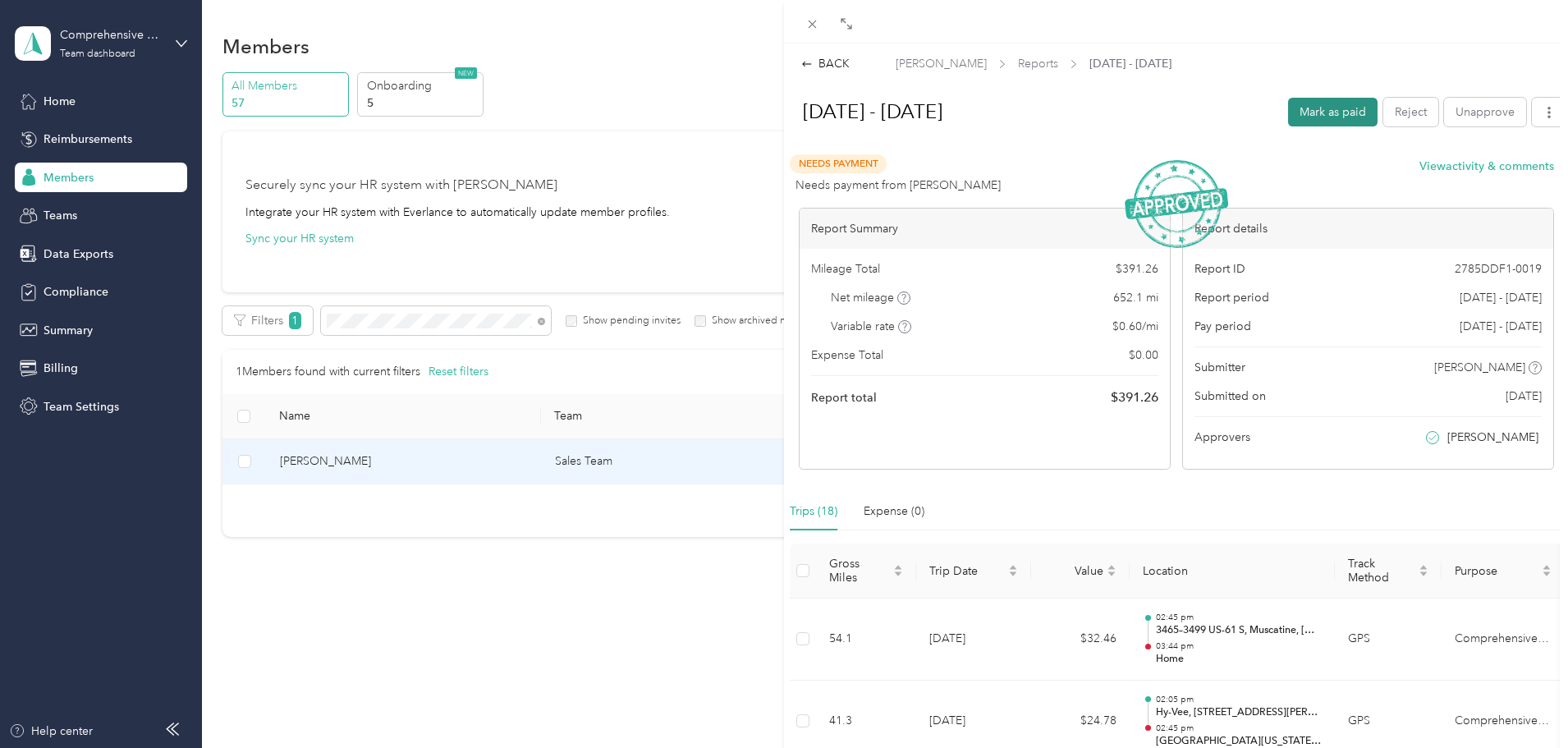
click at [1315, 110] on button "Mark as paid" at bounding box center [1332, 112] width 89 height 29
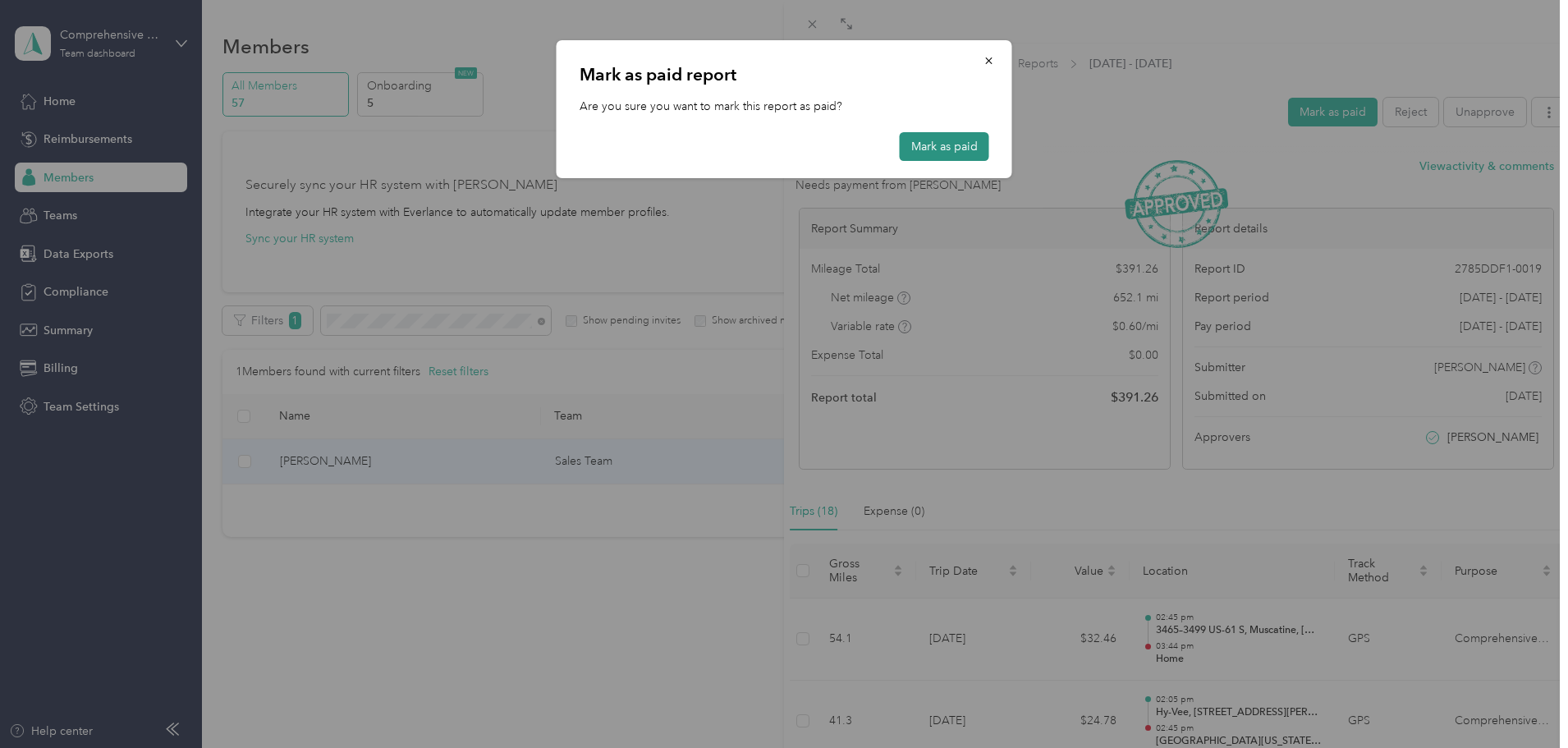
click at [972, 152] on button "Mark as paid" at bounding box center [944, 146] width 89 height 29
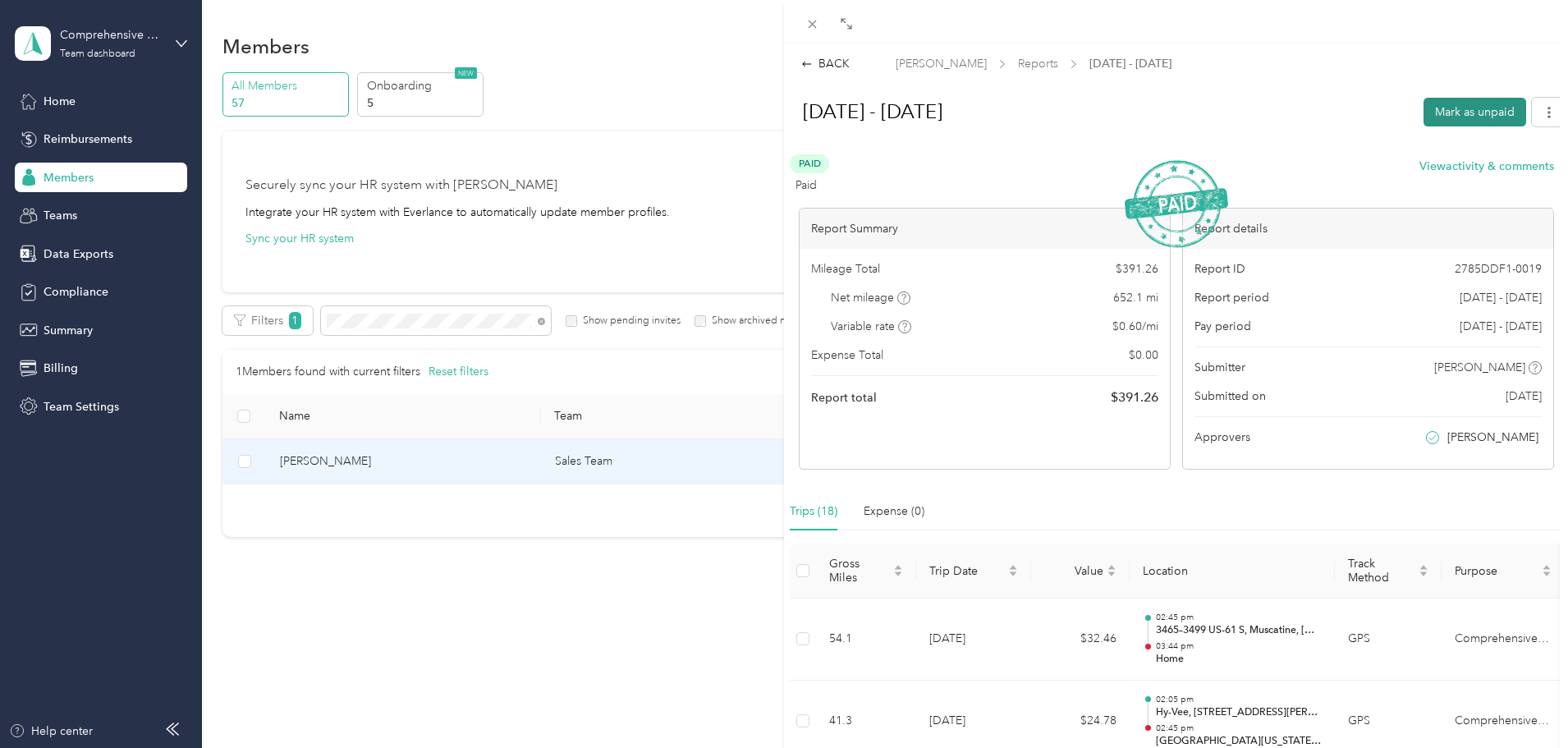
click at [1461, 107] on button "Mark as unpaid" at bounding box center [1474, 112] width 102 height 29
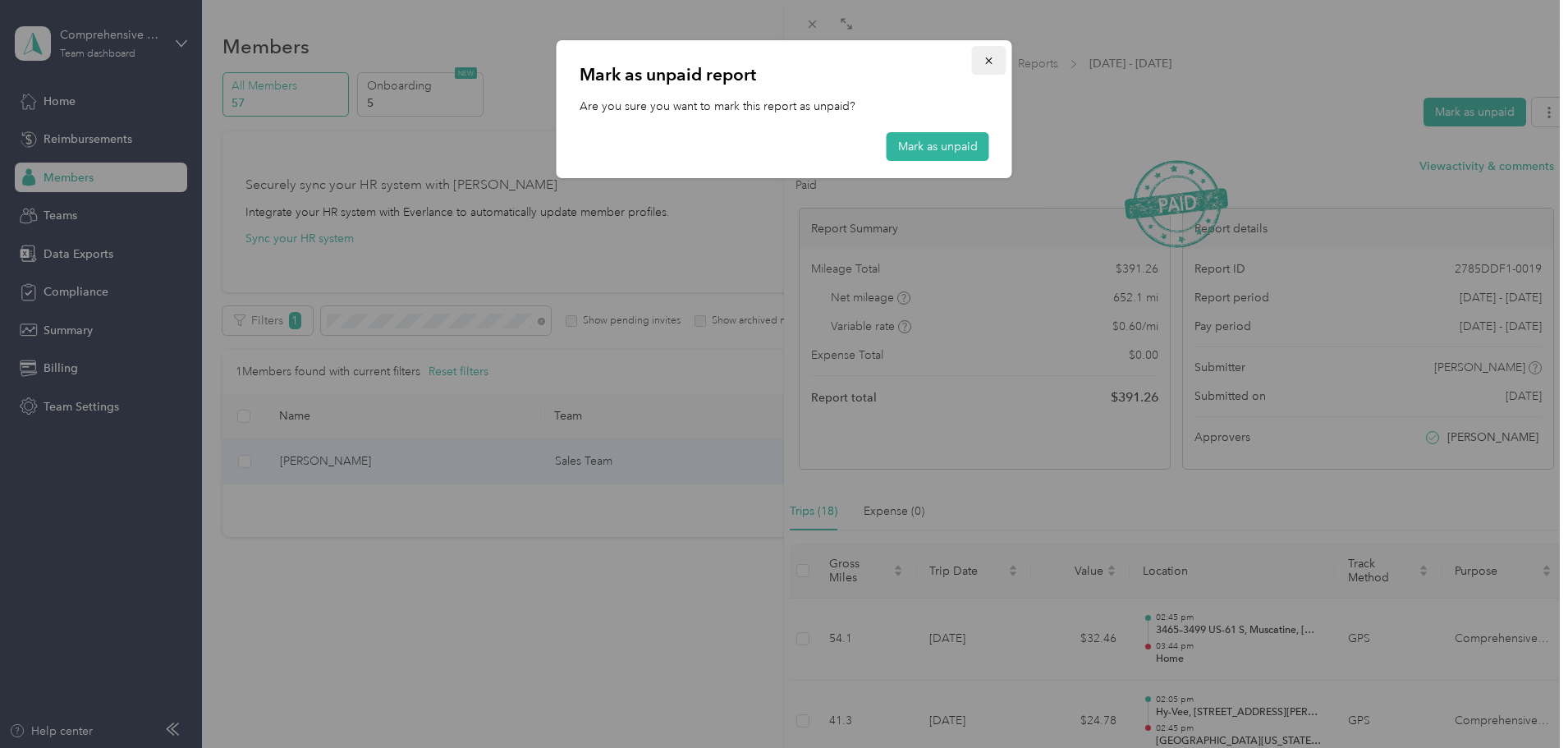
click at [995, 61] on icon "button" at bounding box center [988, 60] width 11 height 11
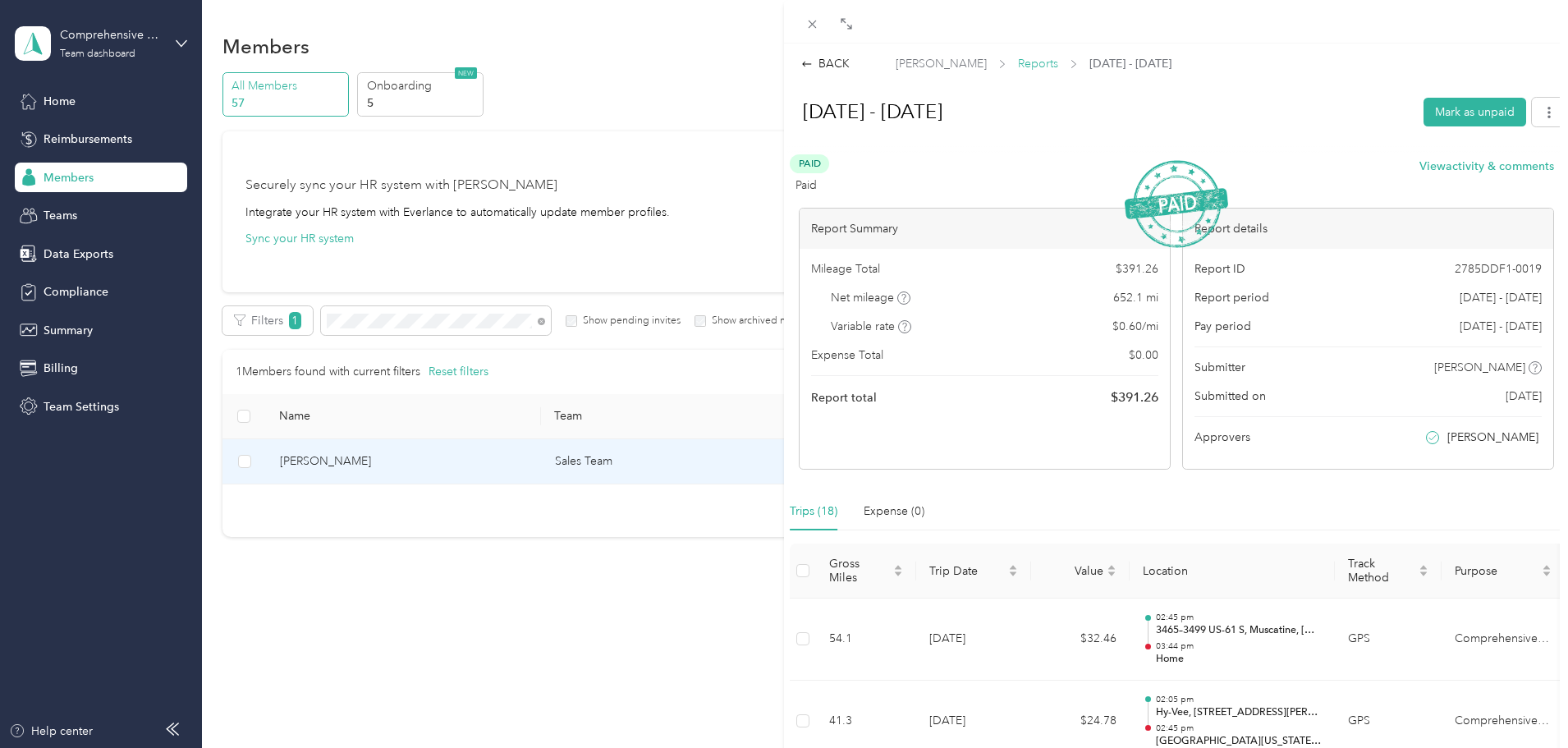
click at [1025, 62] on span "Reports" at bounding box center [1038, 63] width 40 height 17
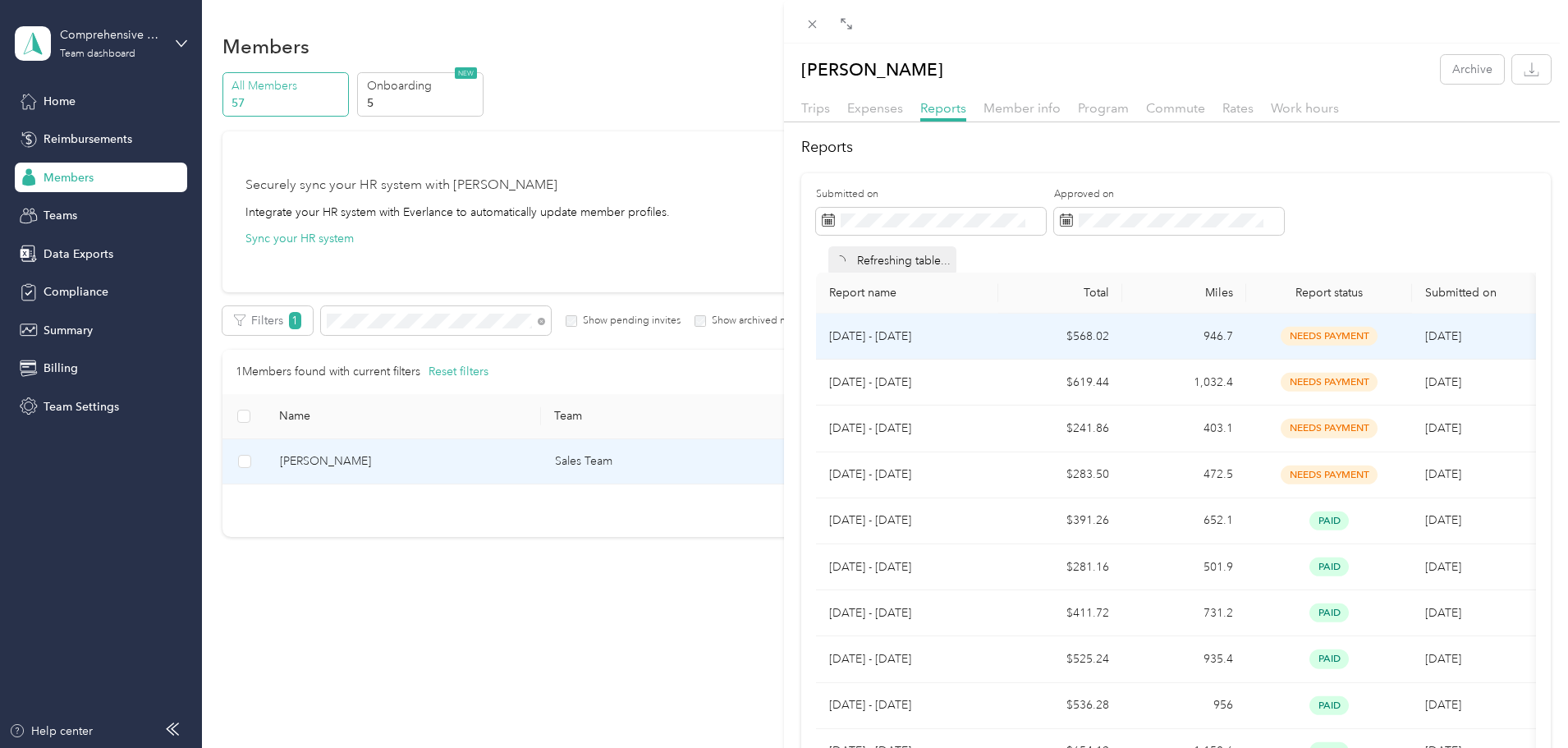
click at [912, 322] on td "[DATE] - [DATE]" at bounding box center [907, 336] width 182 height 46
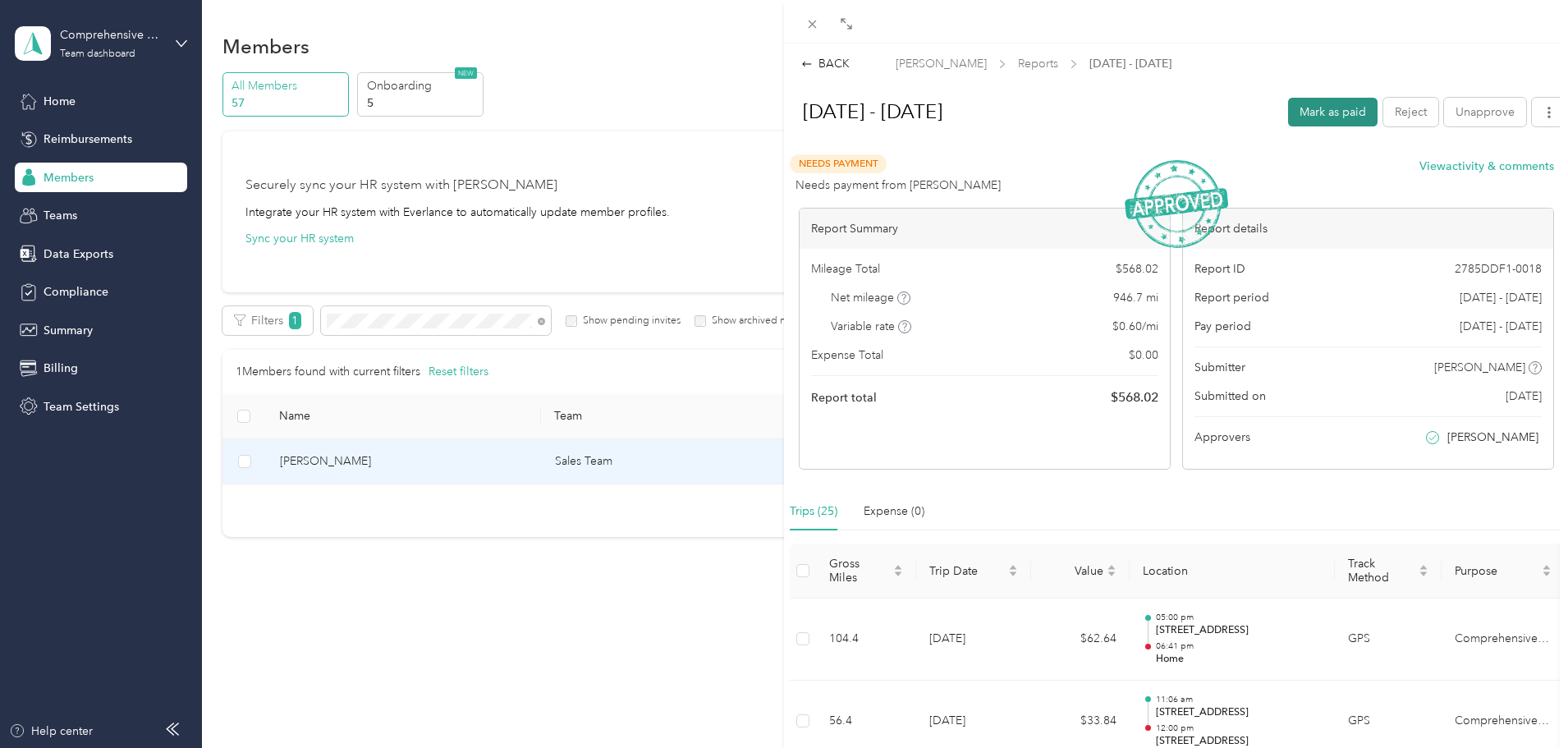
click at [1306, 107] on button "Mark as paid" at bounding box center [1332, 112] width 89 height 29
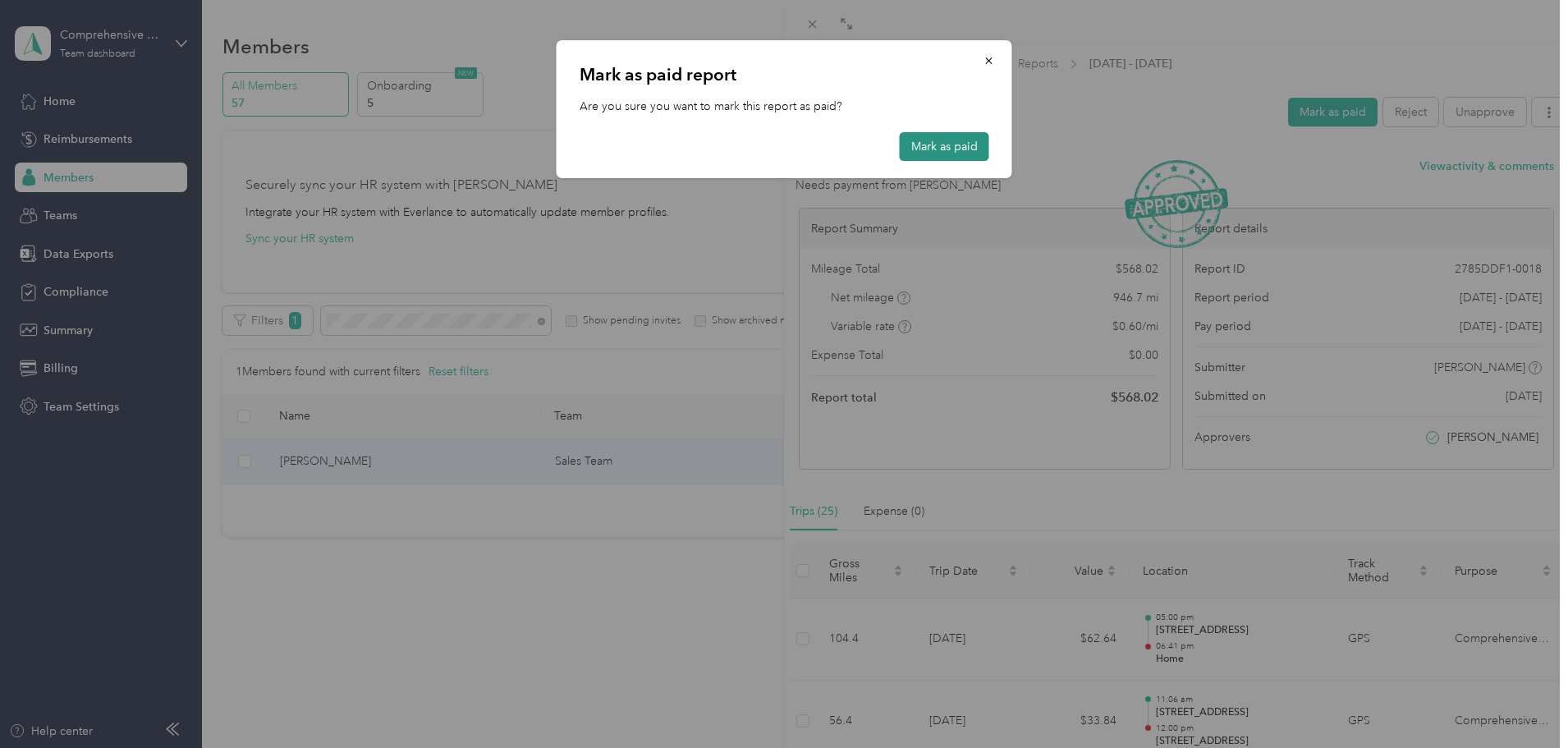
click at [935, 143] on button "Mark as paid" at bounding box center [944, 146] width 89 height 29
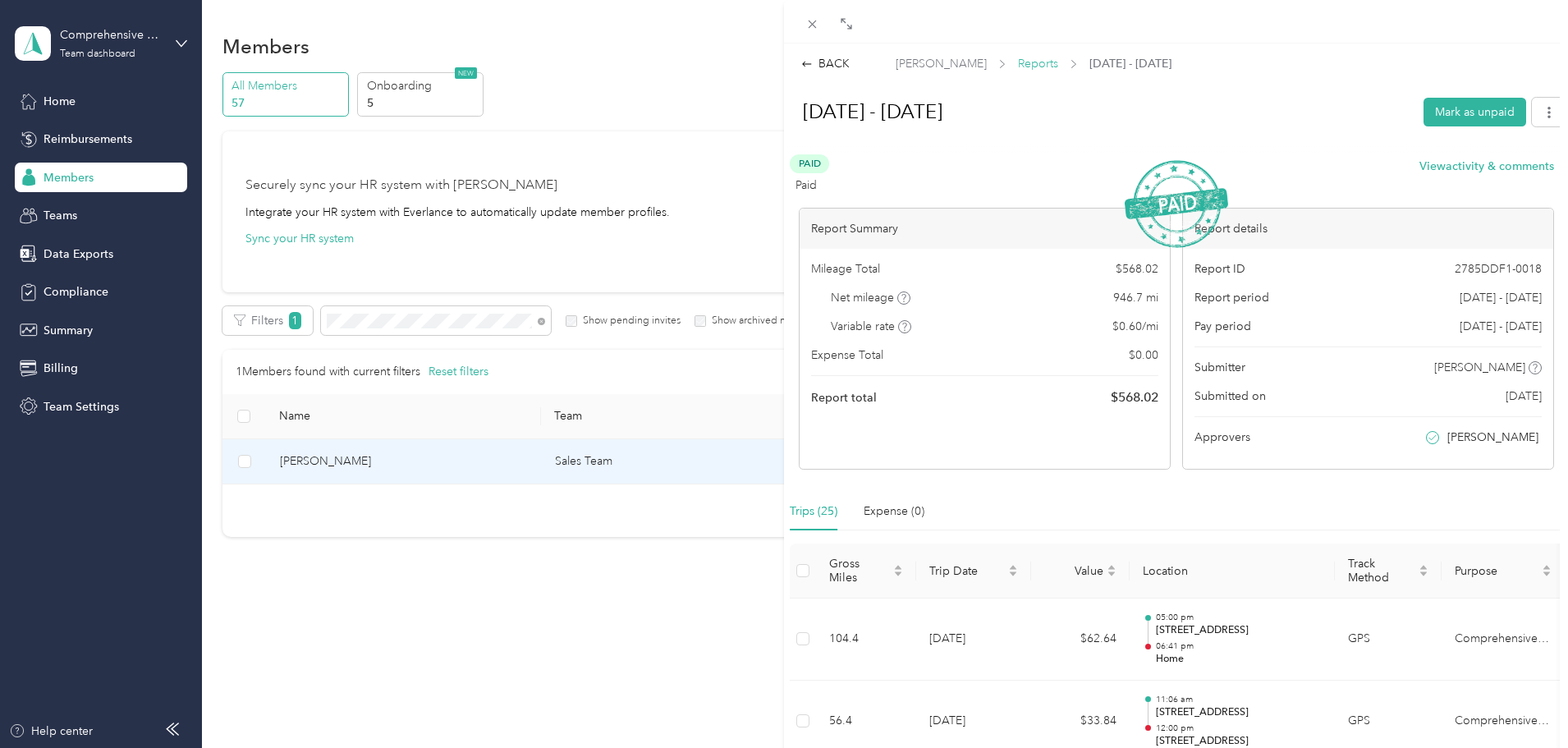
click at [1018, 63] on span "Reports" at bounding box center [1038, 63] width 40 height 17
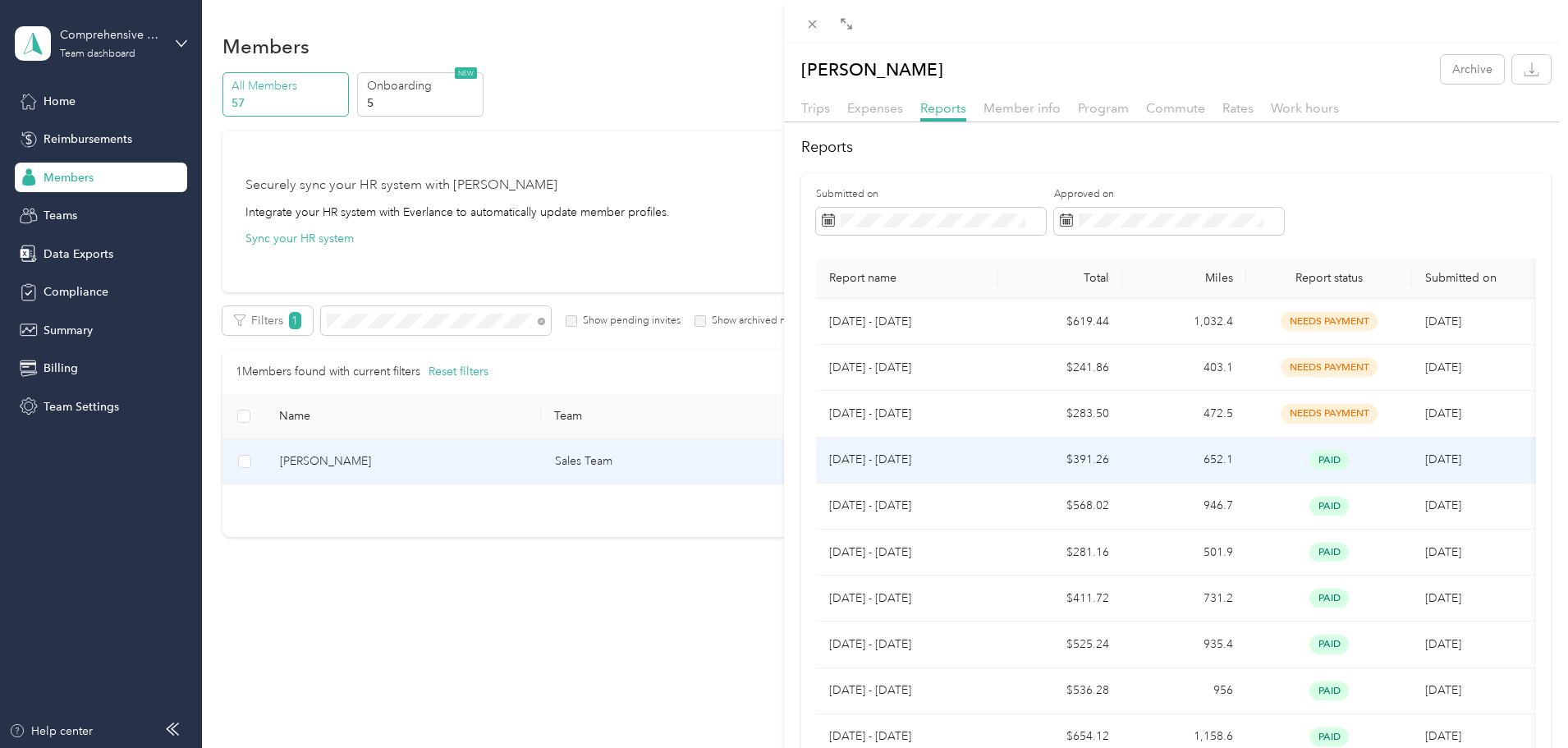
click at [872, 459] on td "[DATE] - [DATE]" at bounding box center [907, 460] width 182 height 46
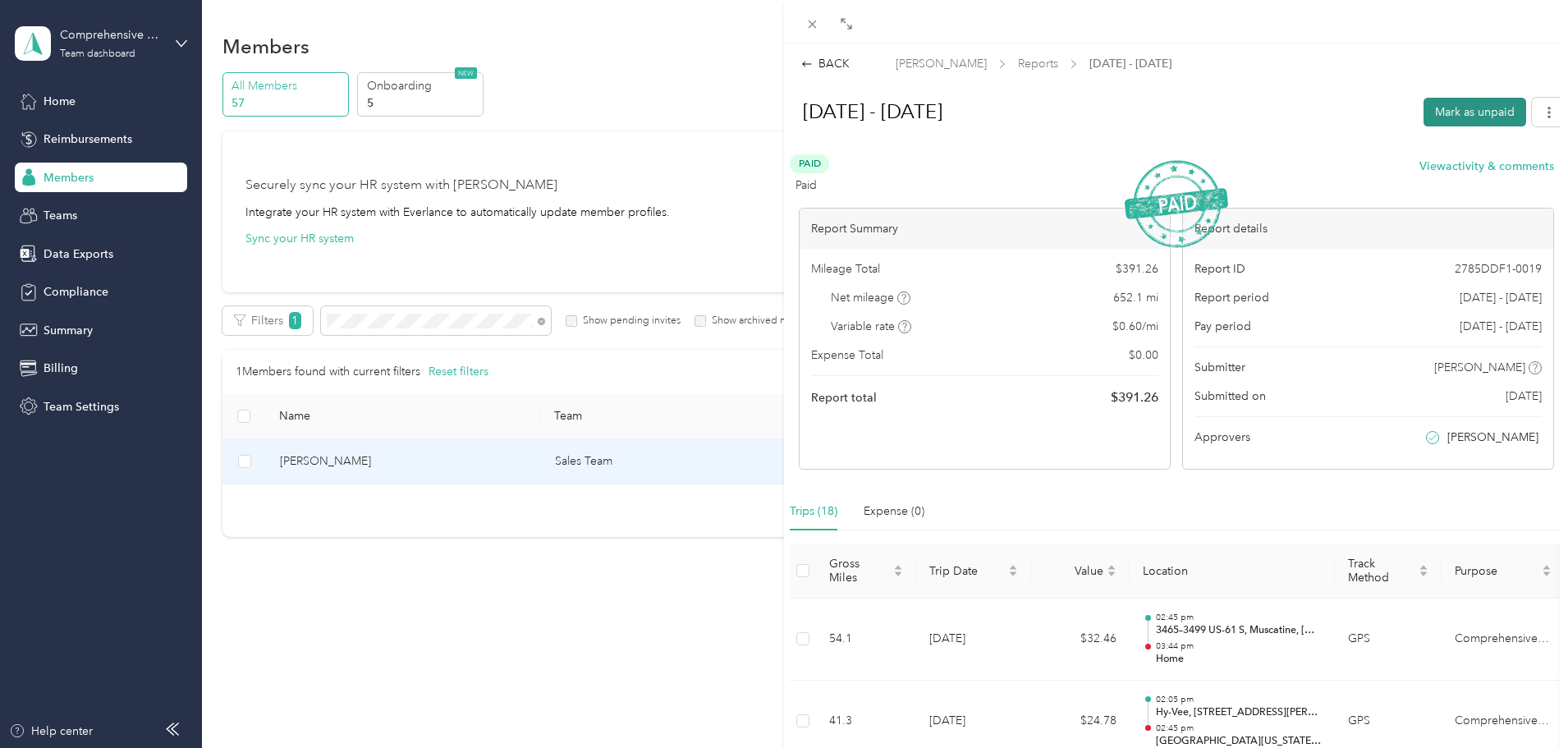
click at [1494, 105] on button "Mark as unpaid" at bounding box center [1474, 112] width 102 height 29
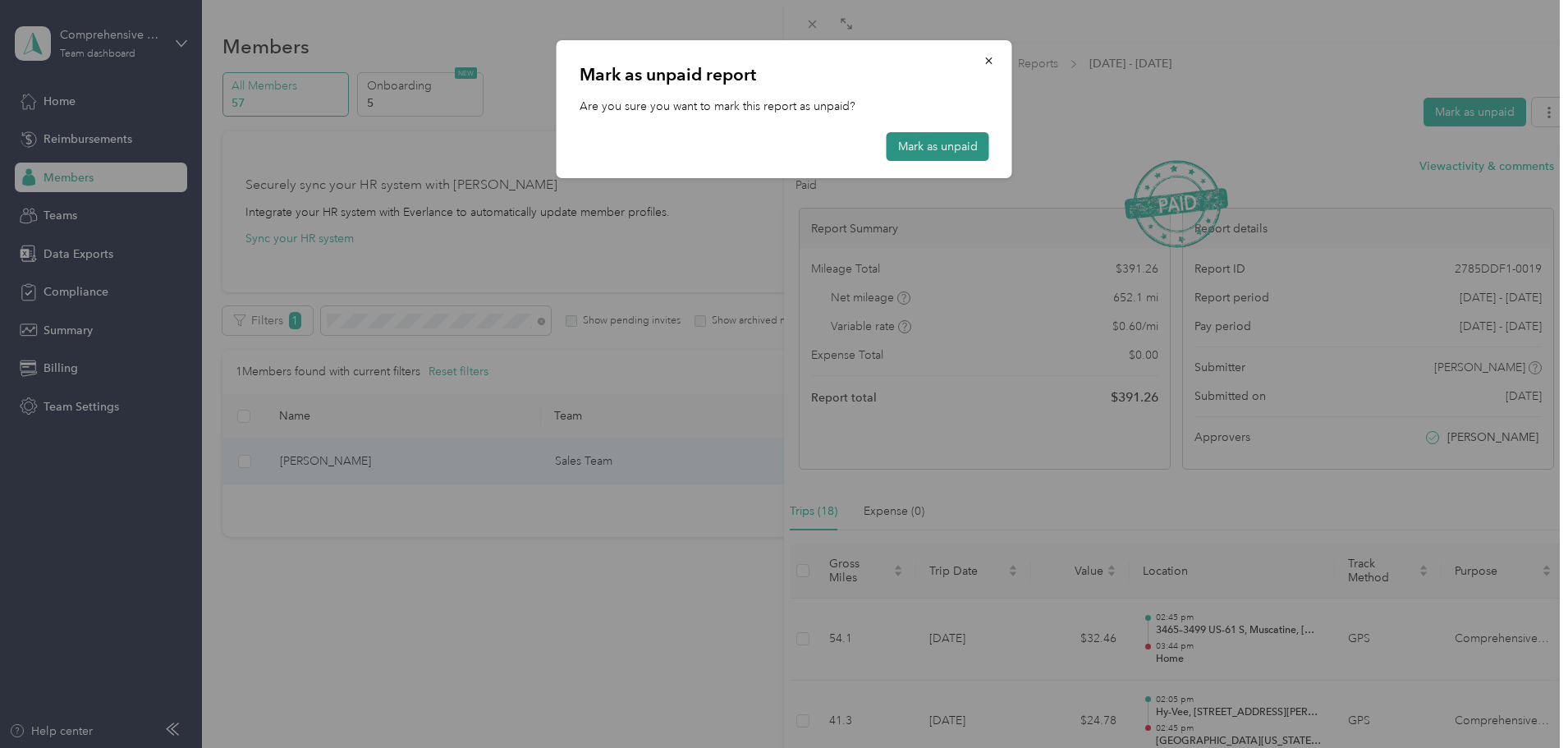
click at [927, 149] on button "Mark as unpaid" at bounding box center [937, 146] width 102 height 29
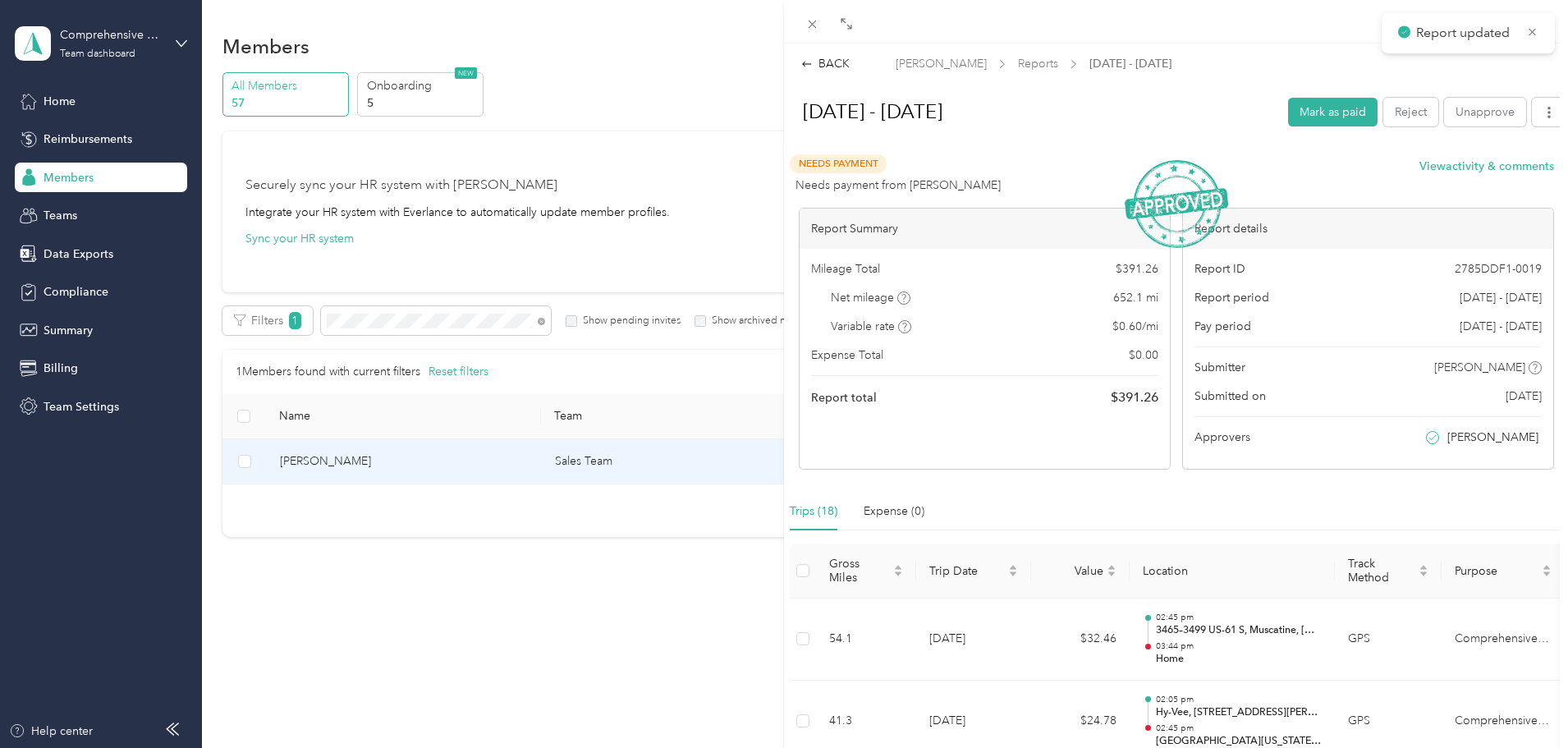
click at [275, 141] on div "BACK [PERSON_NAME] Reports [DATE] - [DATE] [DATE] - [DATE] Mark as paid Reject …" at bounding box center [784, 374] width 1568 height 748
